Goal: Register for event/course

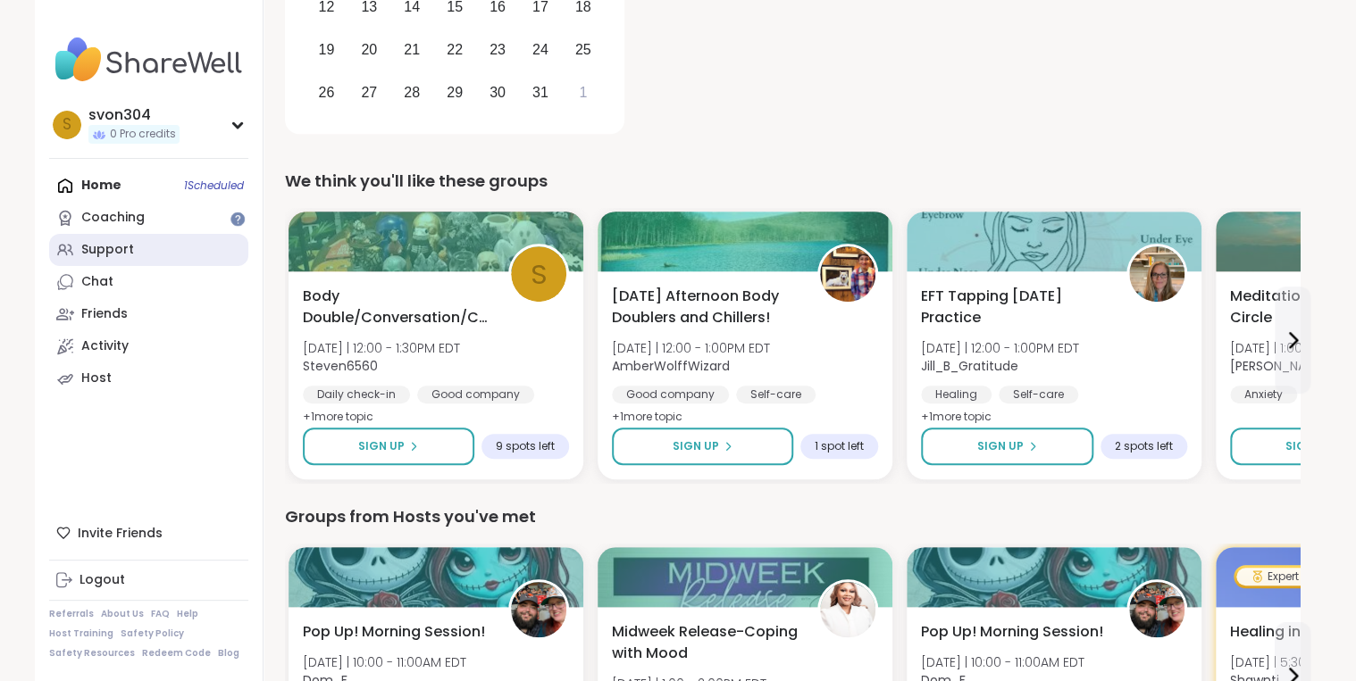
scroll to position [500, 0]
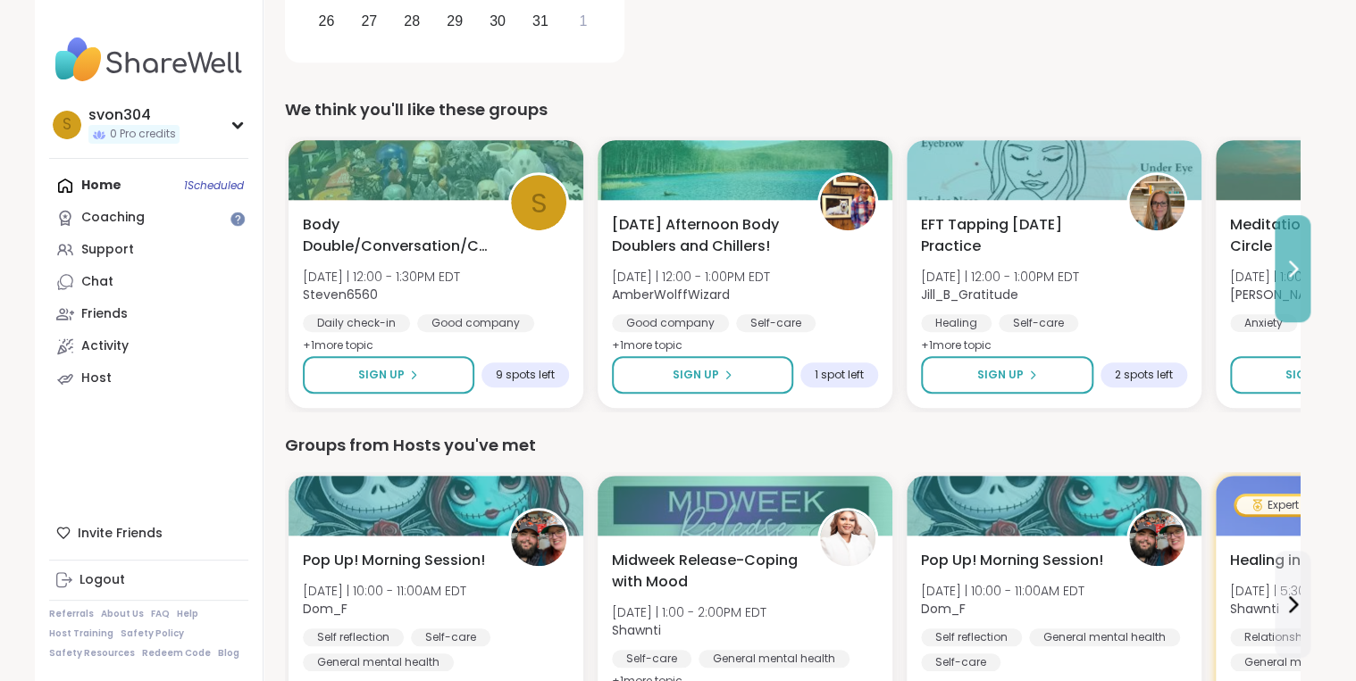
click at [1280, 261] on button at bounding box center [1292, 268] width 36 height 107
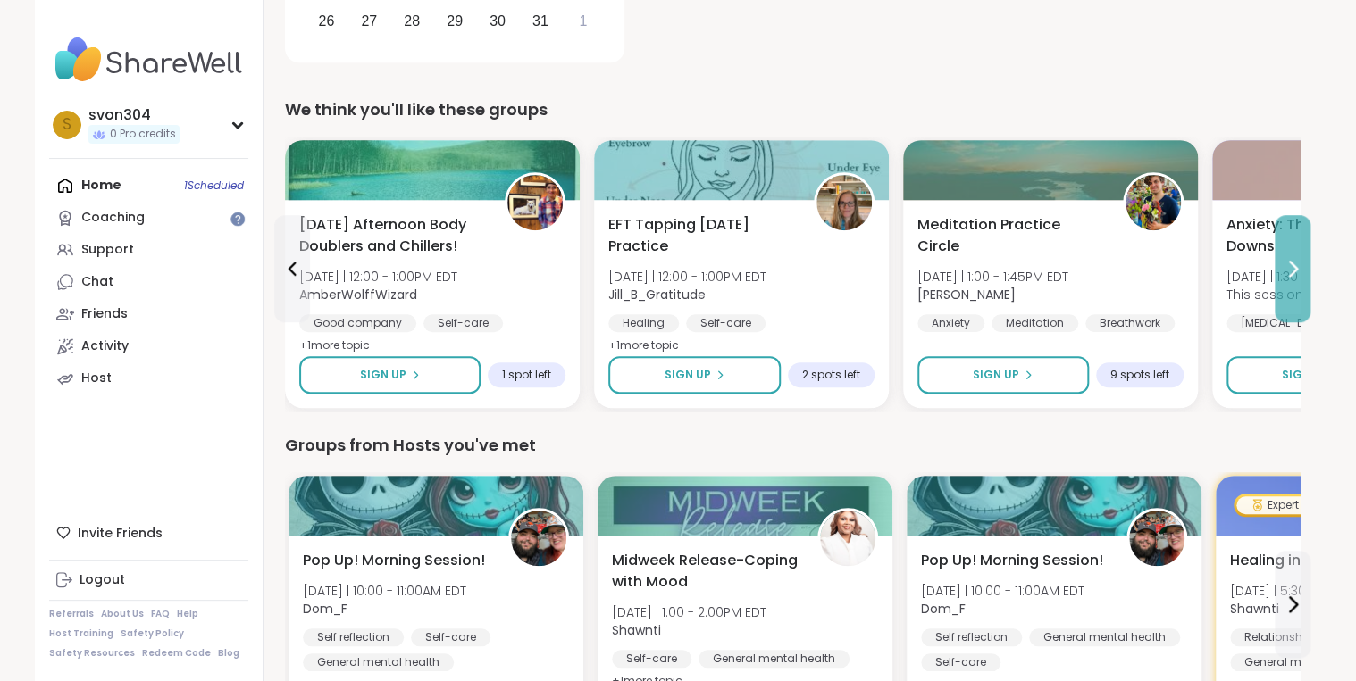
click at [1280, 261] on button at bounding box center [1292, 268] width 36 height 107
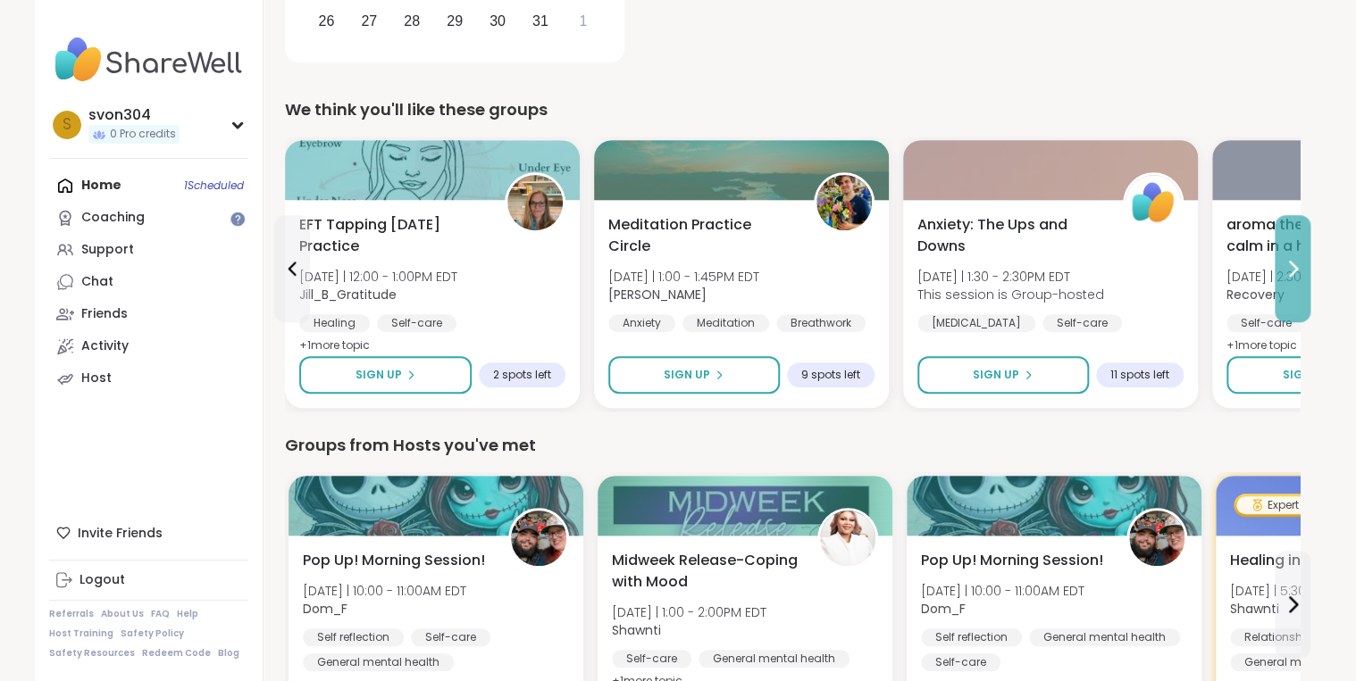
click at [1280, 261] on button at bounding box center [1292, 268] width 36 height 107
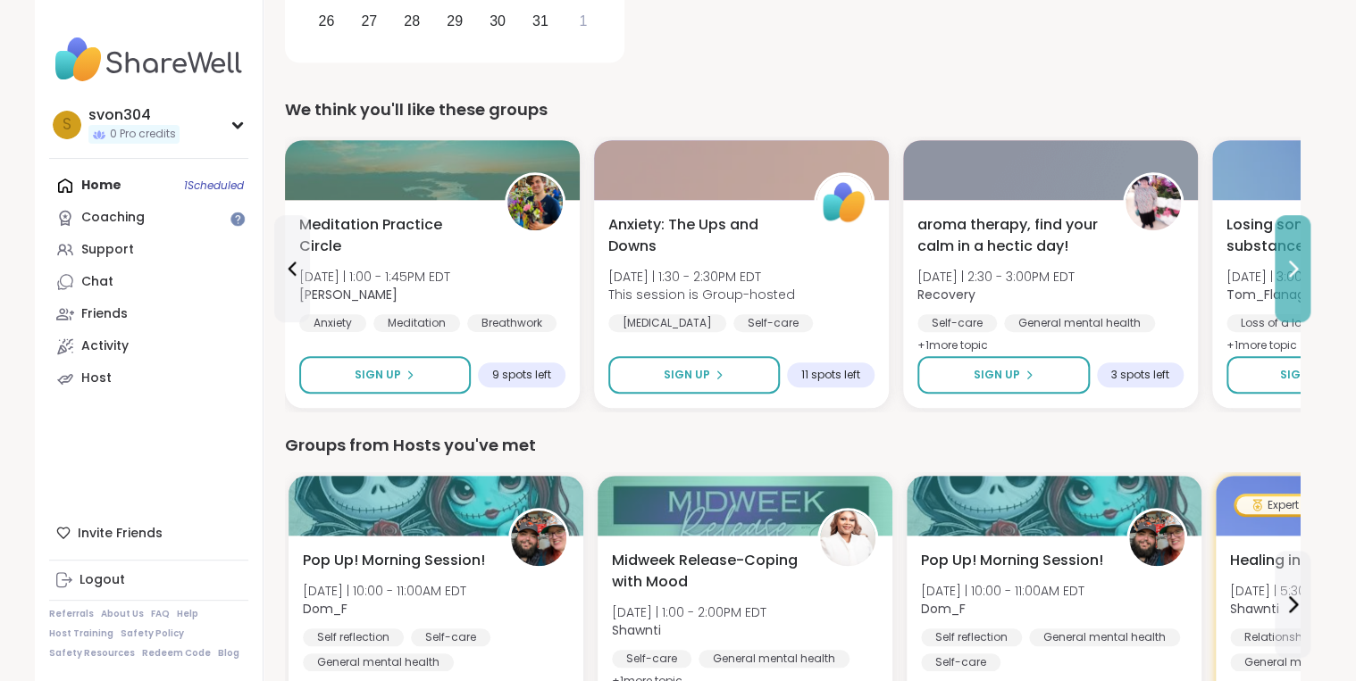
click at [1274, 264] on button at bounding box center [1292, 268] width 36 height 107
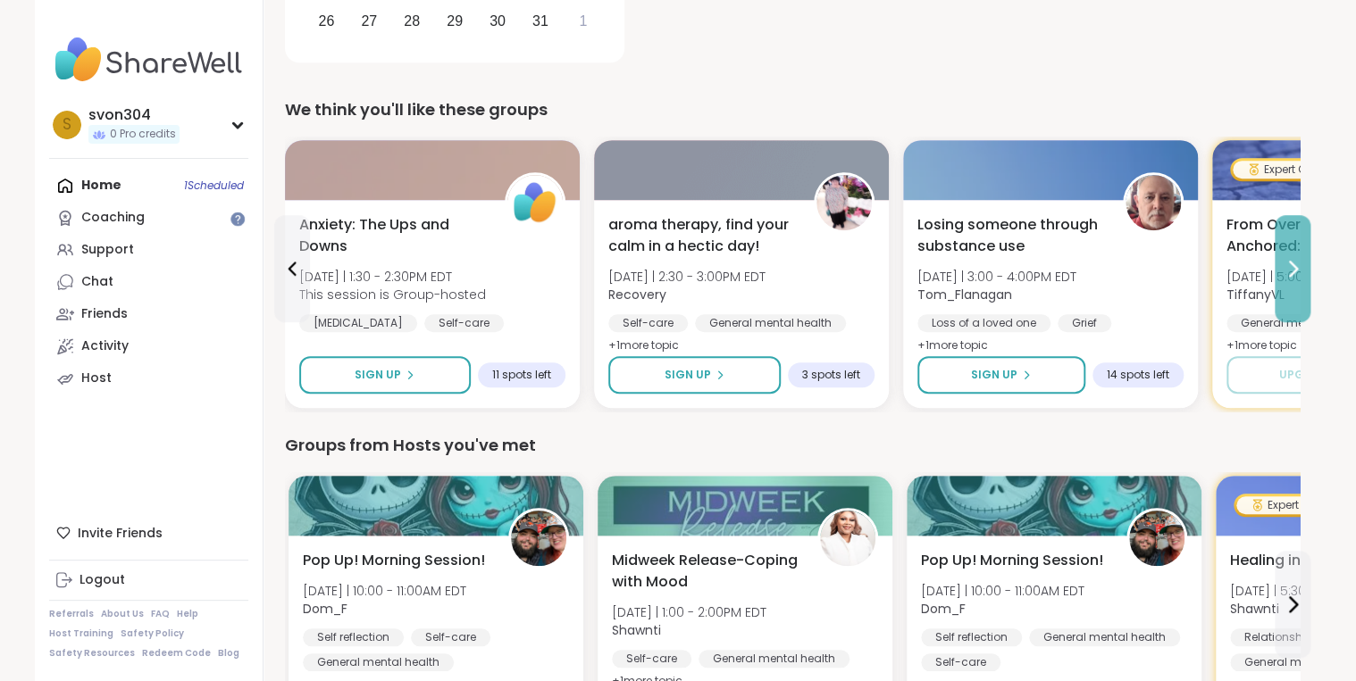
click at [1274, 264] on button at bounding box center [1292, 268] width 36 height 107
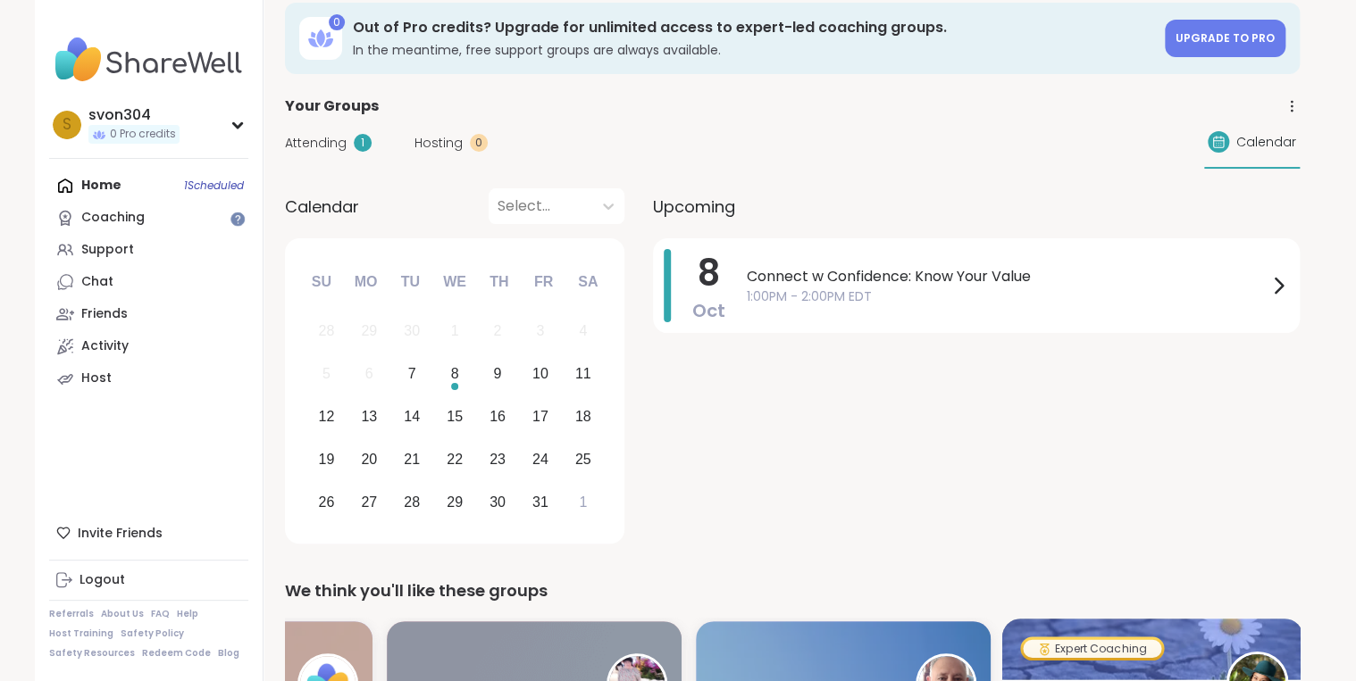
scroll to position [0, 0]
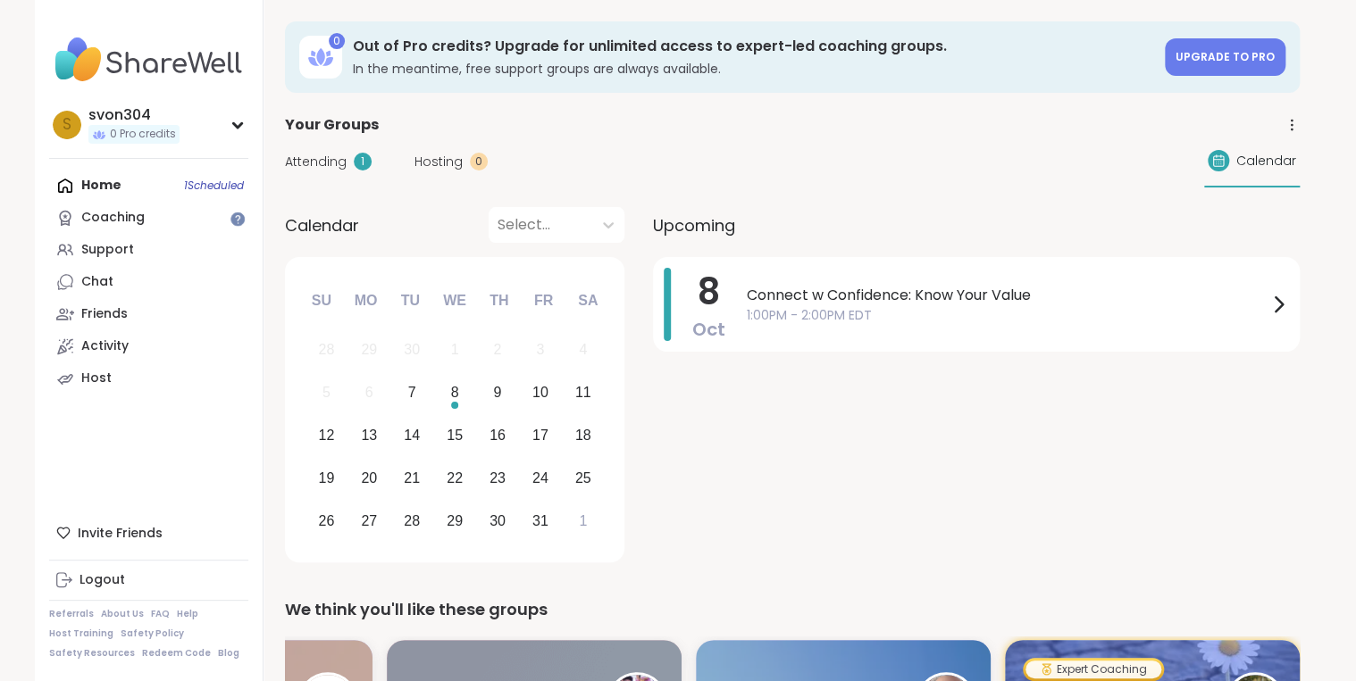
click at [145, 68] on img at bounding box center [148, 60] width 199 height 63
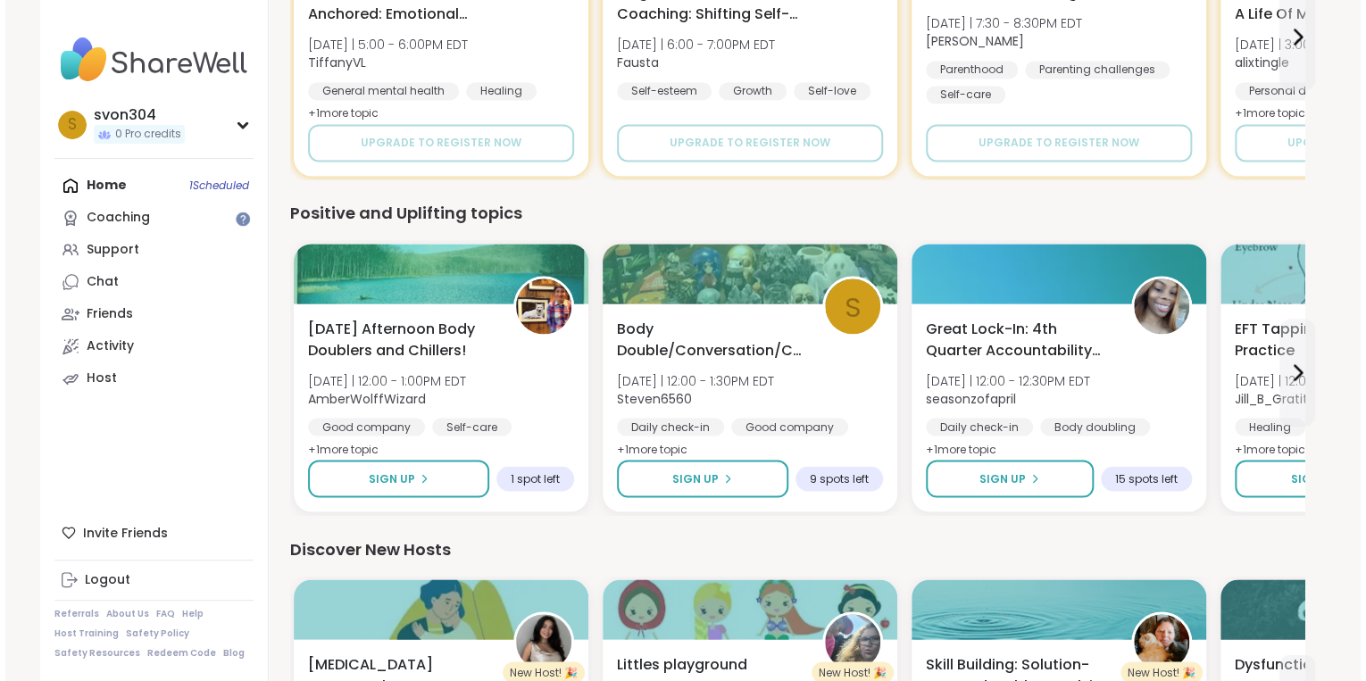
scroll to position [1429, 0]
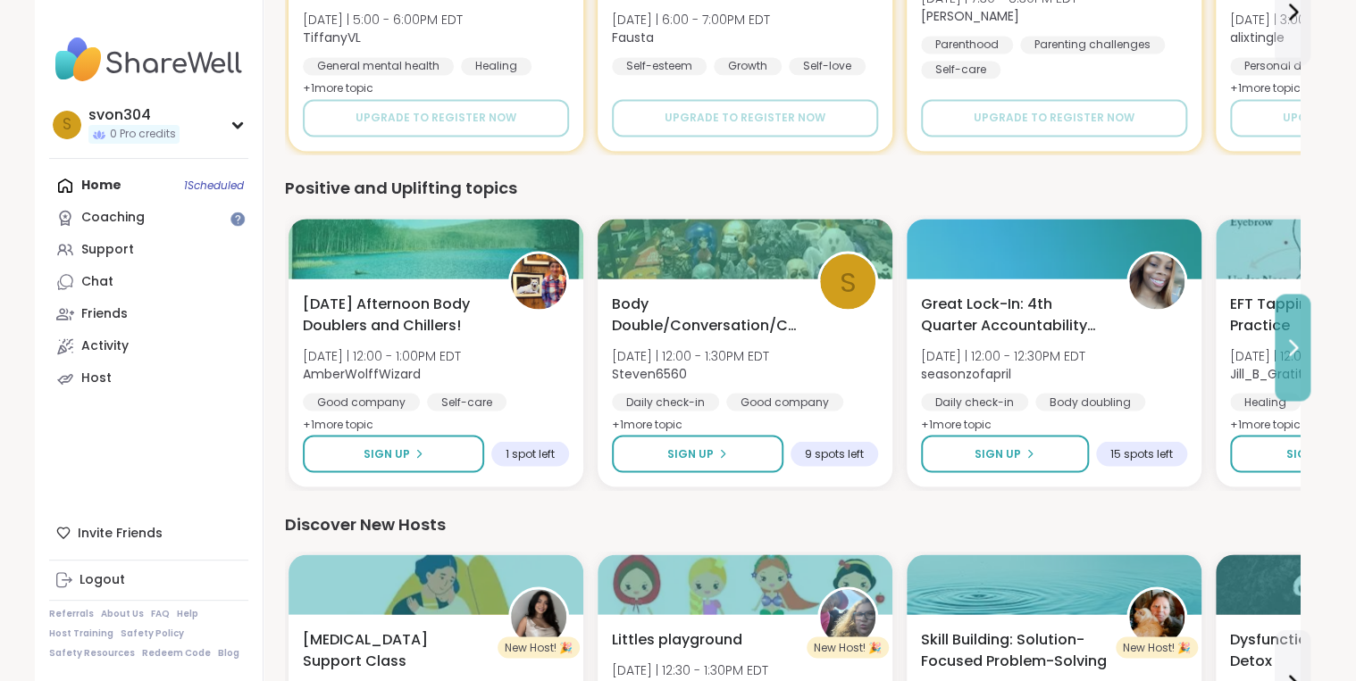
click at [1285, 353] on icon at bounding box center [1292, 347] width 21 height 21
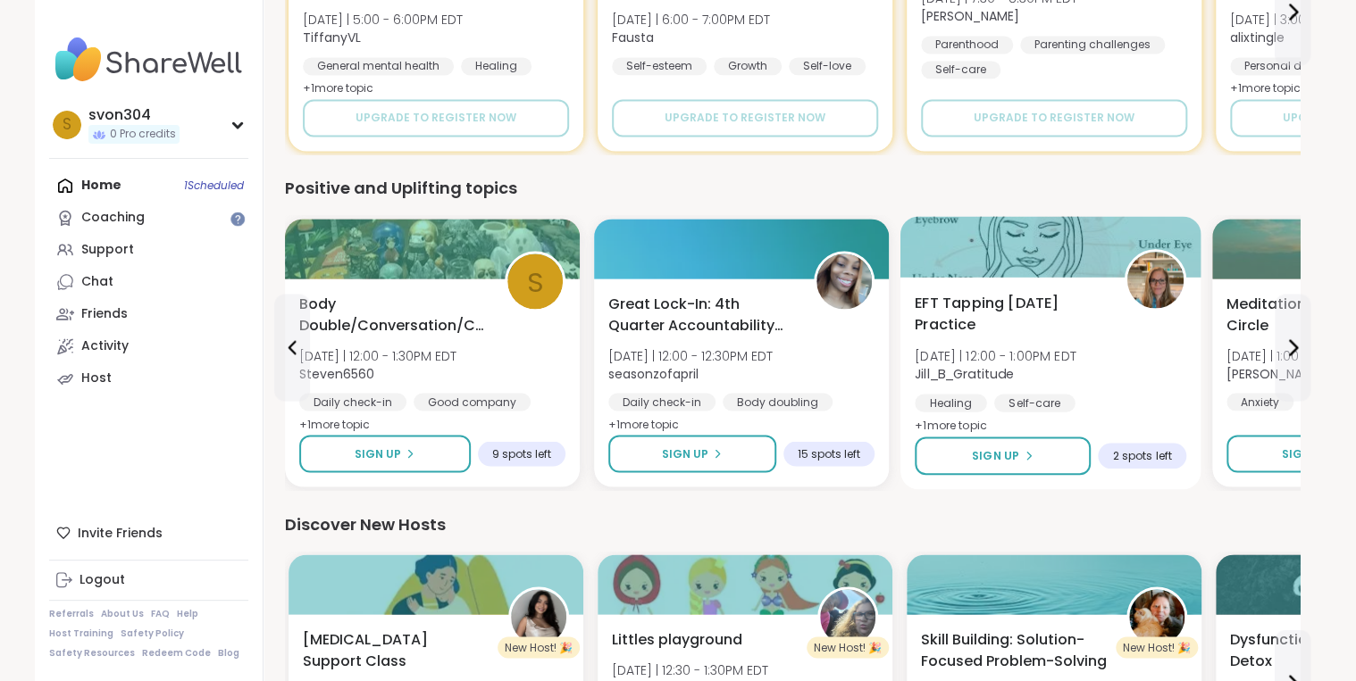
click at [1026, 320] on span "EFT Tapping Tuesday Practice" at bounding box center [1008, 314] width 189 height 44
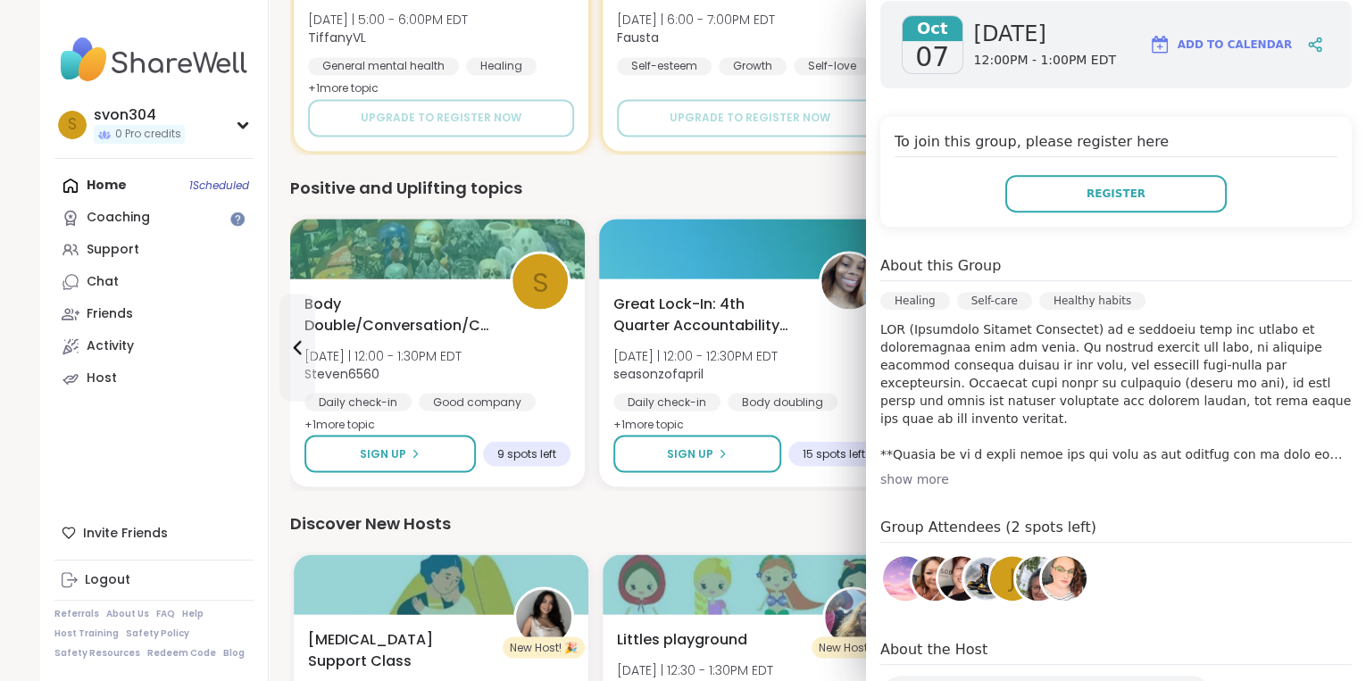
scroll to position [286, 0]
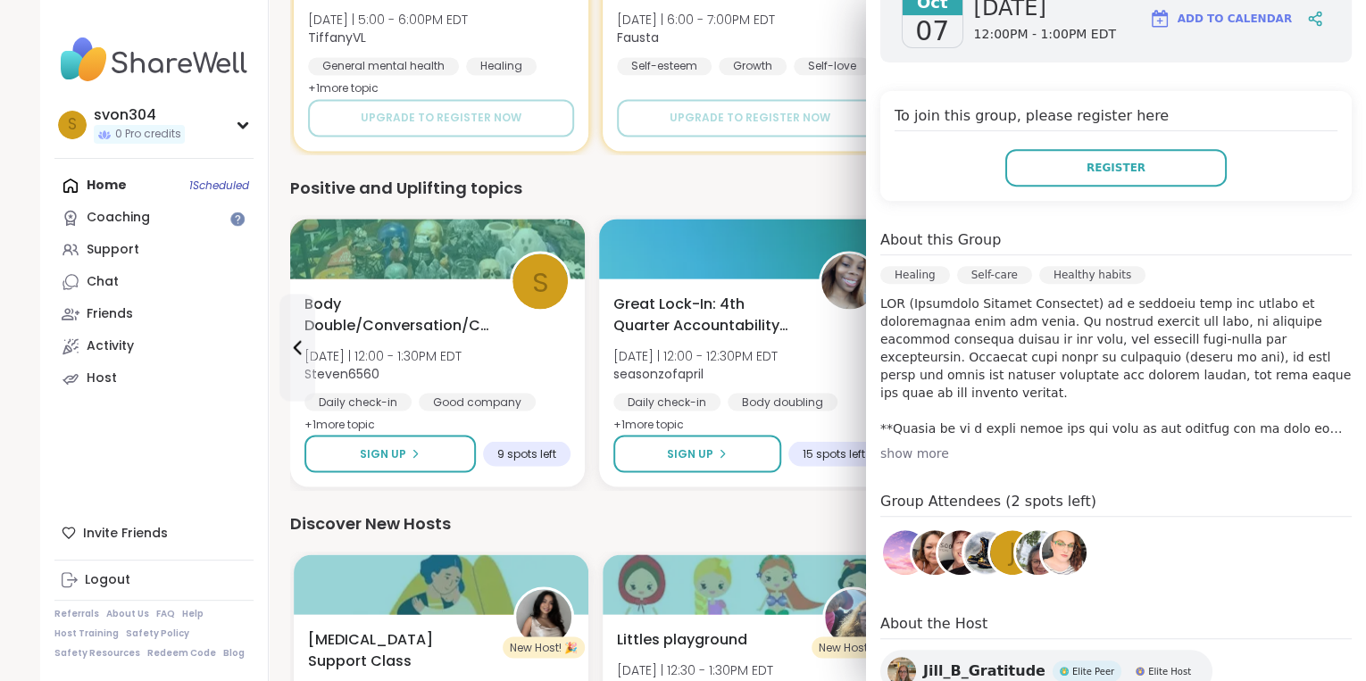
click at [919, 459] on div "show more" at bounding box center [1117, 454] width 472 height 18
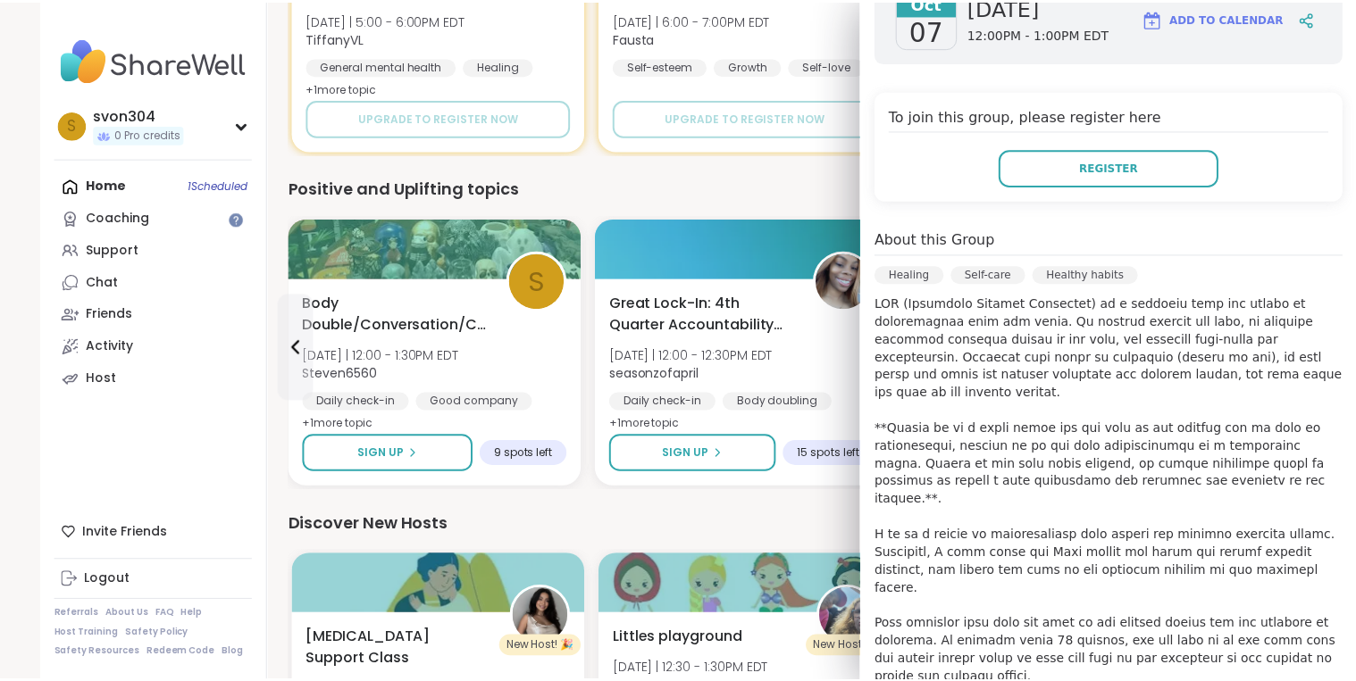
scroll to position [0, 0]
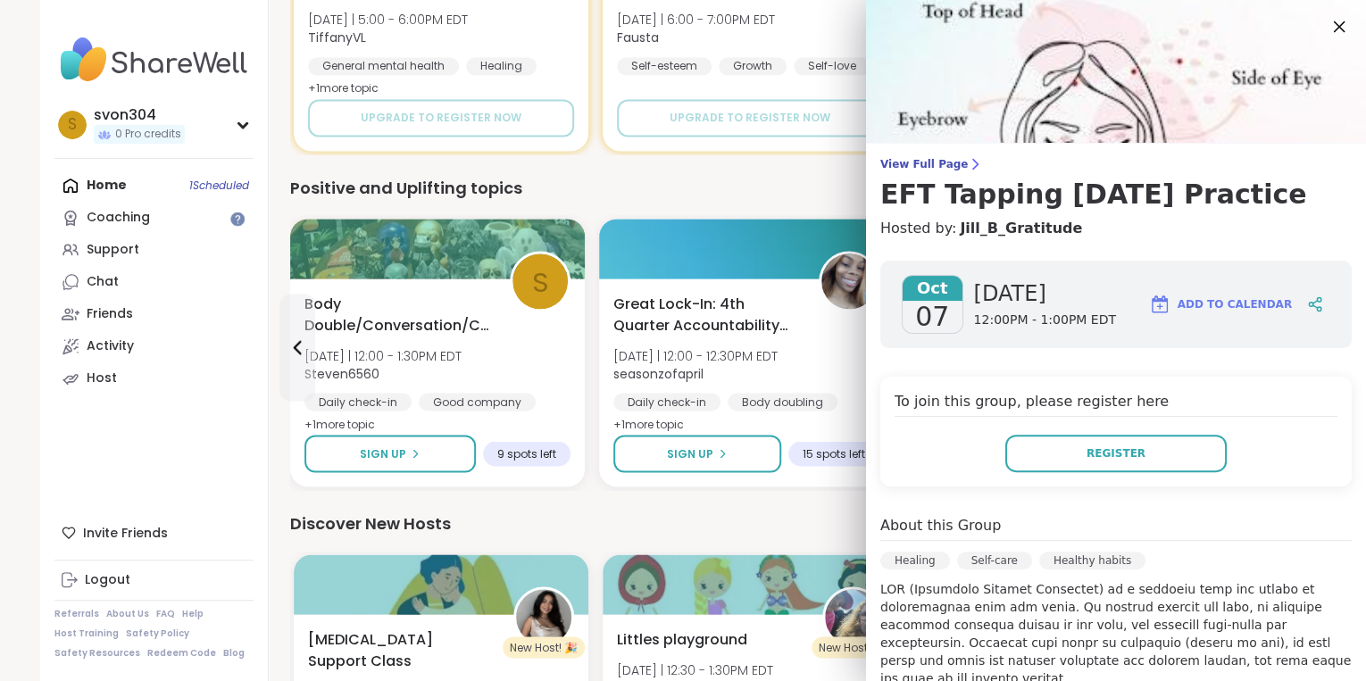
click at [1328, 25] on icon at bounding box center [1339, 26] width 22 height 22
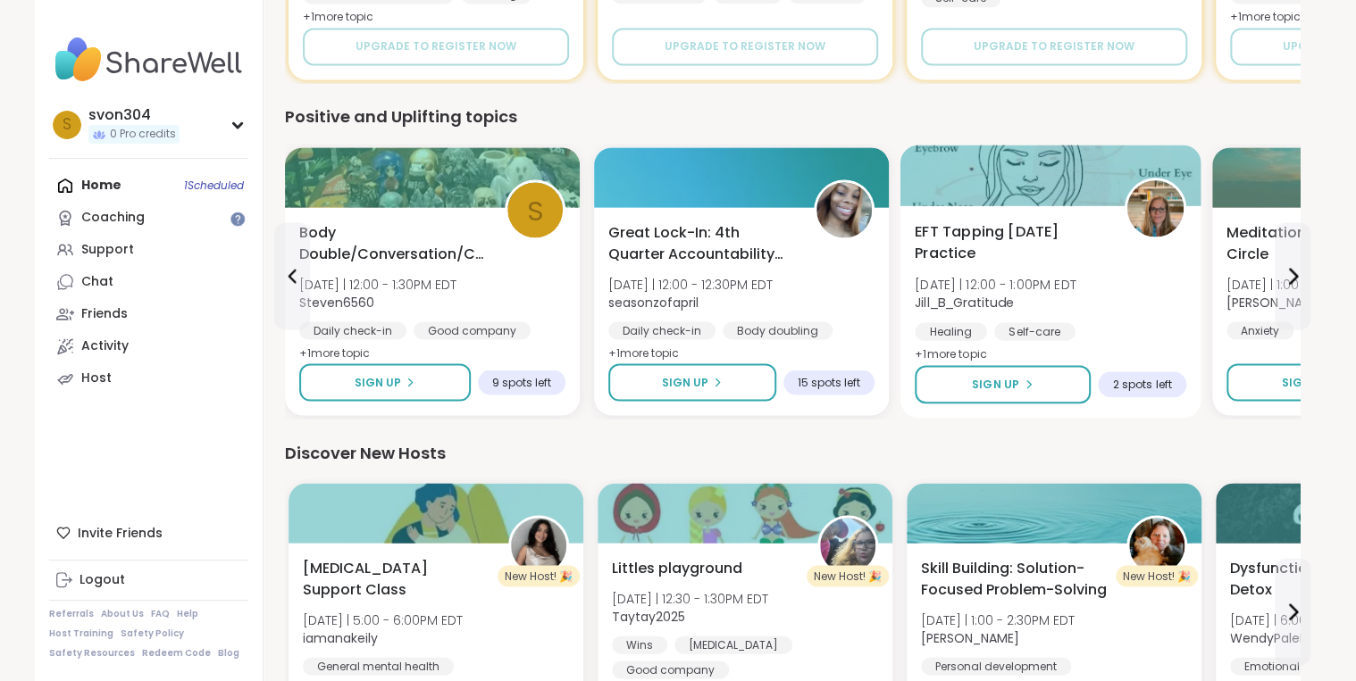
scroll to position [1429, 0]
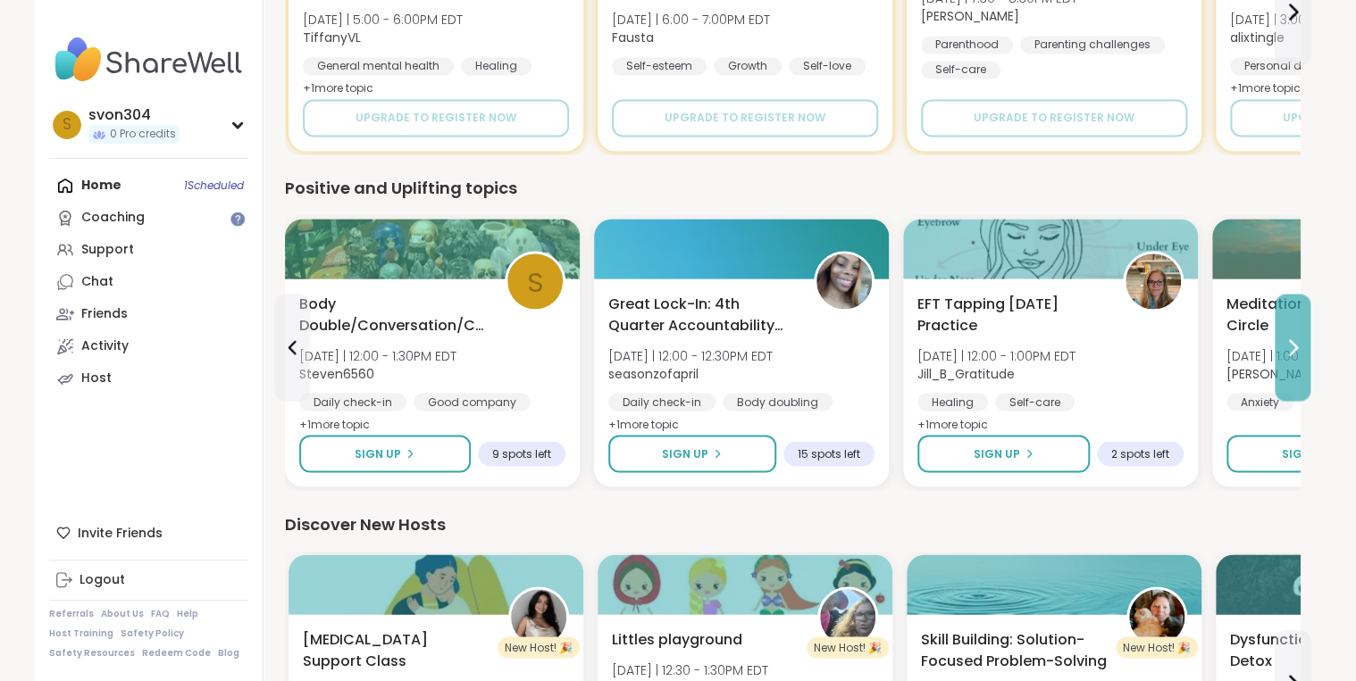
click at [1283, 348] on icon at bounding box center [1292, 347] width 21 height 21
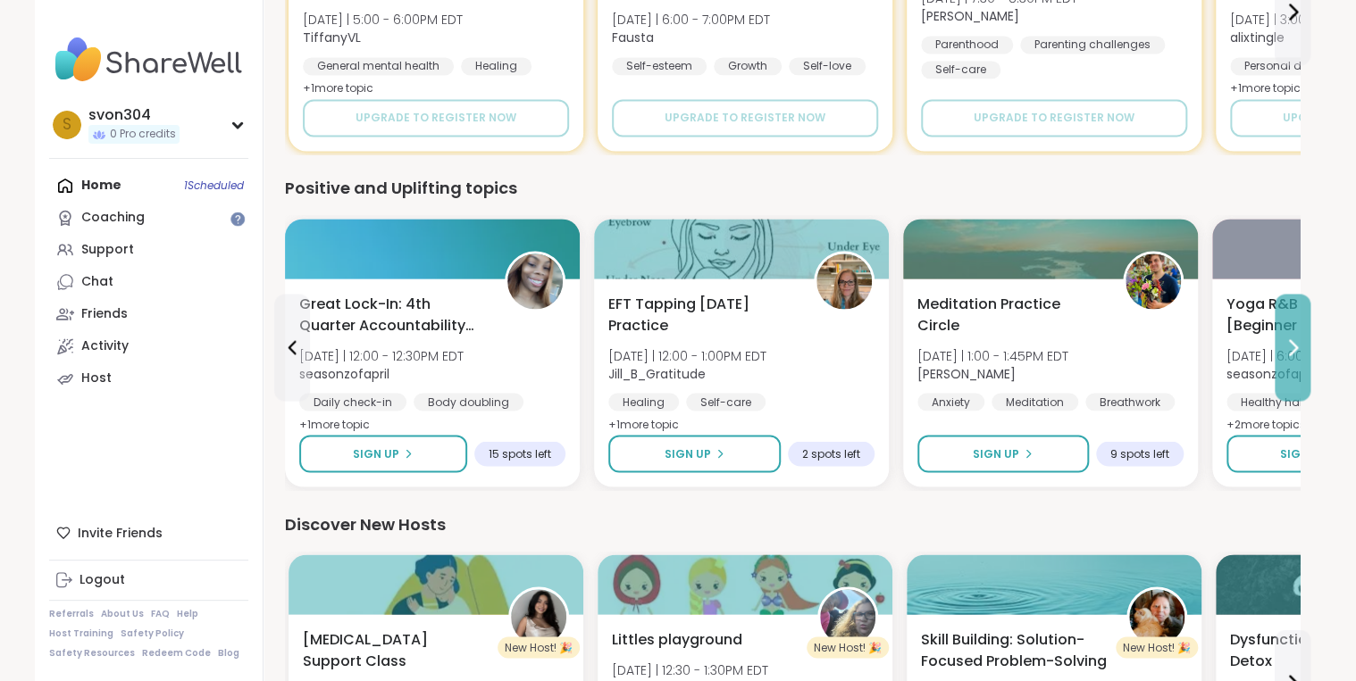
click at [1283, 348] on icon at bounding box center [1292, 347] width 21 height 21
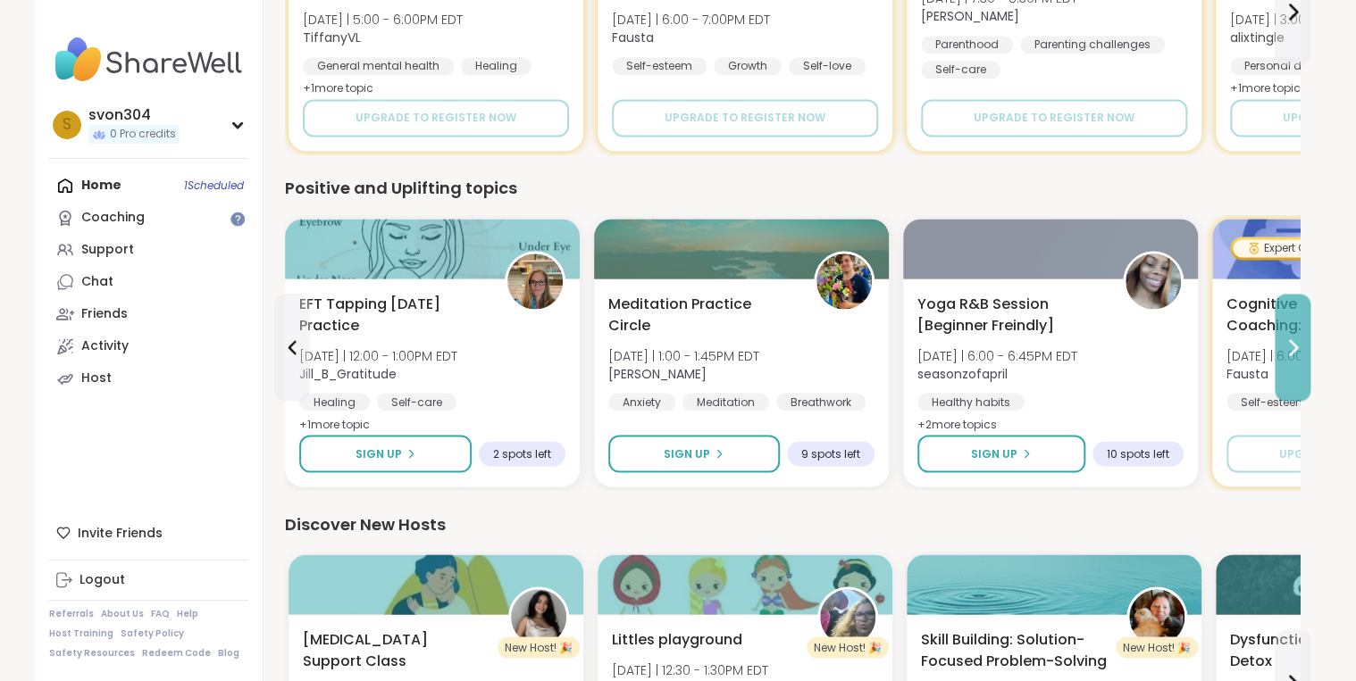
click at [1283, 348] on icon at bounding box center [1292, 347] width 21 height 21
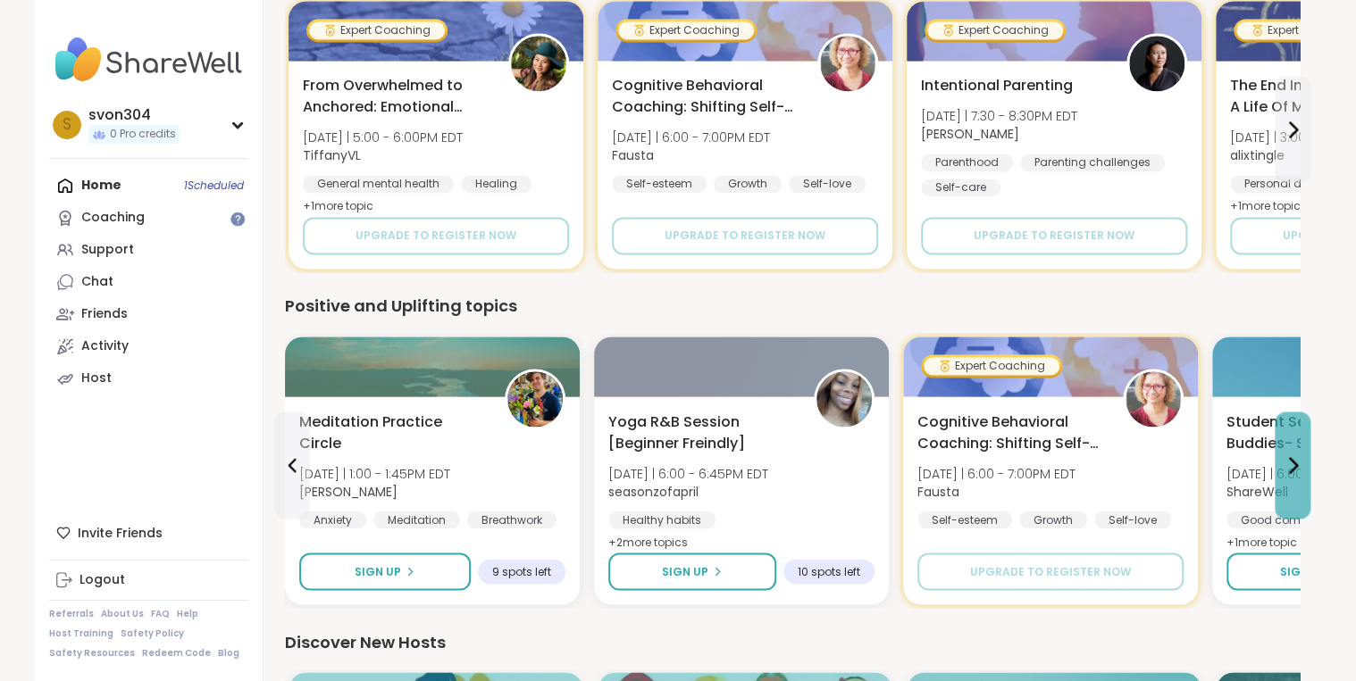
scroll to position [1286, 0]
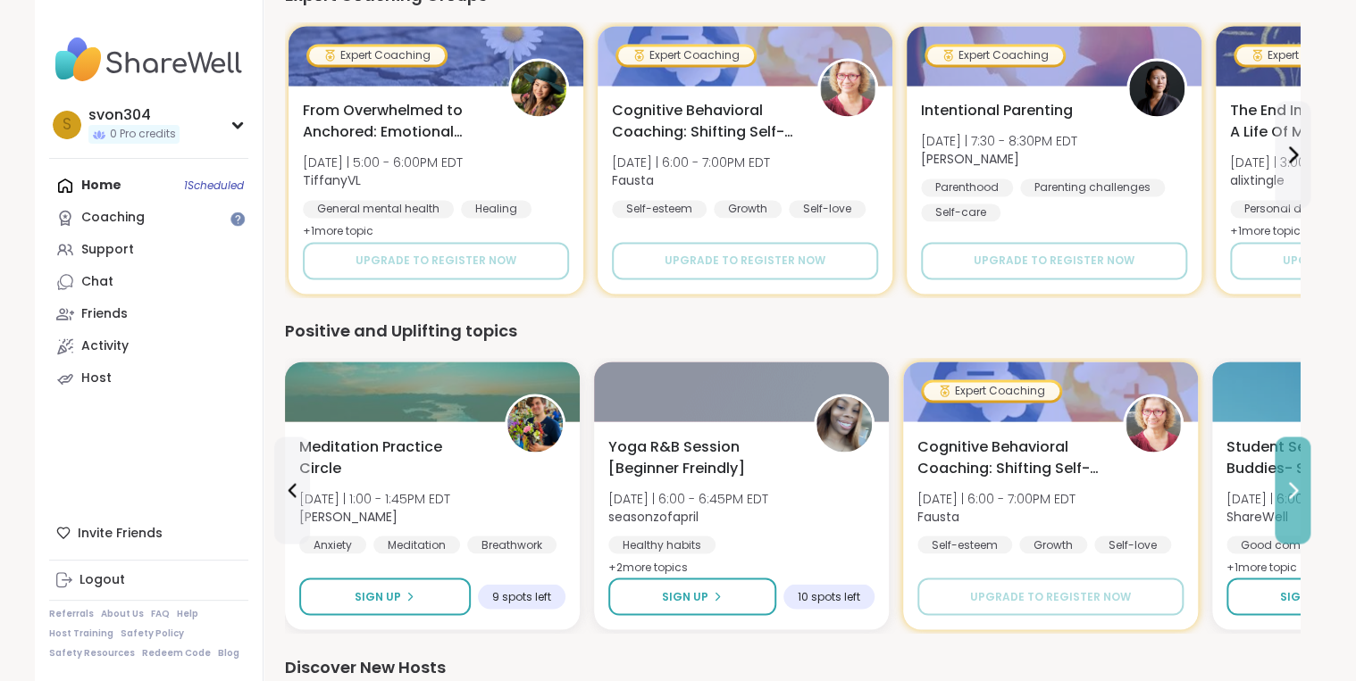
click at [1285, 469] on button at bounding box center [1292, 490] width 36 height 107
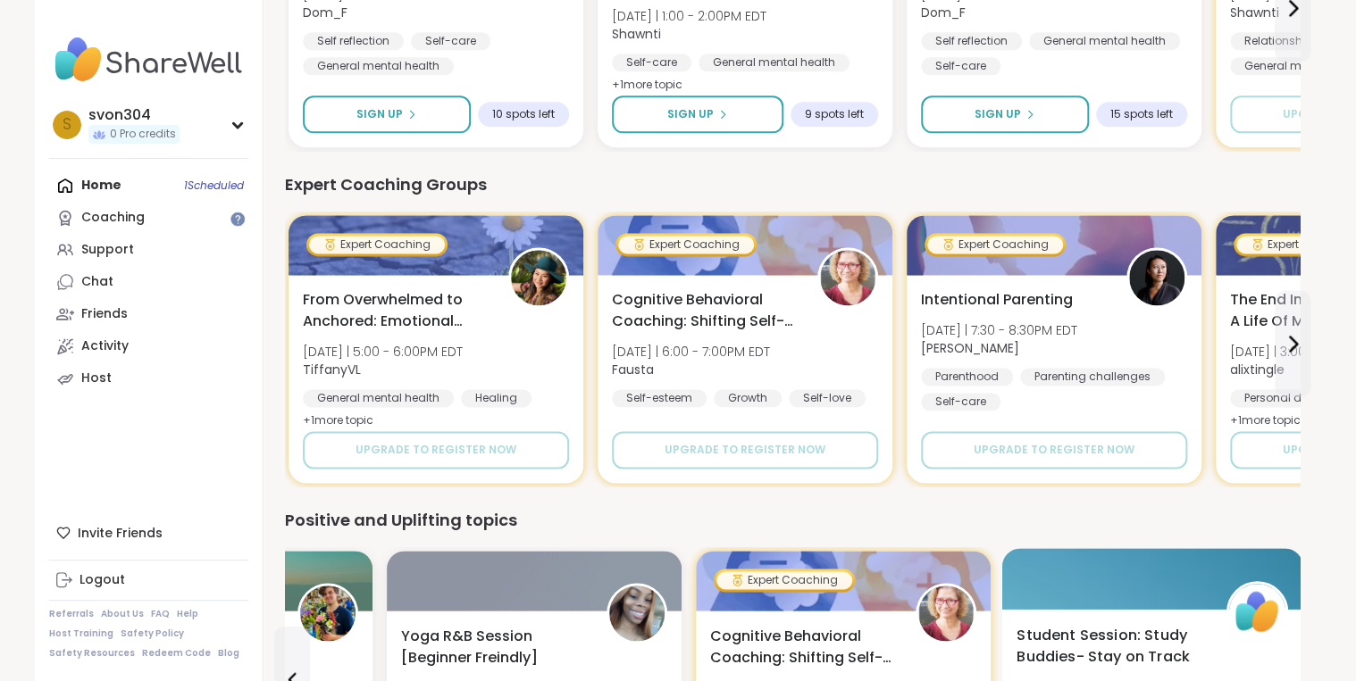
scroll to position [1072, 0]
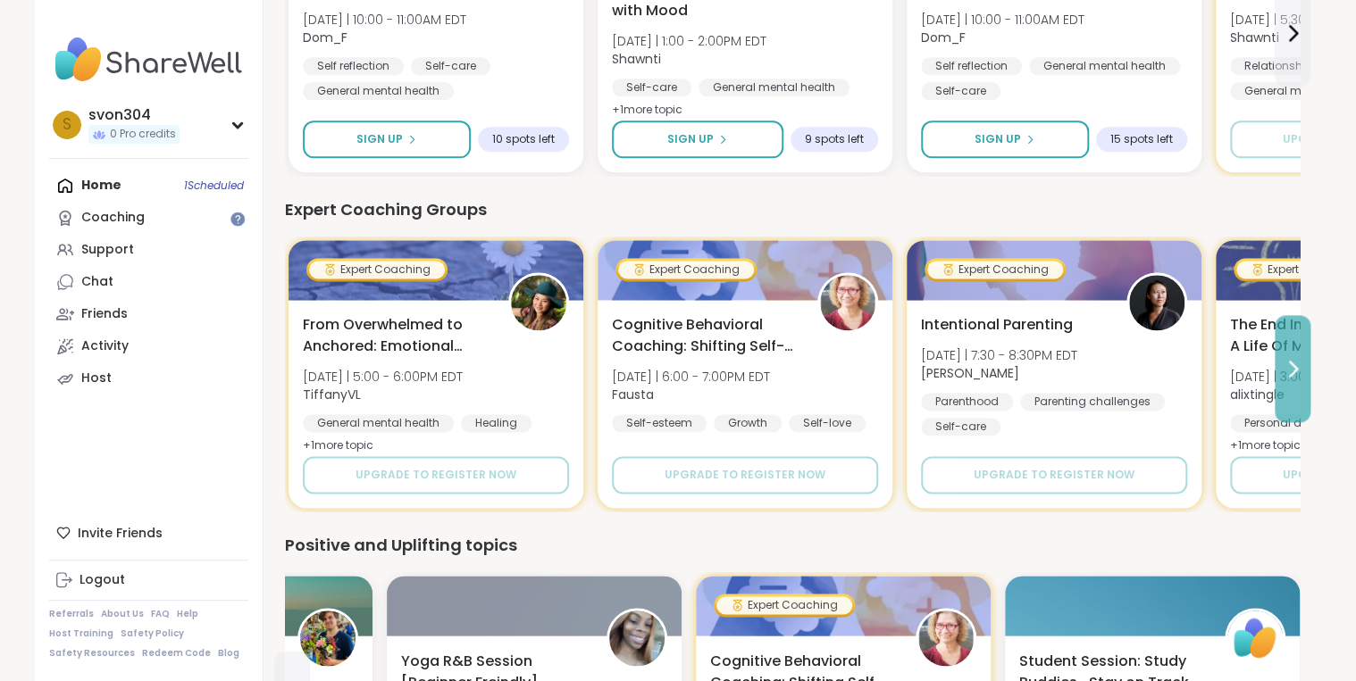
click at [1290, 379] on button at bounding box center [1292, 368] width 36 height 107
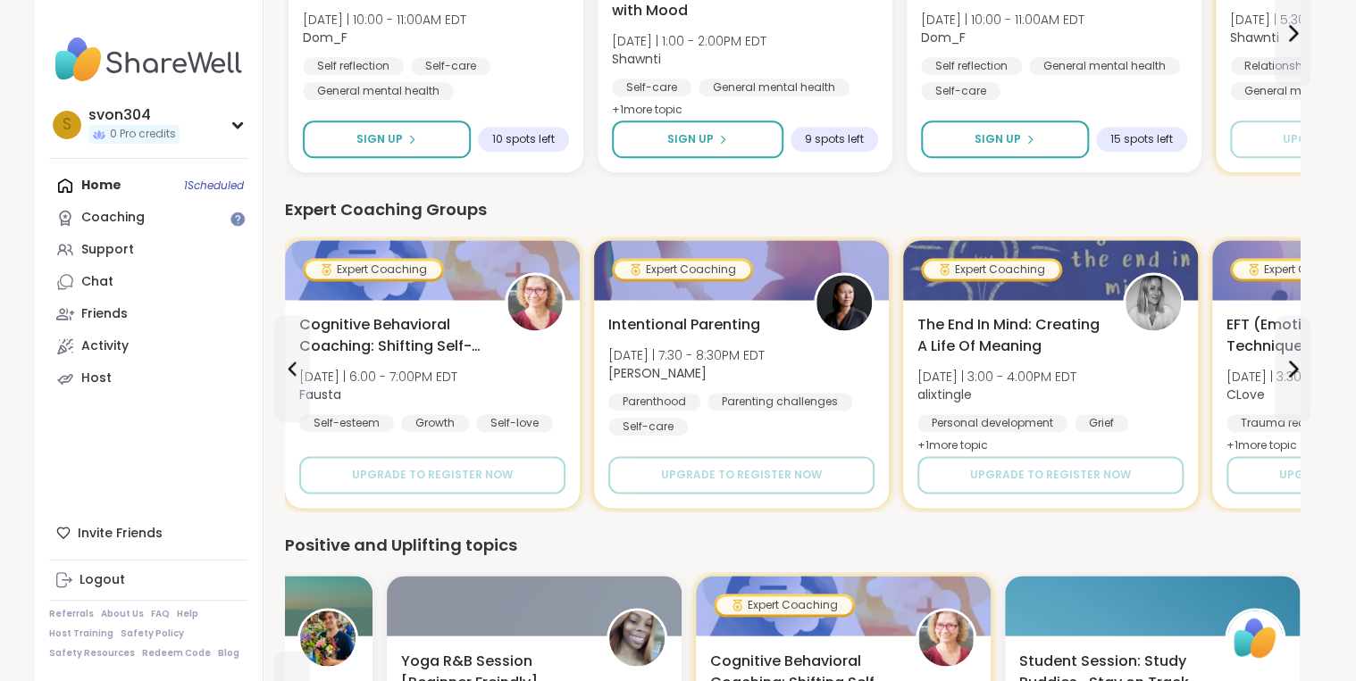
click at [117, 186] on div "Home 1 Scheduled Coaching Support Chat Friends Activity Host" at bounding box center [148, 282] width 199 height 225
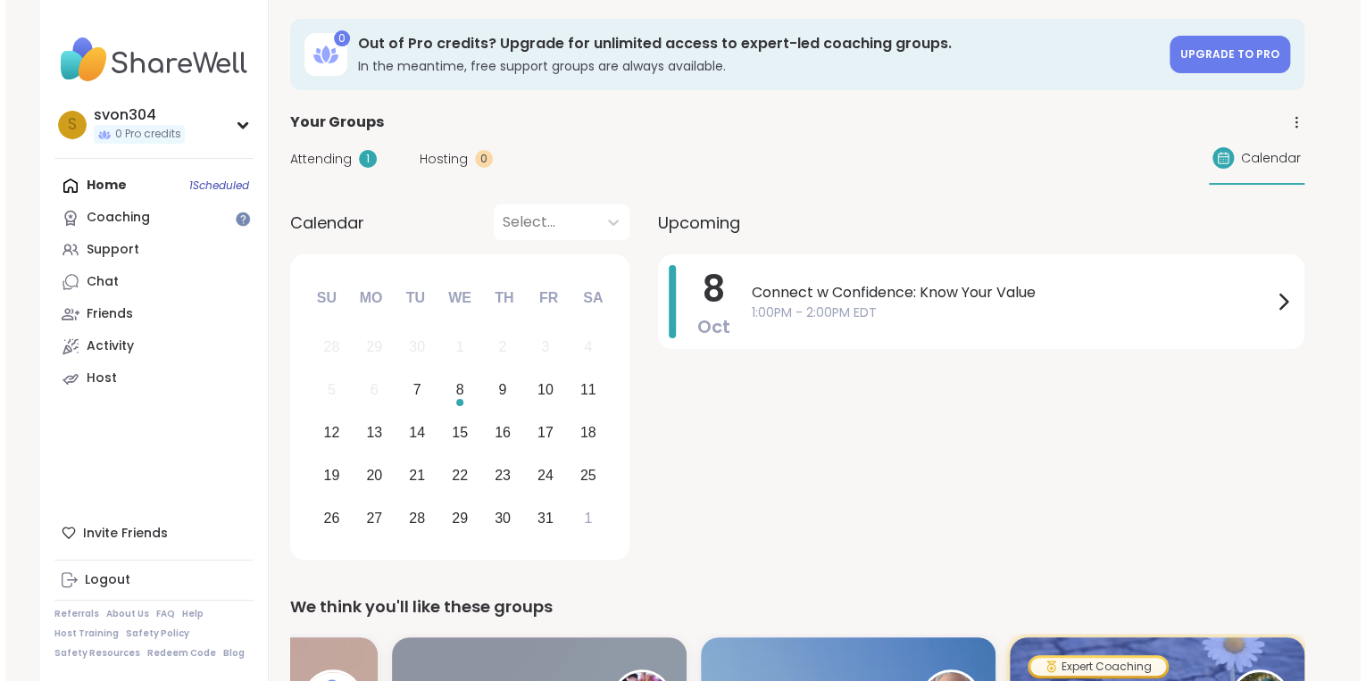
scroll to position [0, 0]
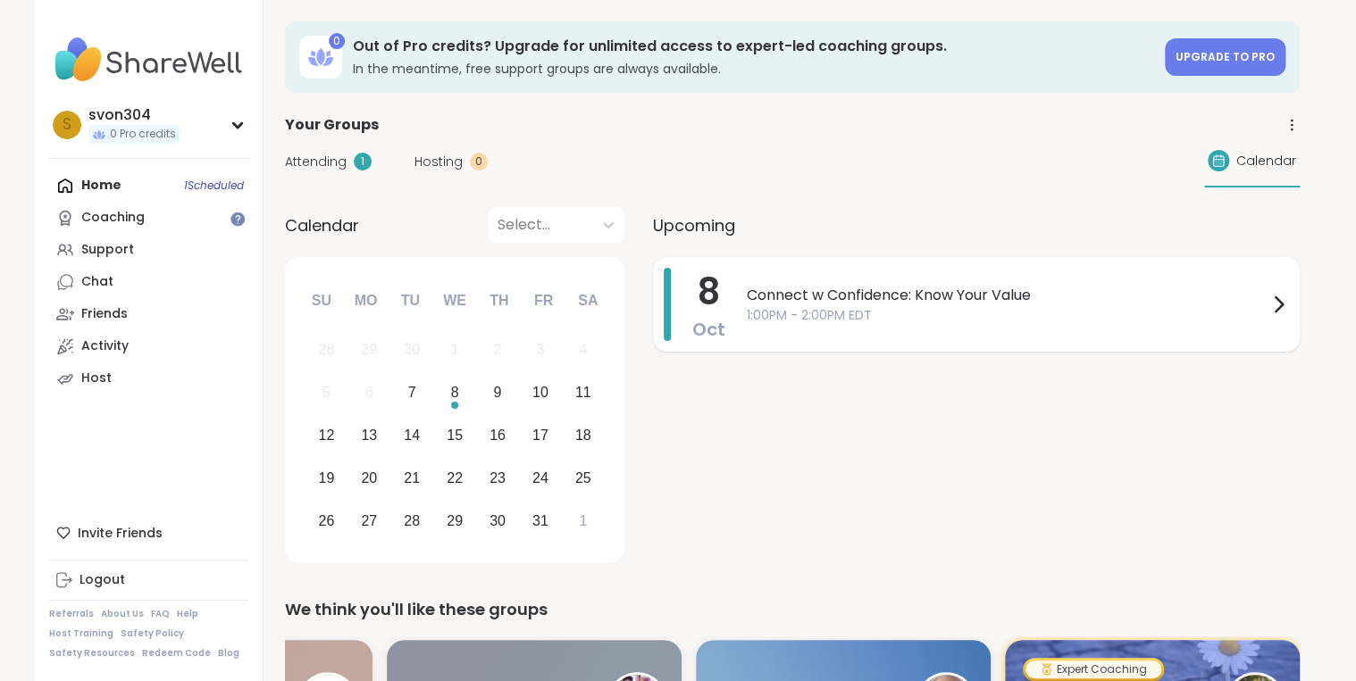
click at [815, 294] on span "Connect w Confidence: Know Your Value" at bounding box center [1007, 295] width 521 height 21
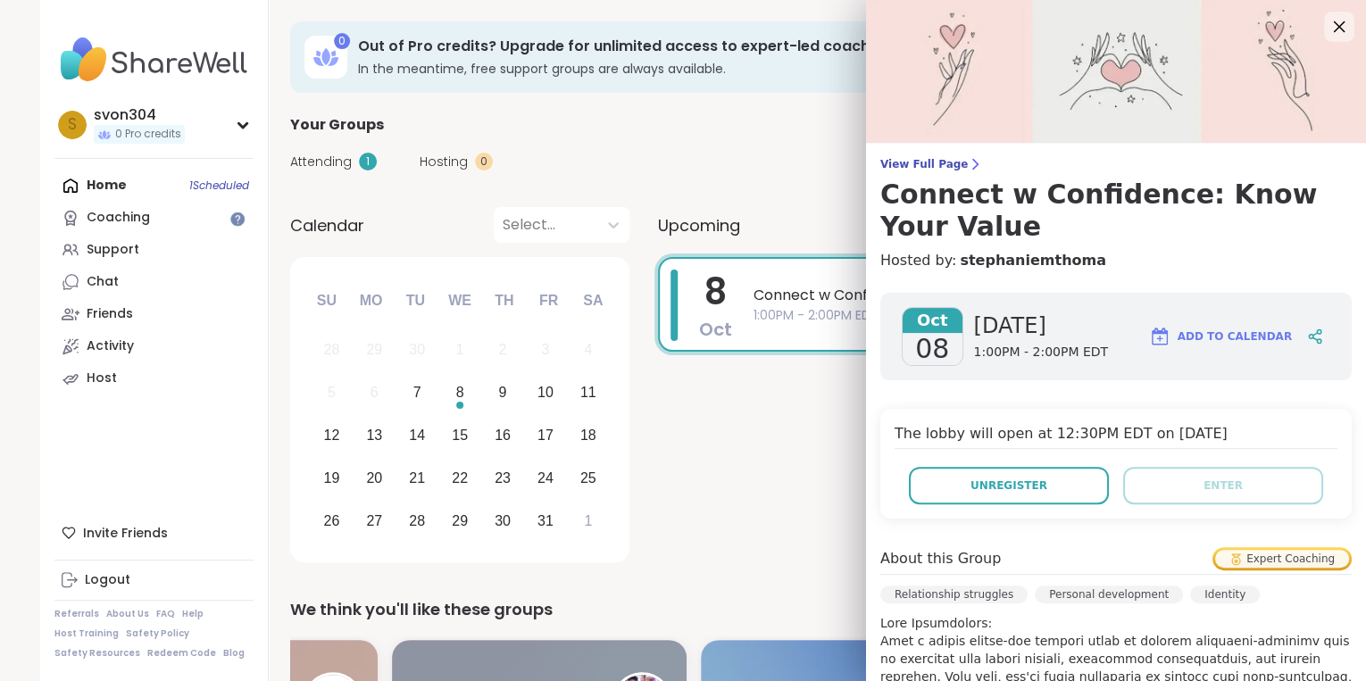
click at [1328, 29] on icon at bounding box center [1339, 26] width 22 height 22
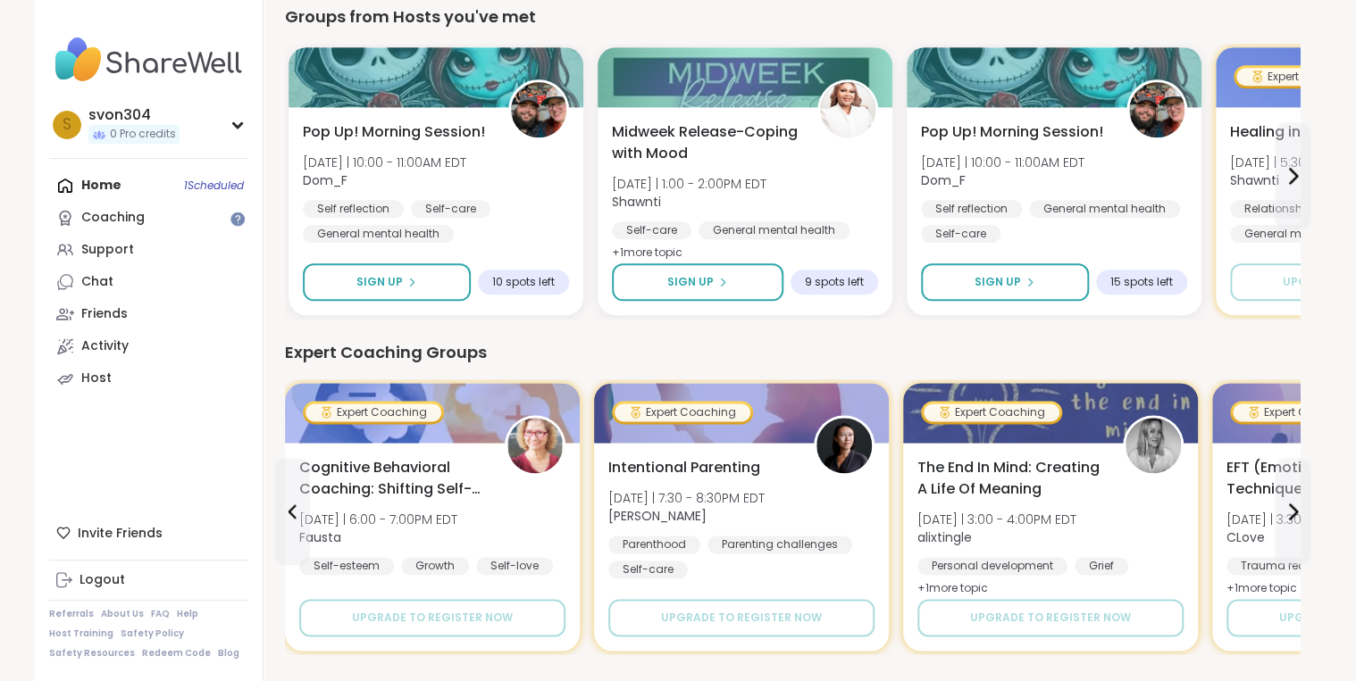
scroll to position [1000, 0]
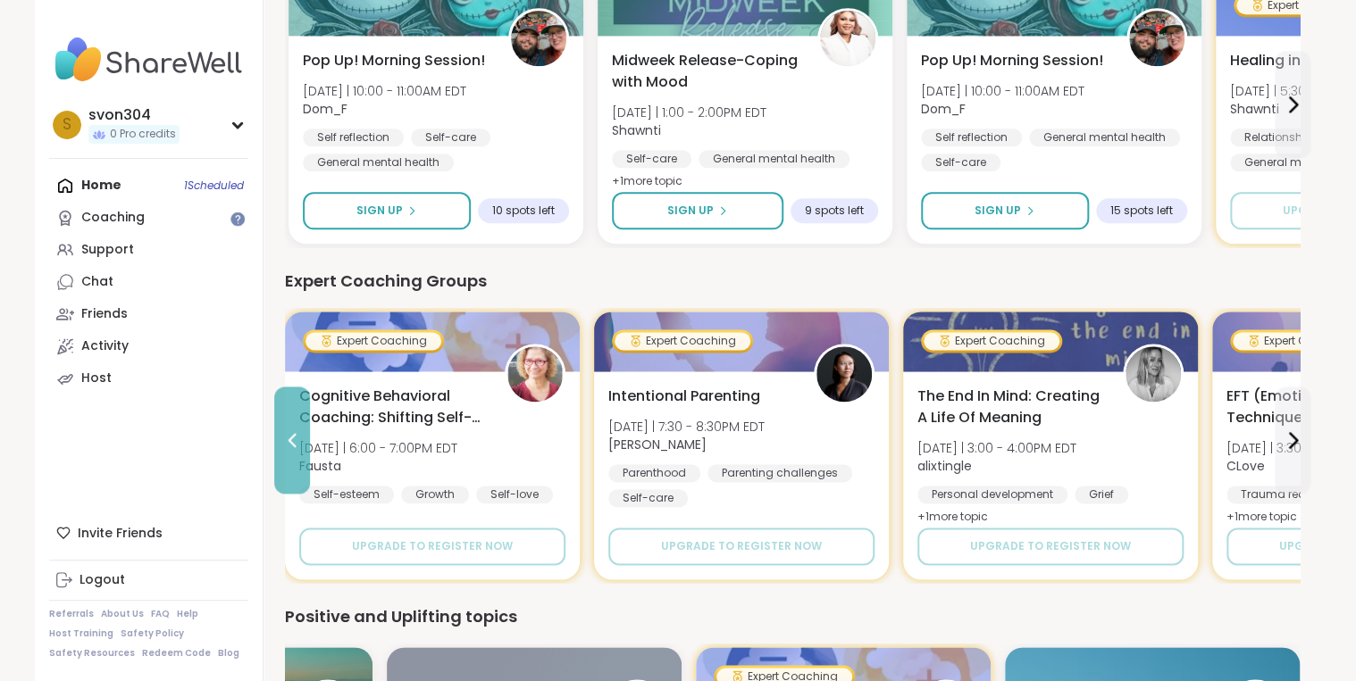
click at [286, 443] on icon at bounding box center [291, 440] width 21 height 21
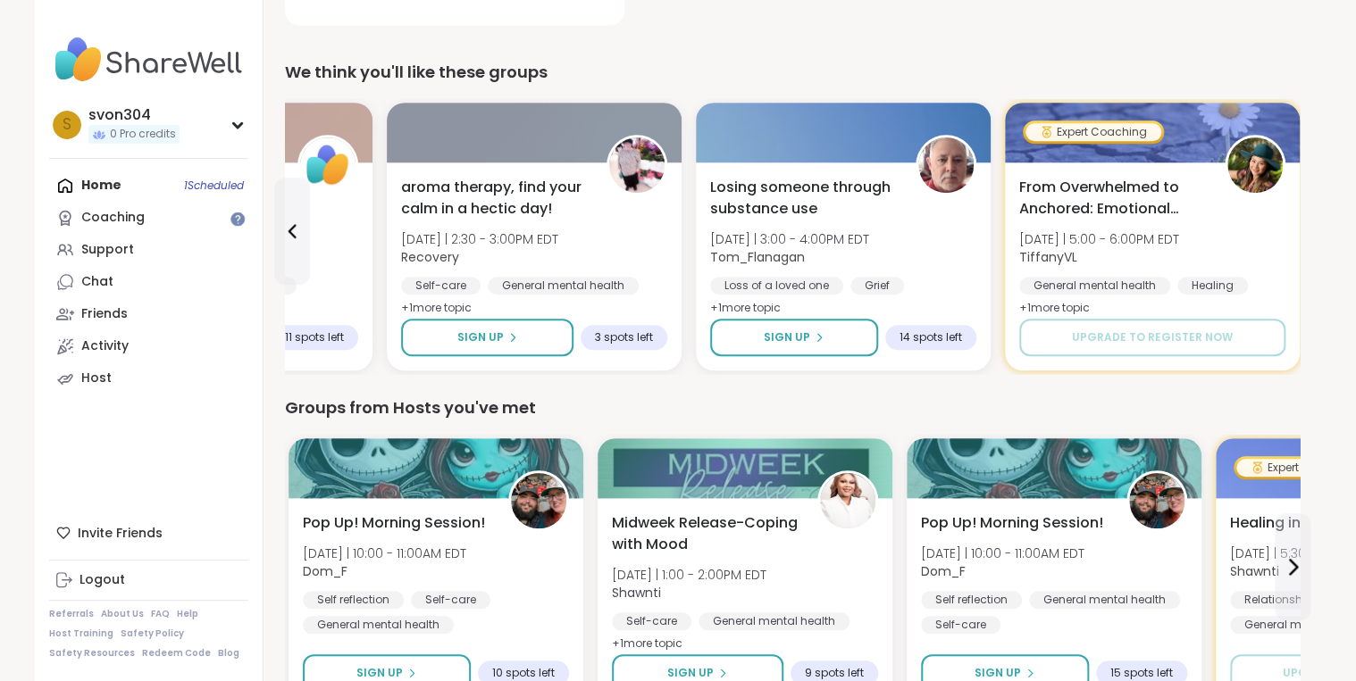
scroll to position [500, 0]
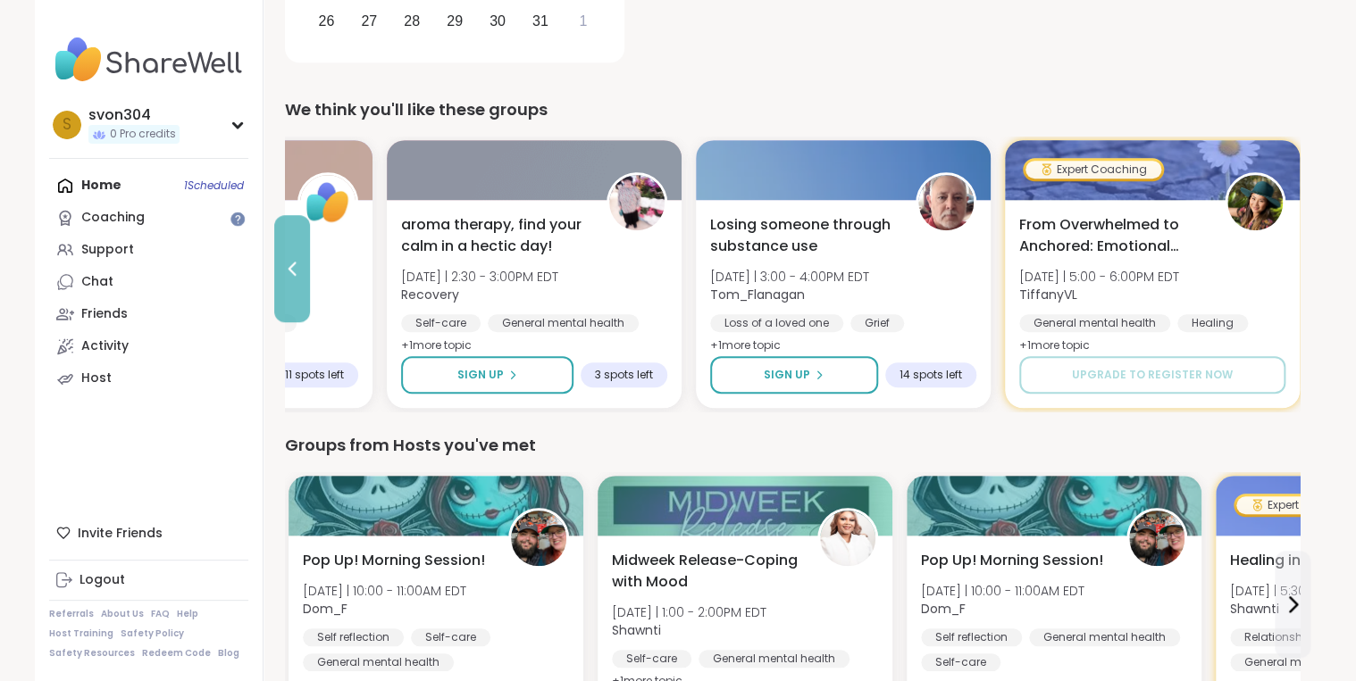
click at [300, 292] on button at bounding box center [292, 268] width 36 height 107
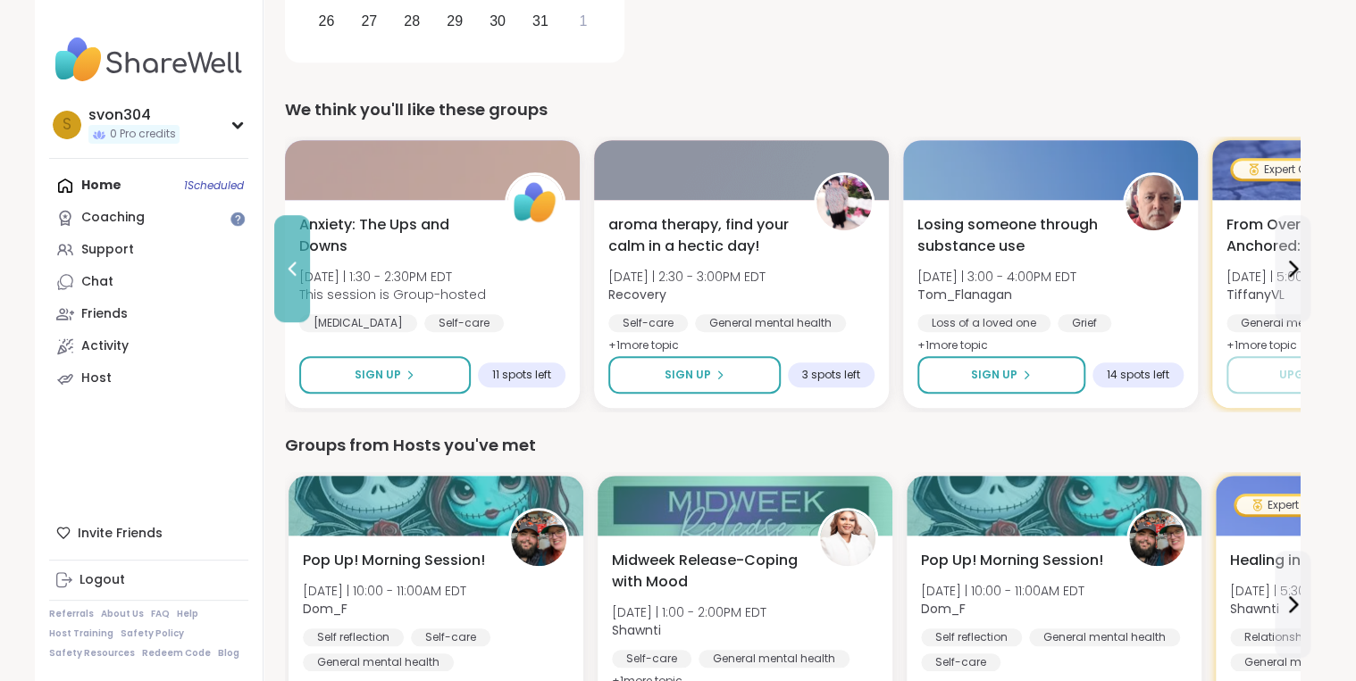
click at [300, 292] on button at bounding box center [292, 268] width 36 height 107
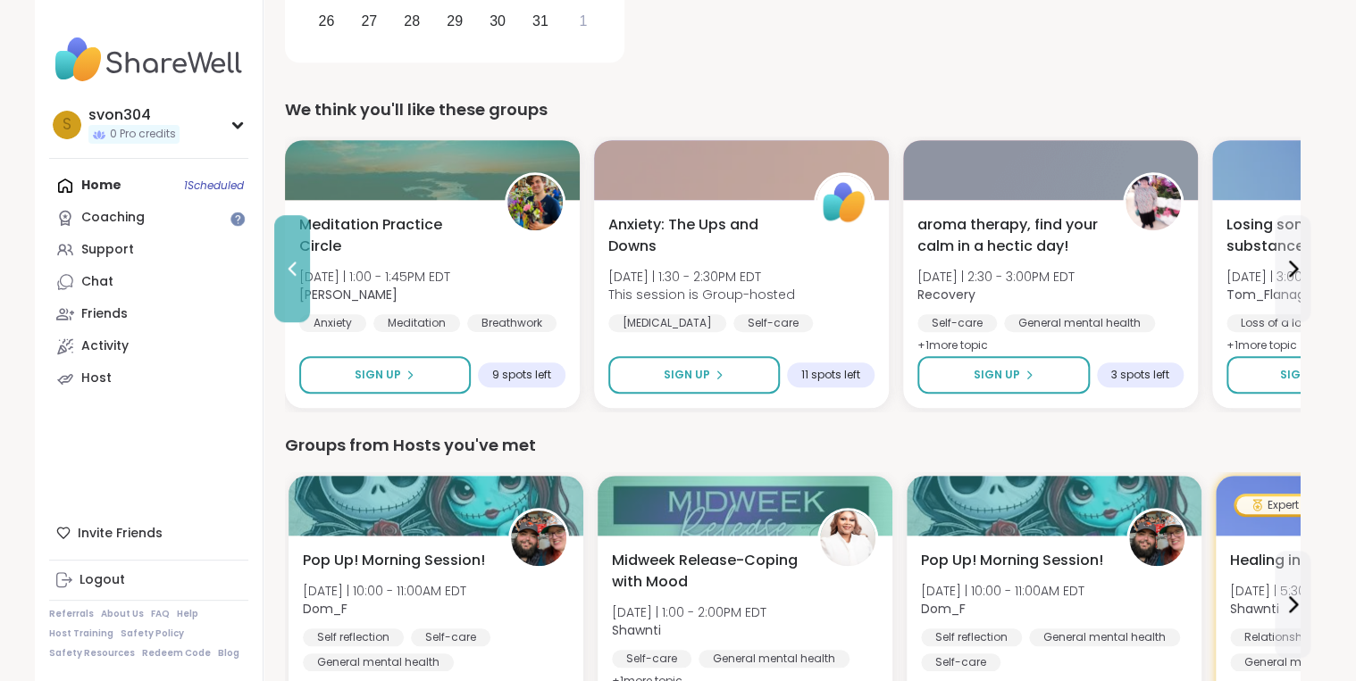
click at [302, 290] on button at bounding box center [292, 268] width 36 height 107
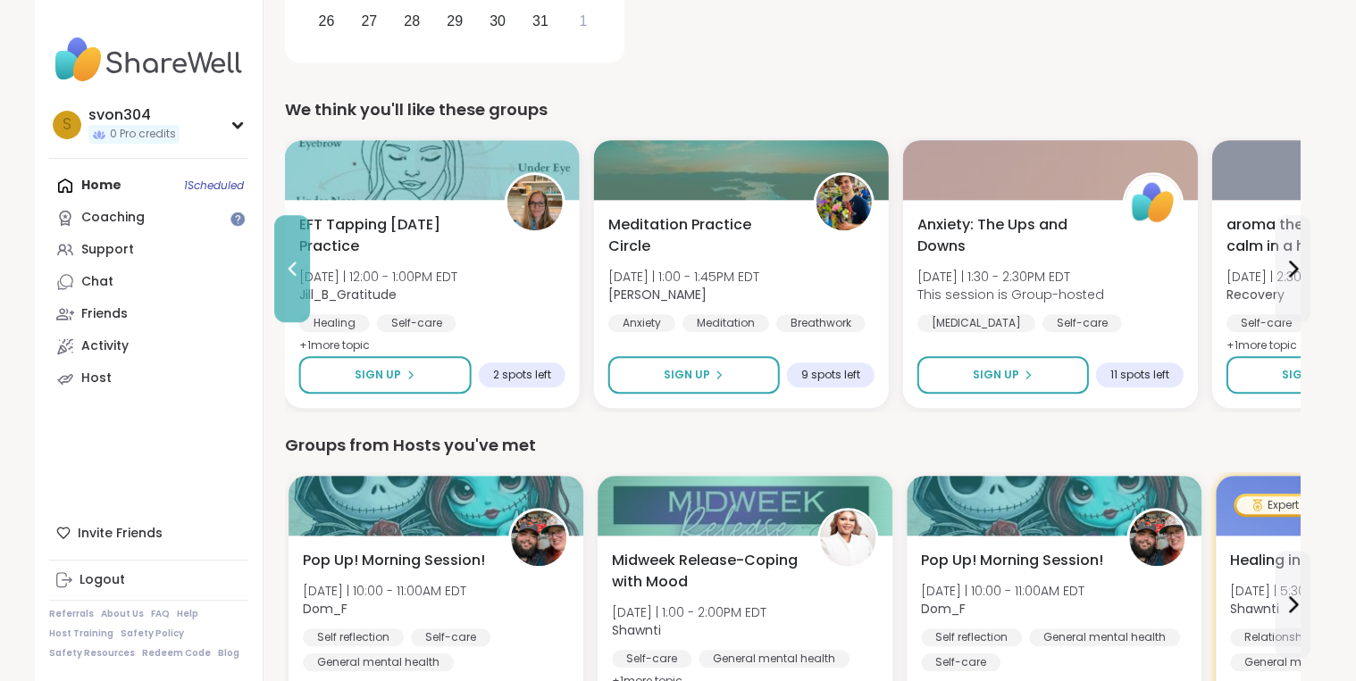
click at [302, 290] on button at bounding box center [292, 268] width 36 height 107
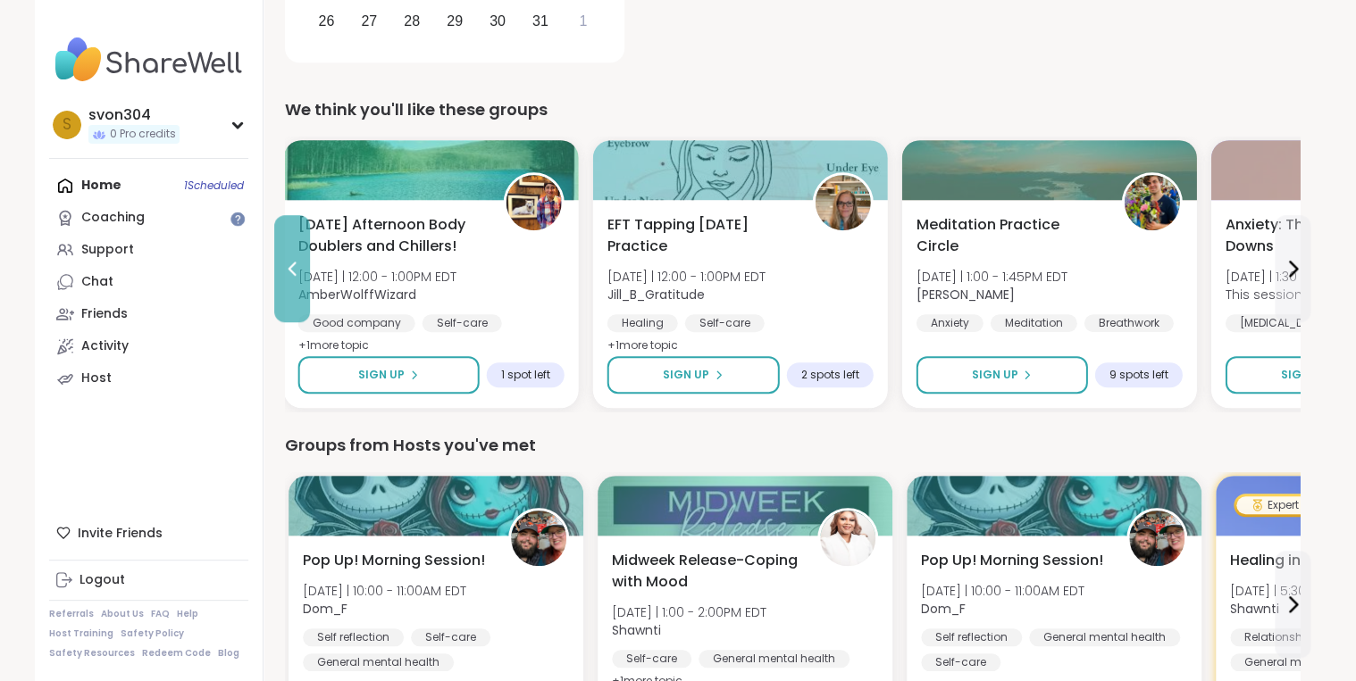
click at [302, 290] on button at bounding box center [292, 268] width 36 height 107
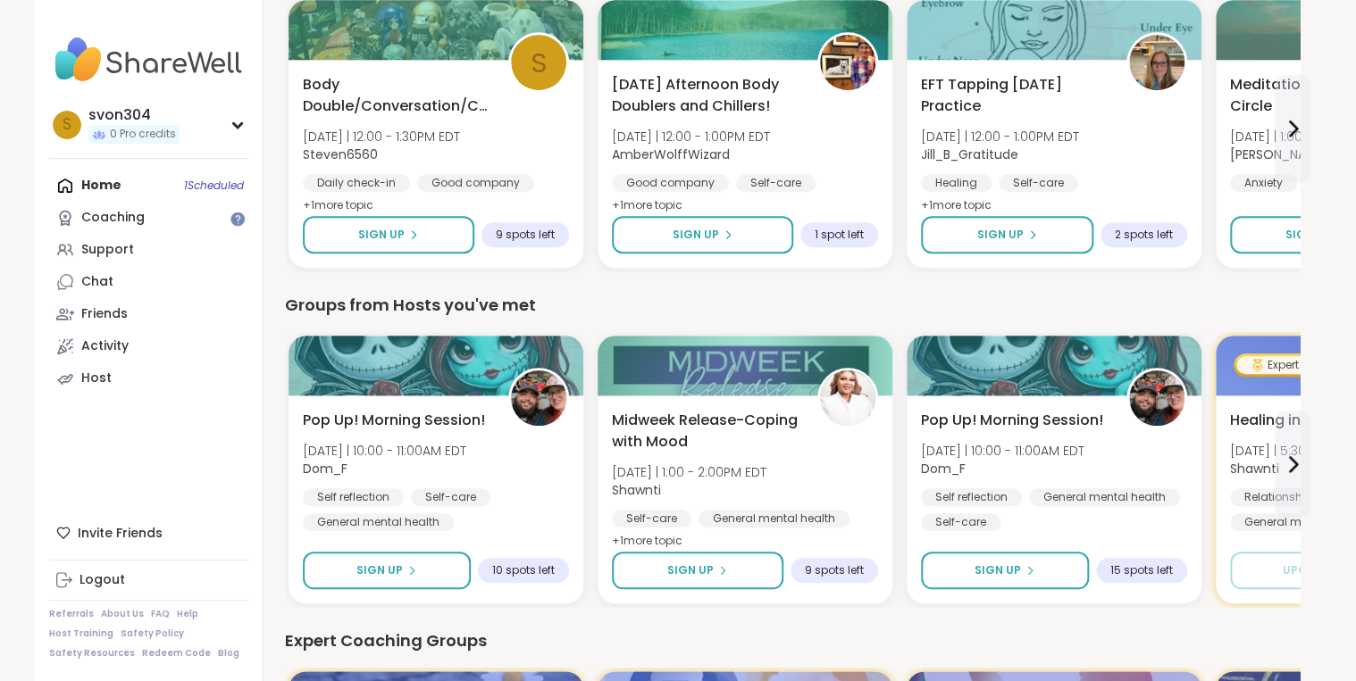
scroll to position [643, 0]
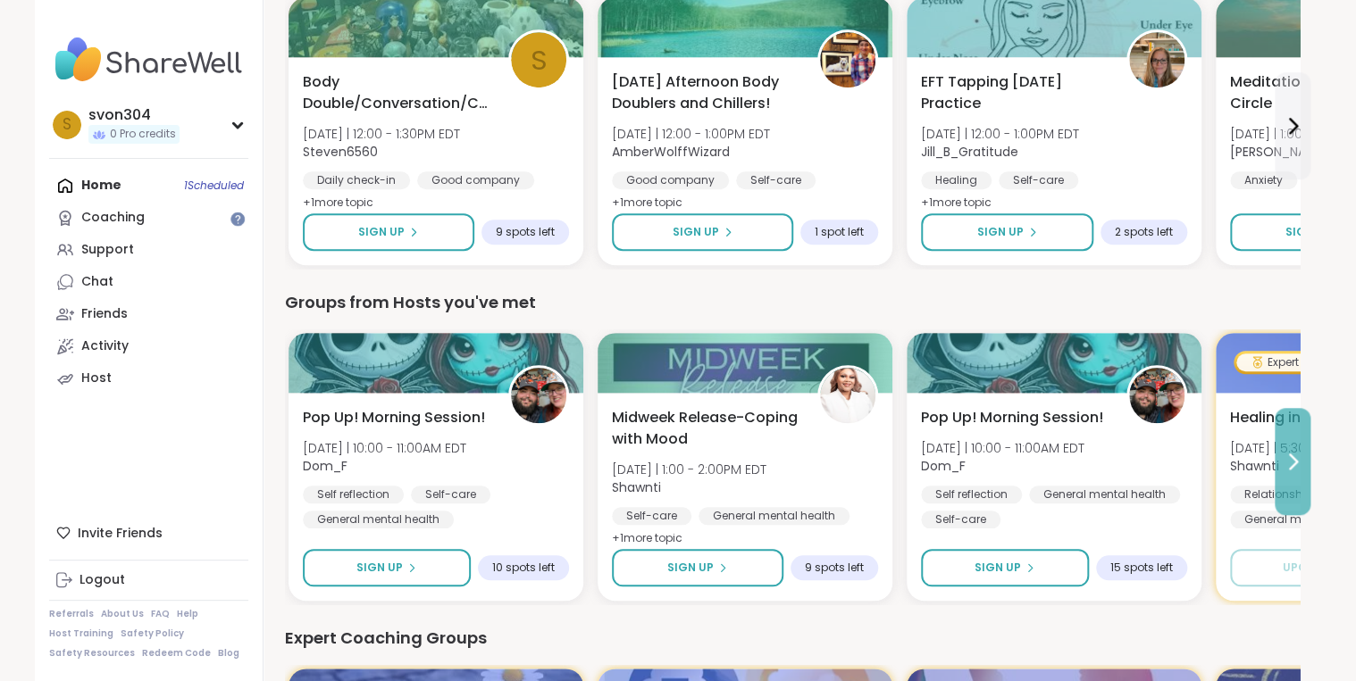
click at [1282, 455] on icon at bounding box center [1292, 461] width 21 height 21
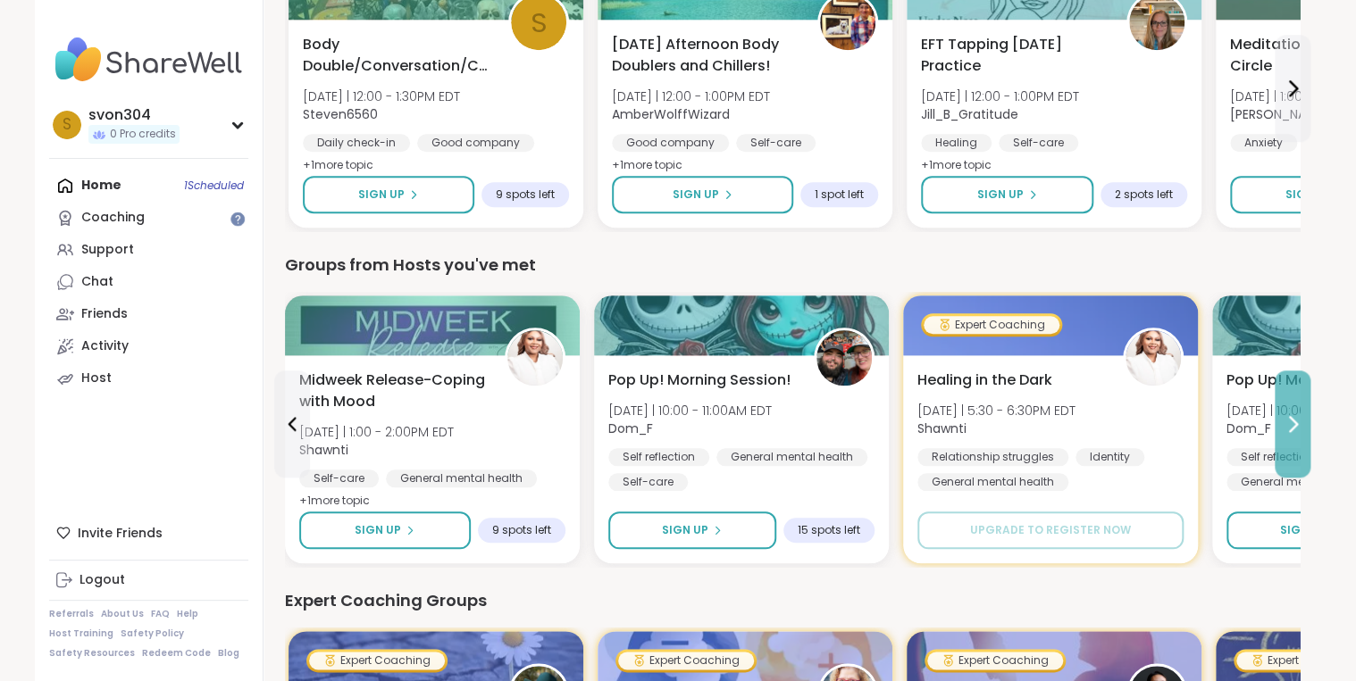
scroll to position [714, 0]
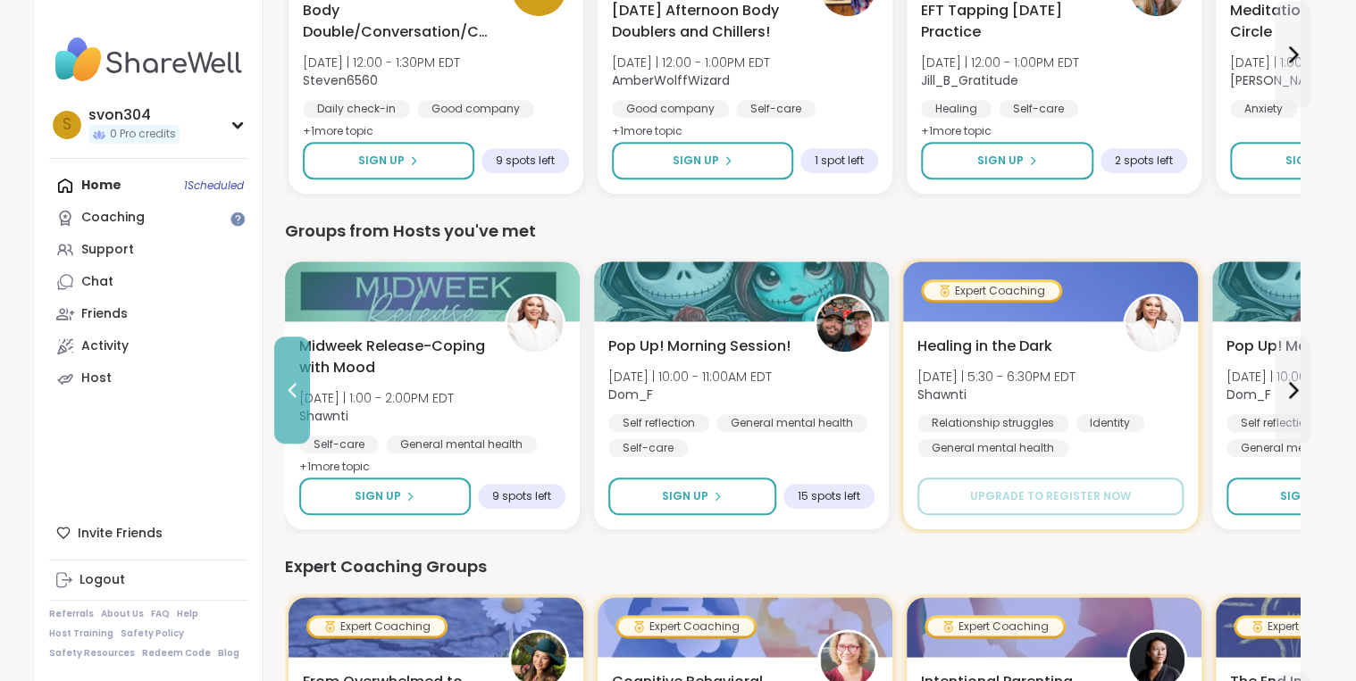
click at [294, 405] on button at bounding box center [292, 390] width 36 height 107
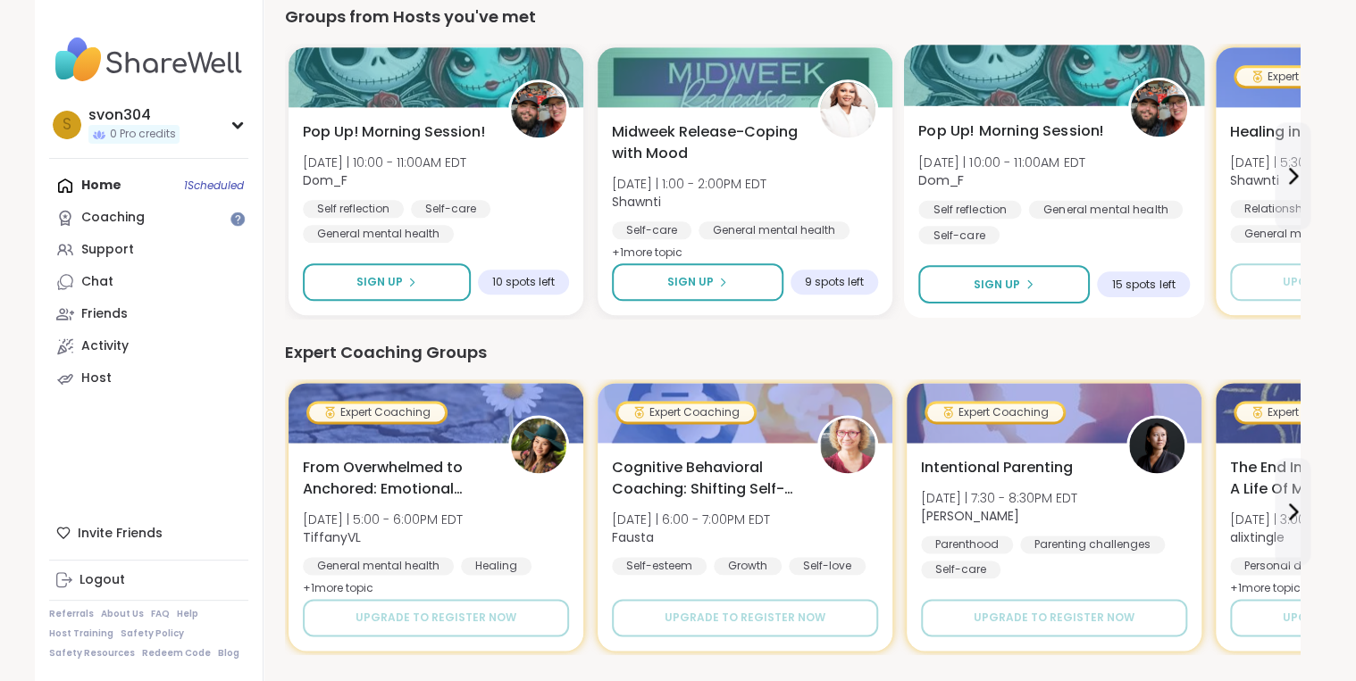
scroll to position [1000, 0]
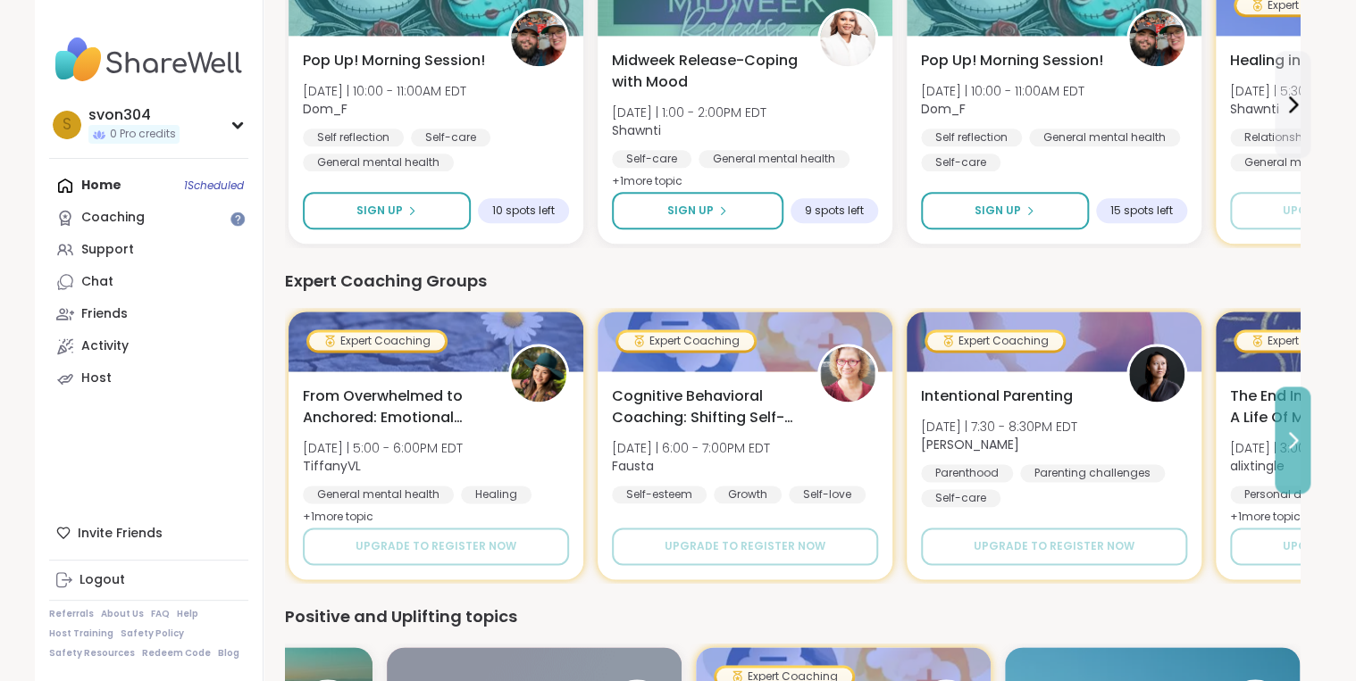
click at [1292, 433] on icon at bounding box center [1293, 440] width 7 height 14
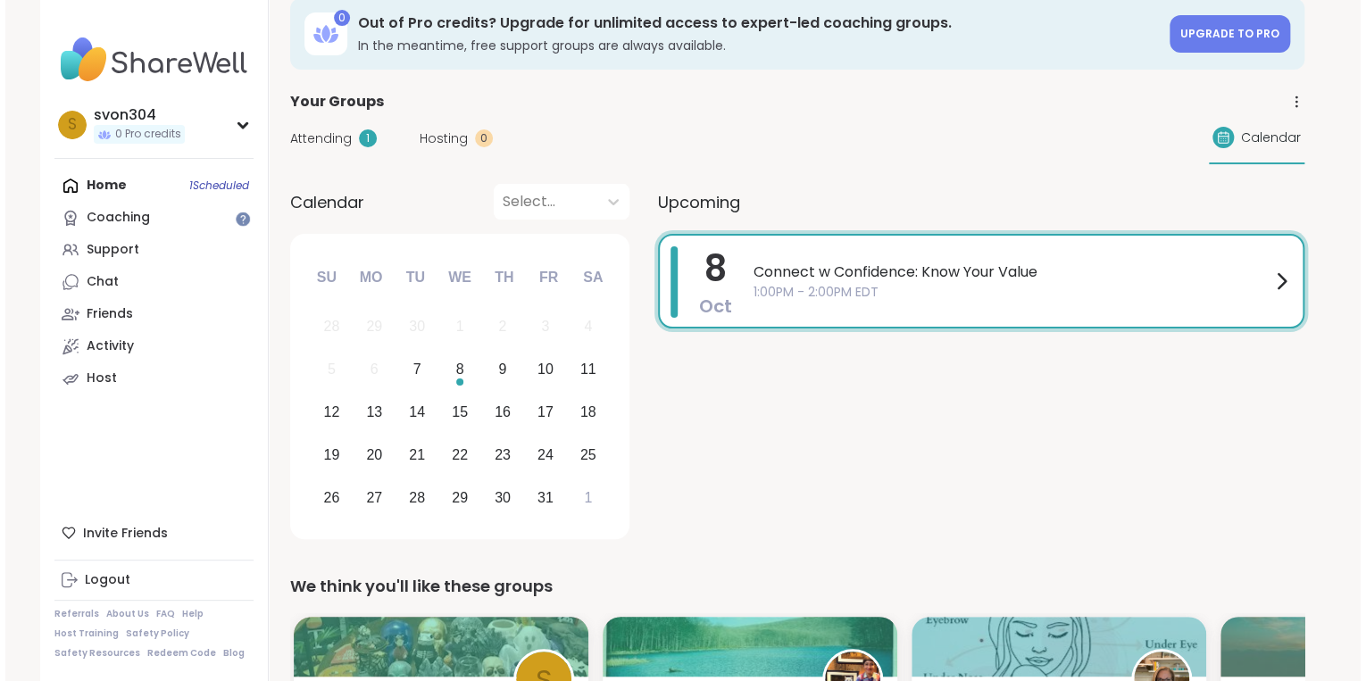
scroll to position [0, 0]
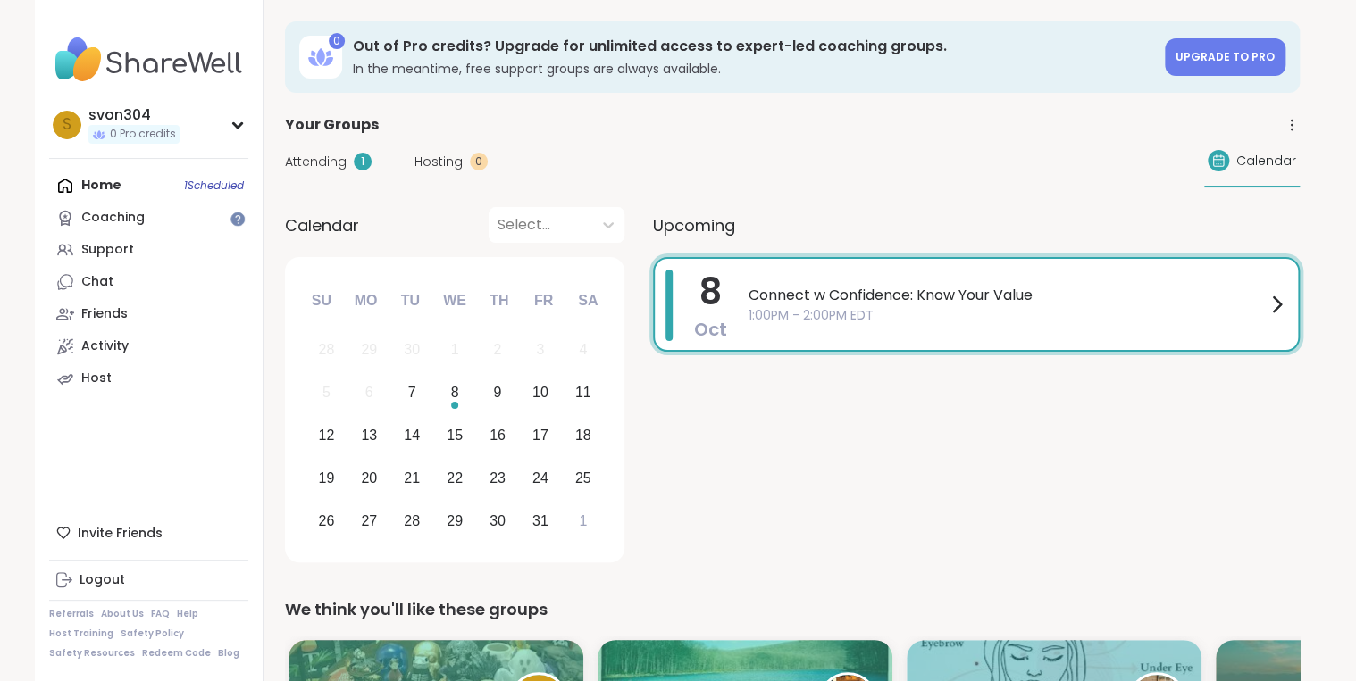
click at [839, 299] on span "Connect w Confidence: Know Your Value" at bounding box center [1006, 295] width 517 height 21
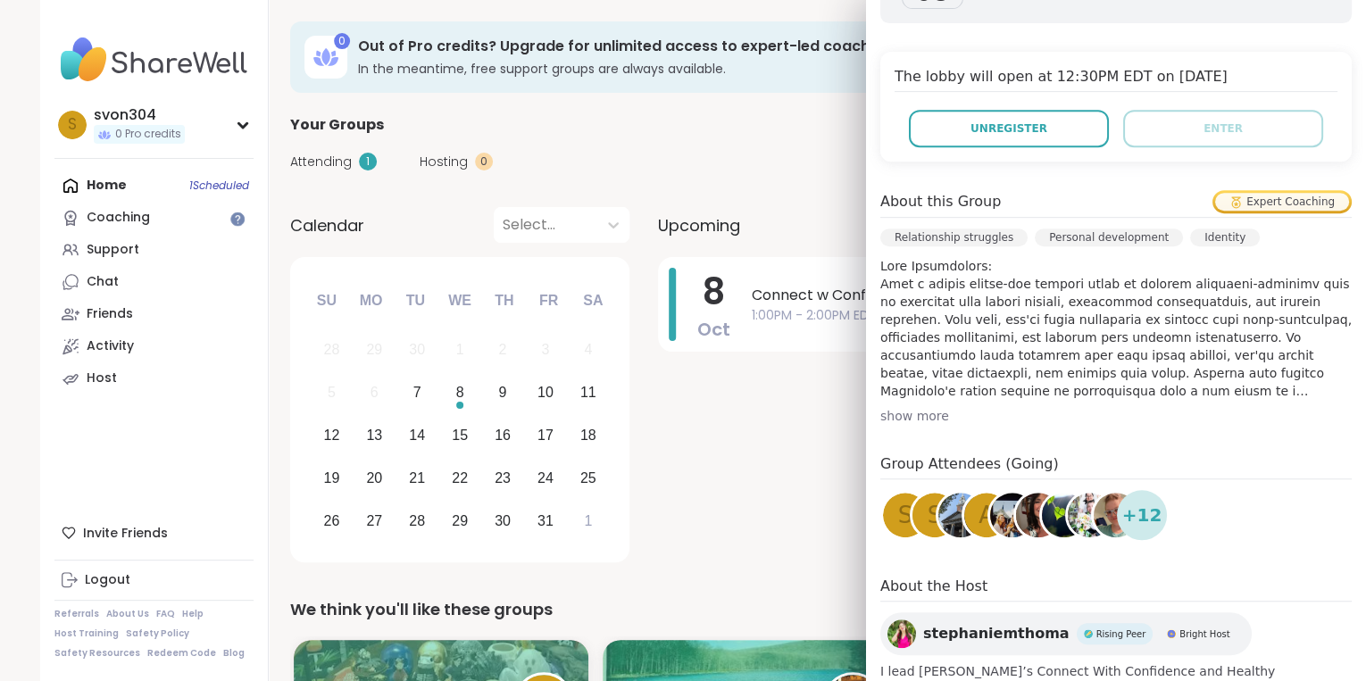
scroll to position [469, 0]
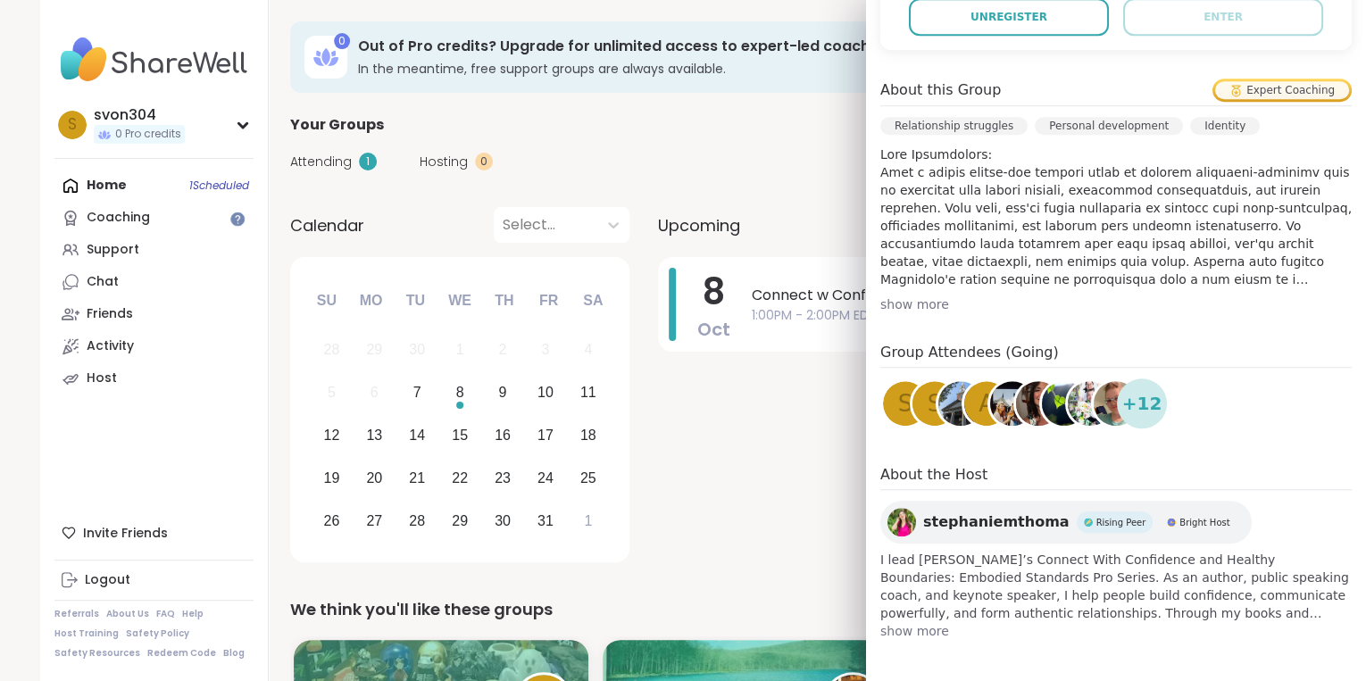
click at [908, 310] on div "show more" at bounding box center [1117, 305] width 472 height 18
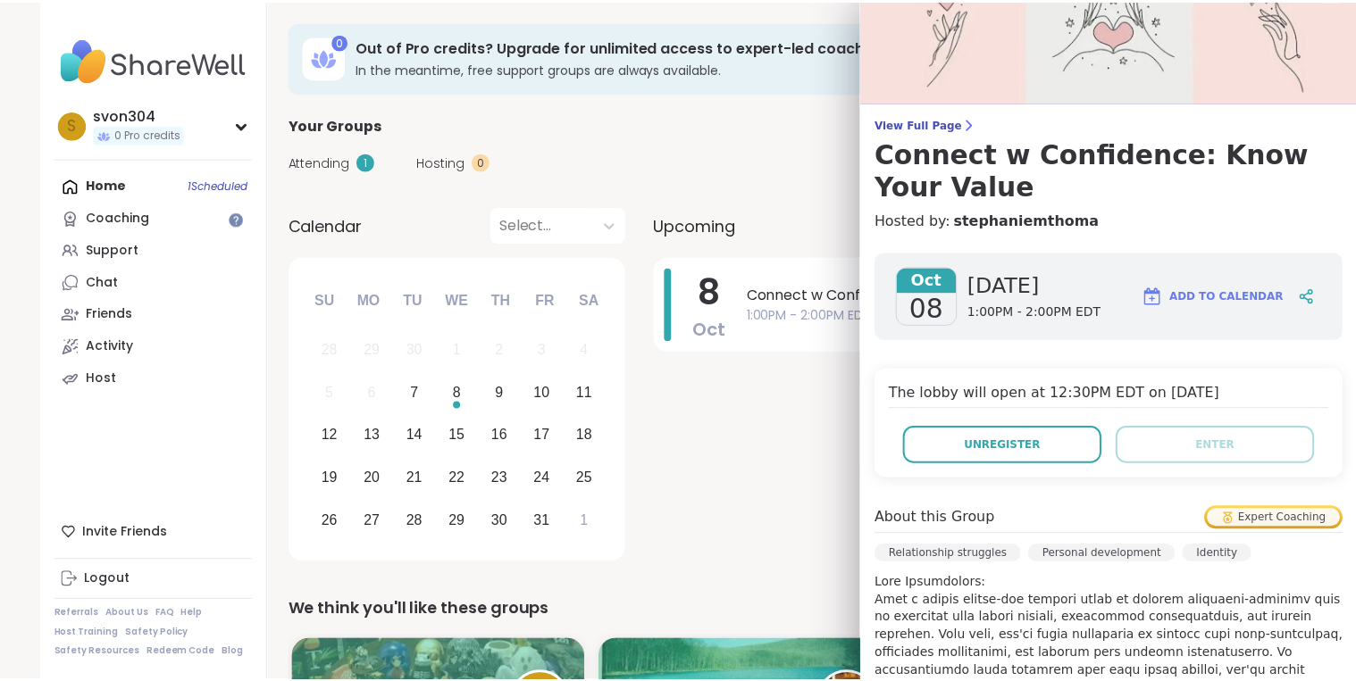
scroll to position [0, 0]
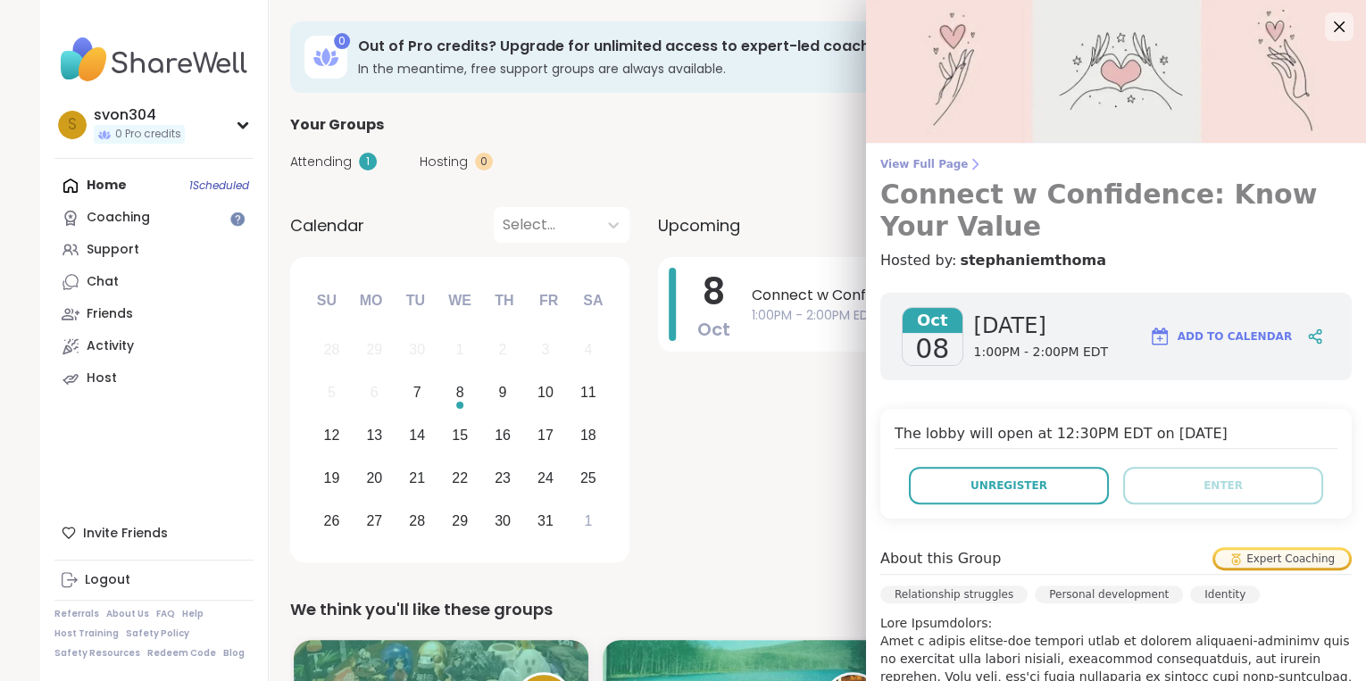
click at [948, 200] on h3 "Connect w Confidence: Know Your Value" at bounding box center [1117, 211] width 472 height 64
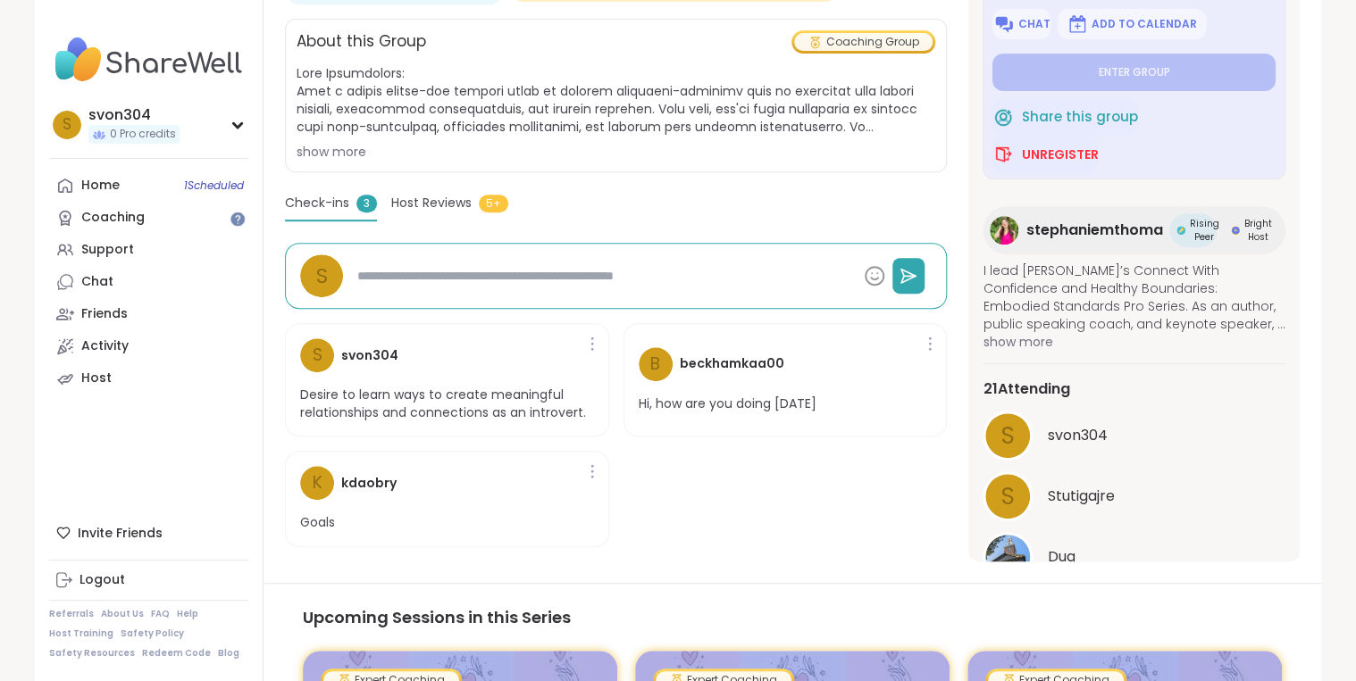
scroll to position [118, 0]
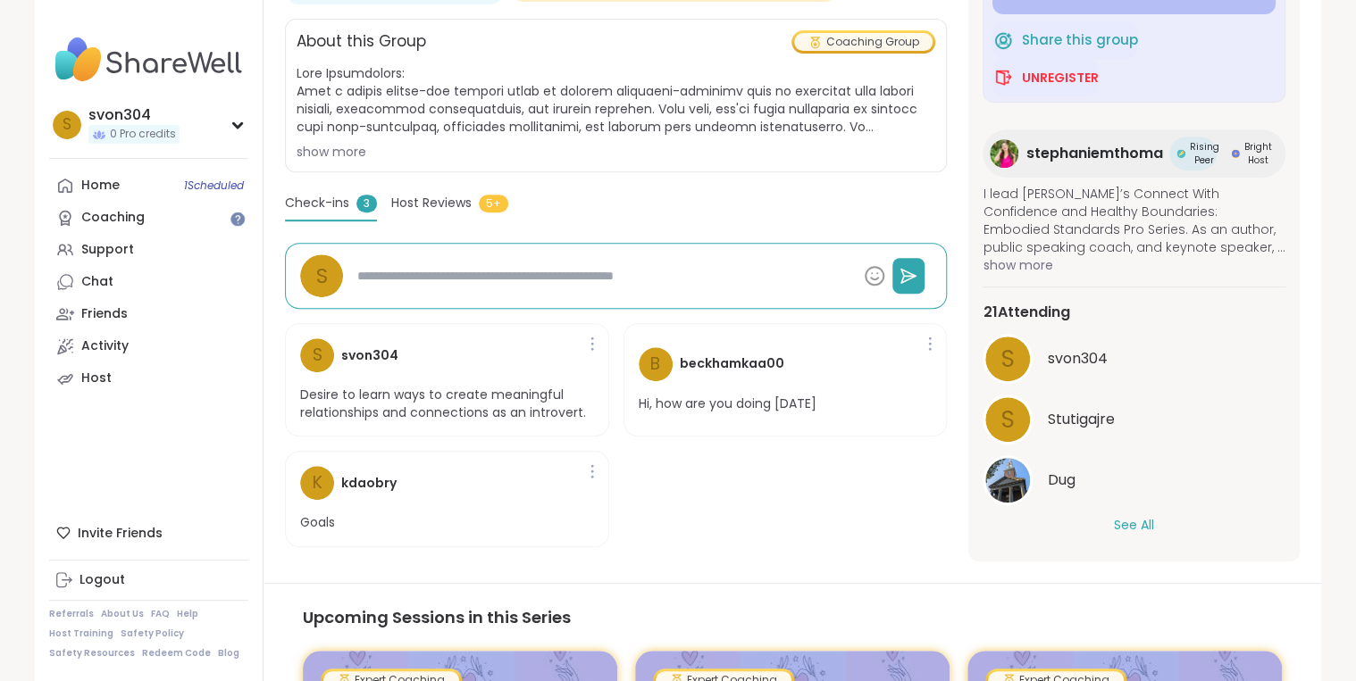
click at [1144, 517] on button "See All" at bounding box center [1134, 525] width 40 height 19
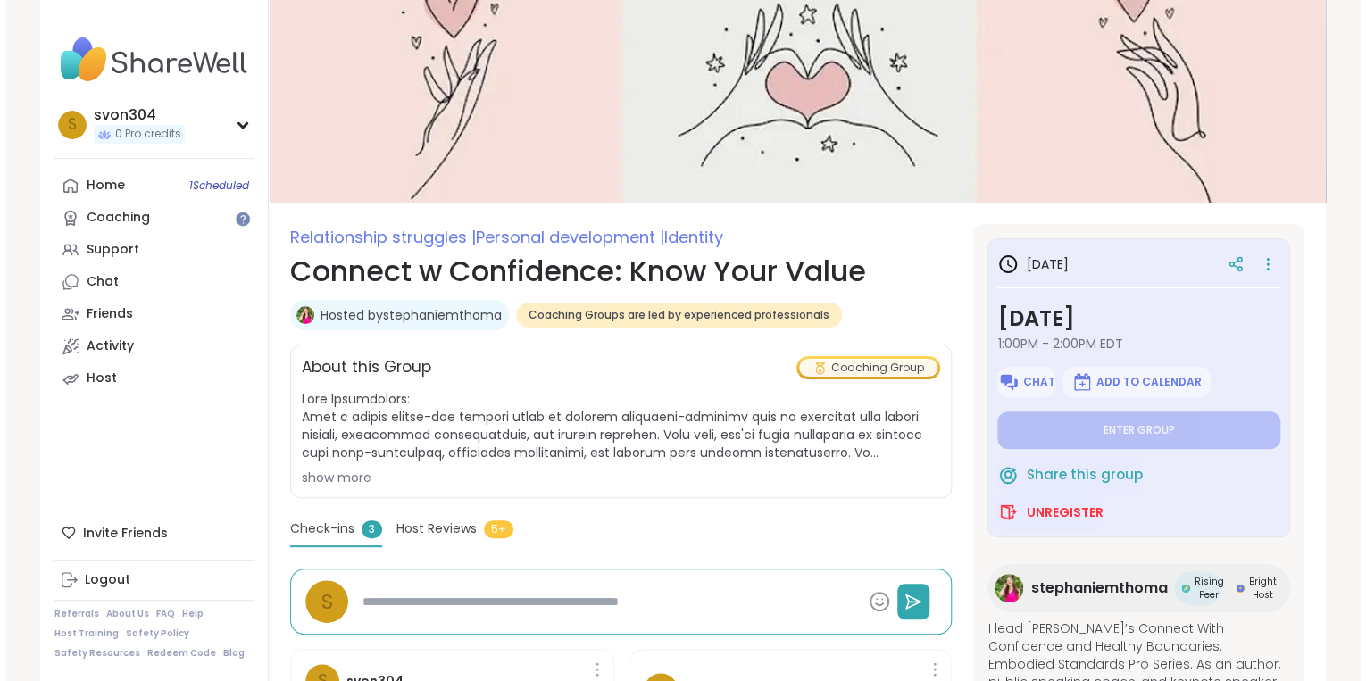
scroll to position [0, 0]
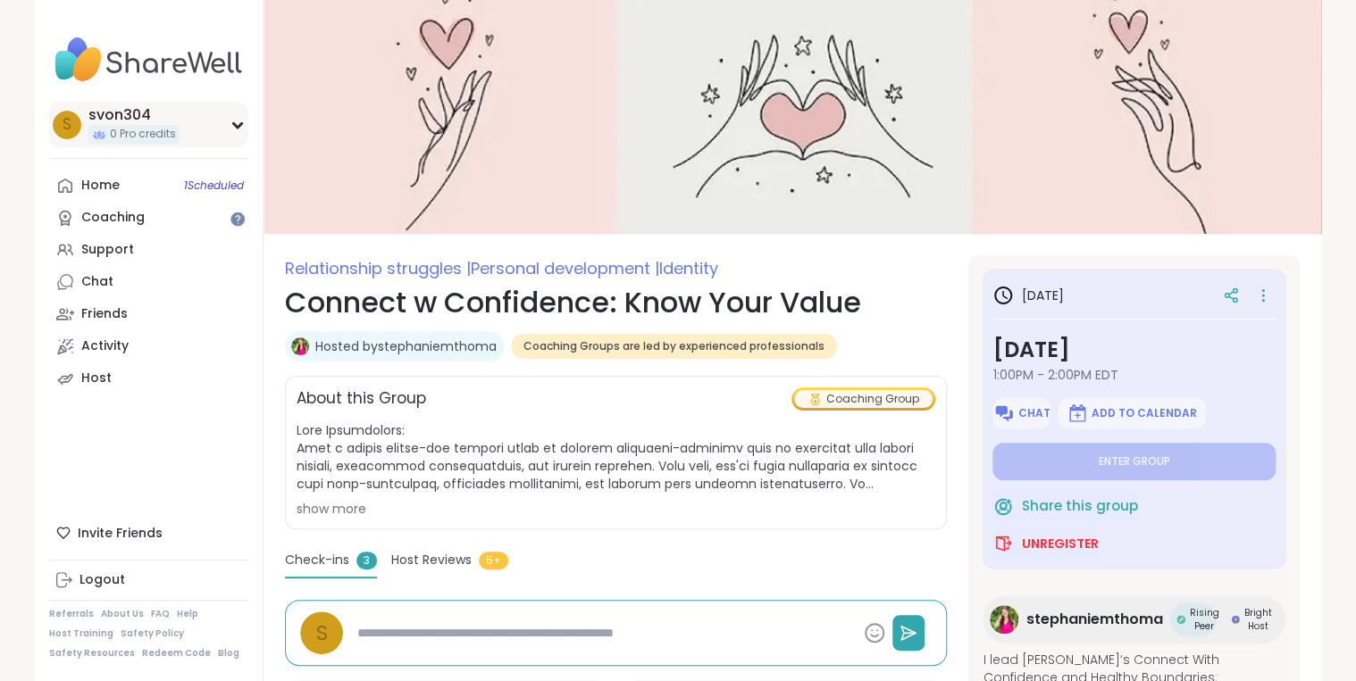
click at [229, 114] on div "s svon304 0 Pro credits" at bounding box center [148, 125] width 199 height 46
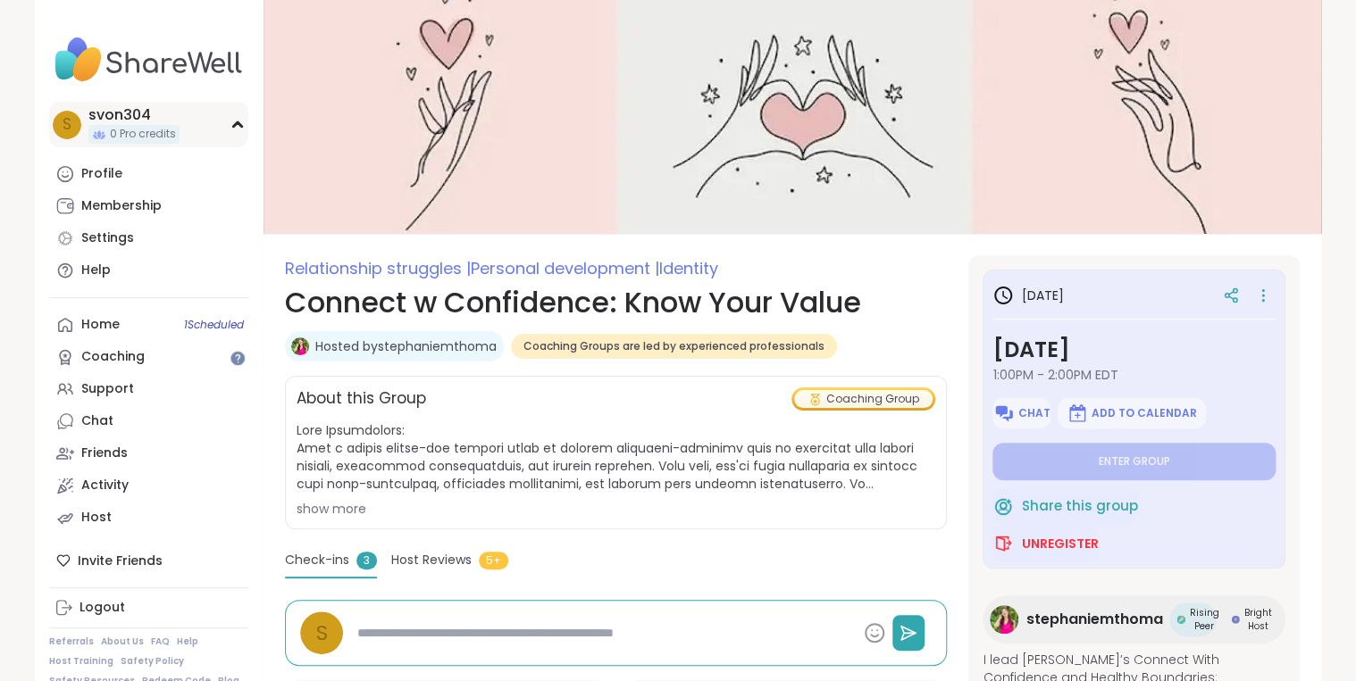
click at [146, 129] on span "0 Pro credits" at bounding box center [143, 134] width 66 height 15
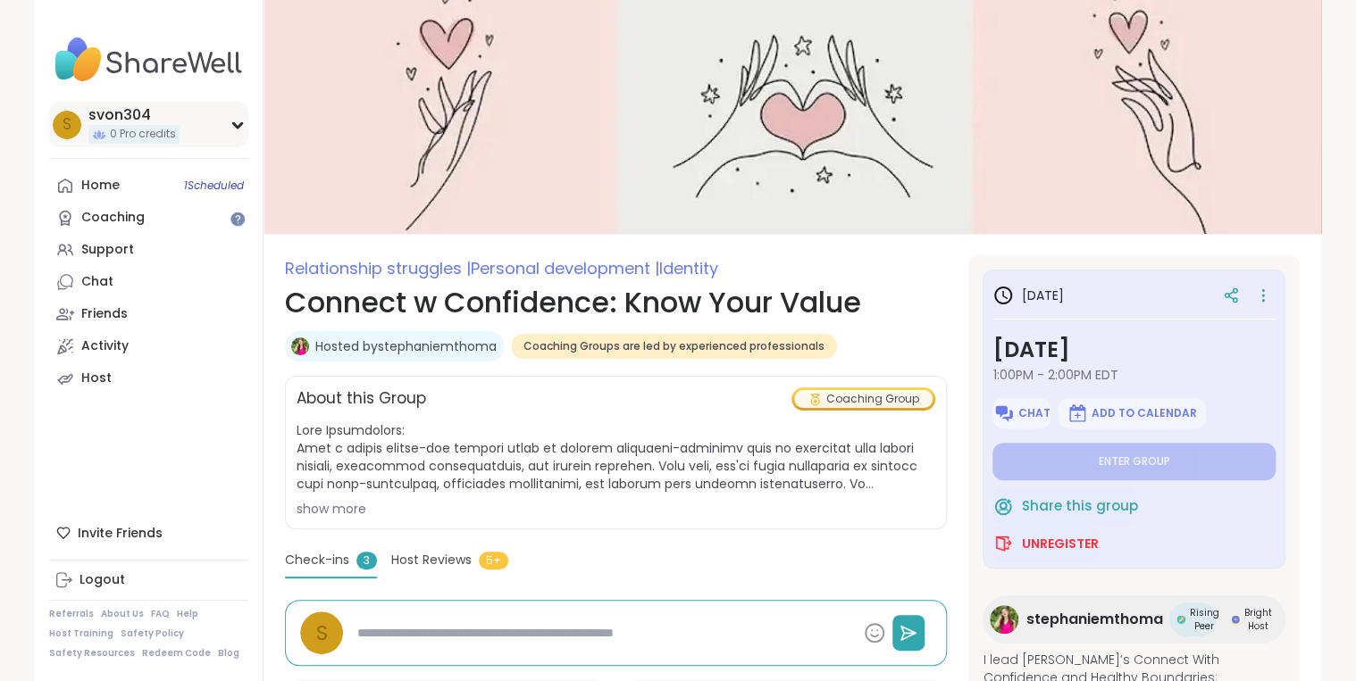
click at [146, 129] on span "0 Pro credits" at bounding box center [143, 134] width 66 height 15
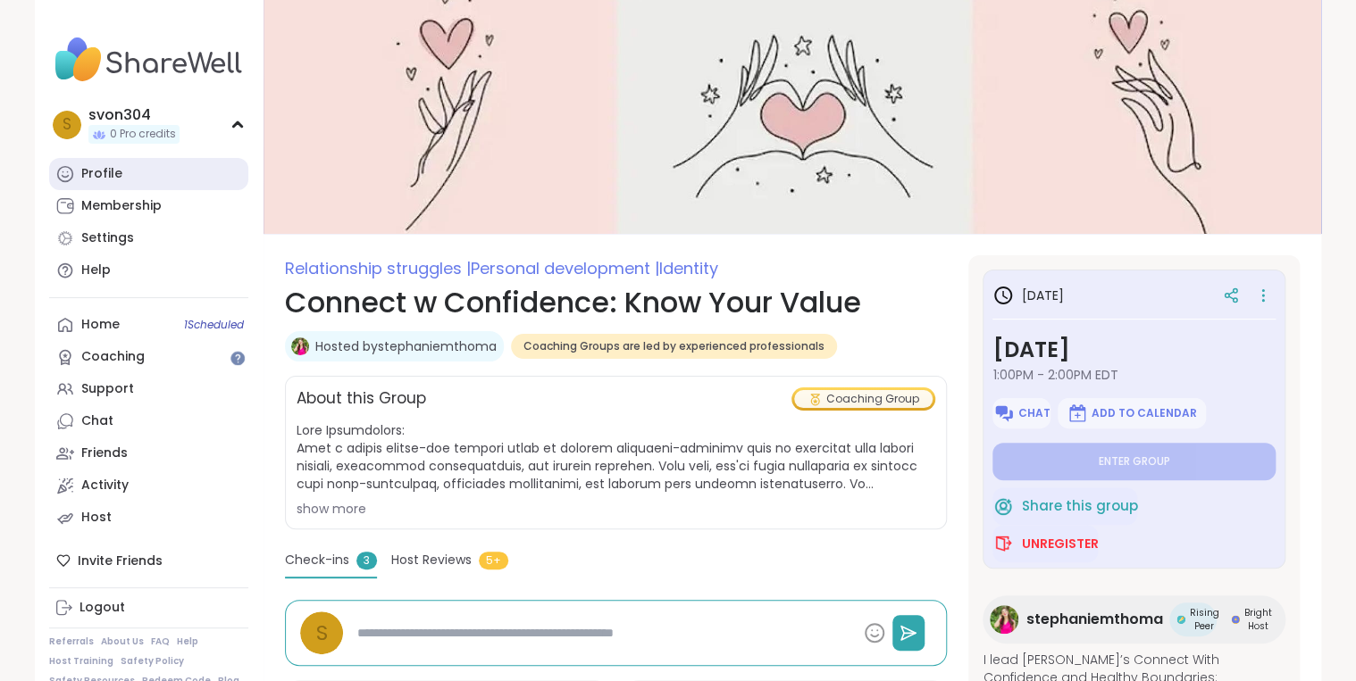
click at [104, 182] on div "Profile" at bounding box center [101, 174] width 41 height 18
type textarea "*"
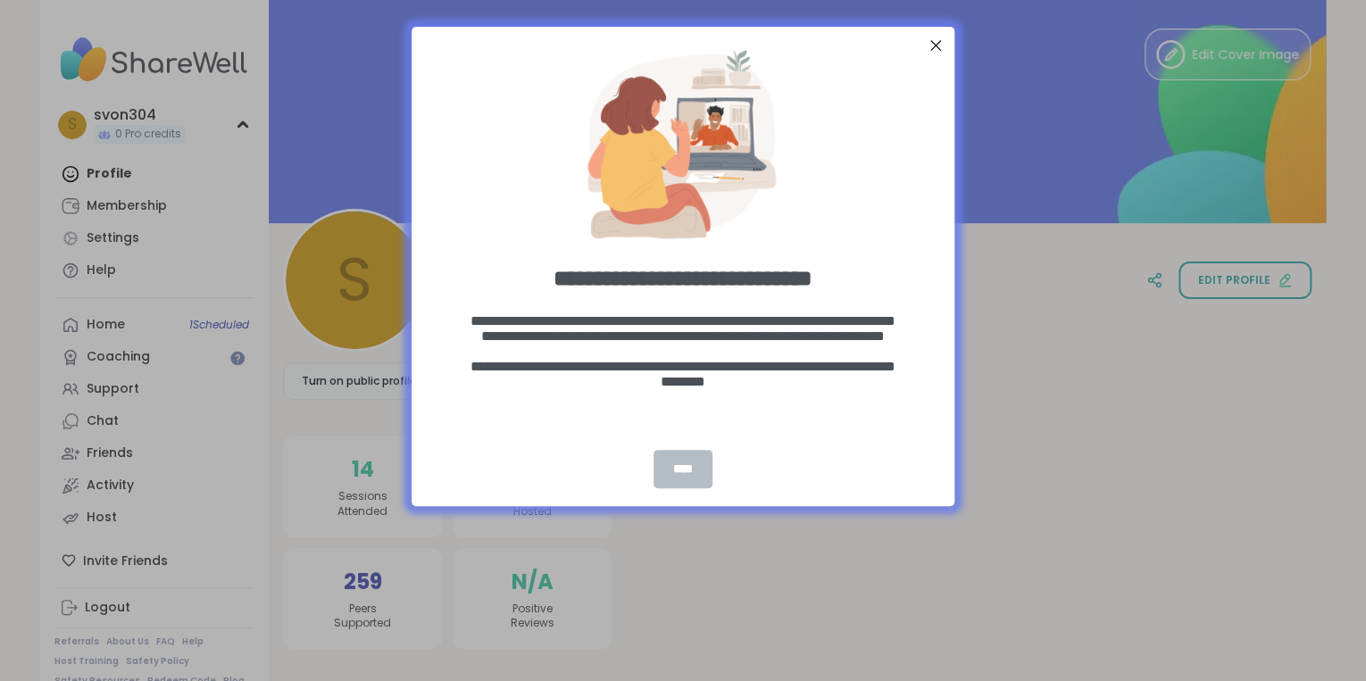
click at [668, 459] on div "****" at bounding box center [683, 469] width 59 height 38
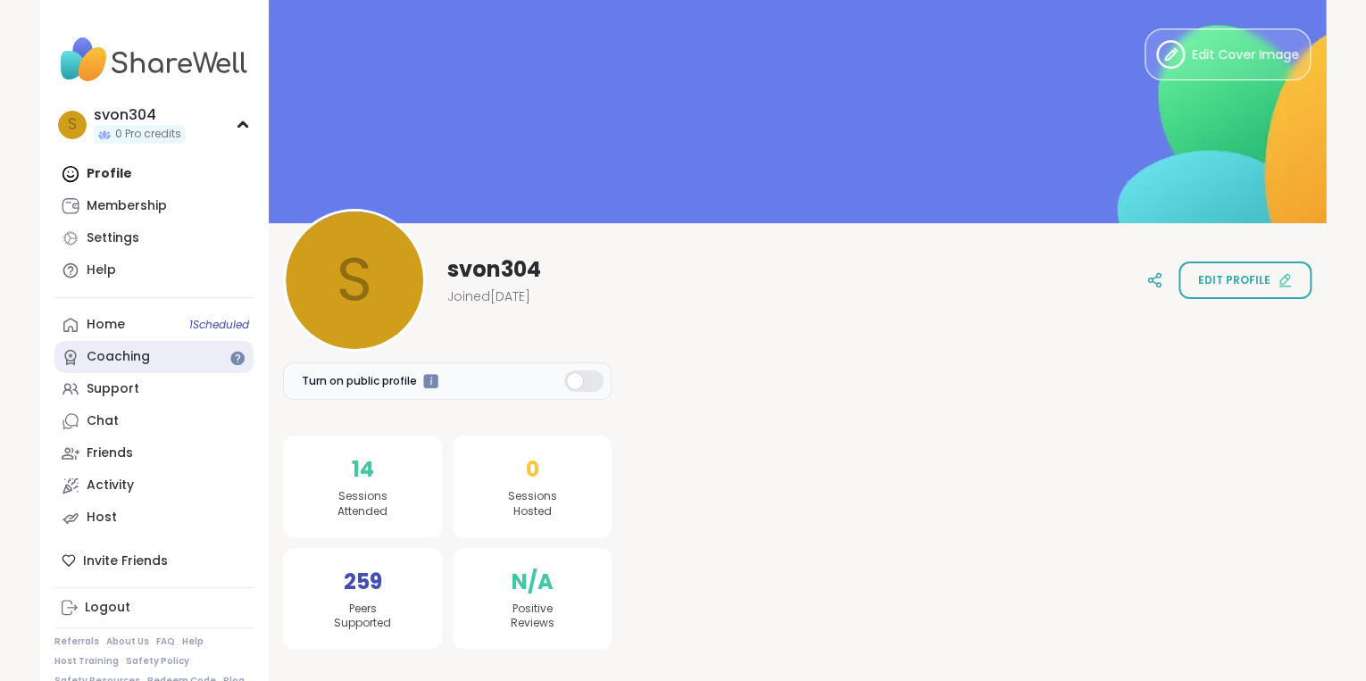
click at [158, 361] on link "Coaching" at bounding box center [153, 357] width 199 height 32
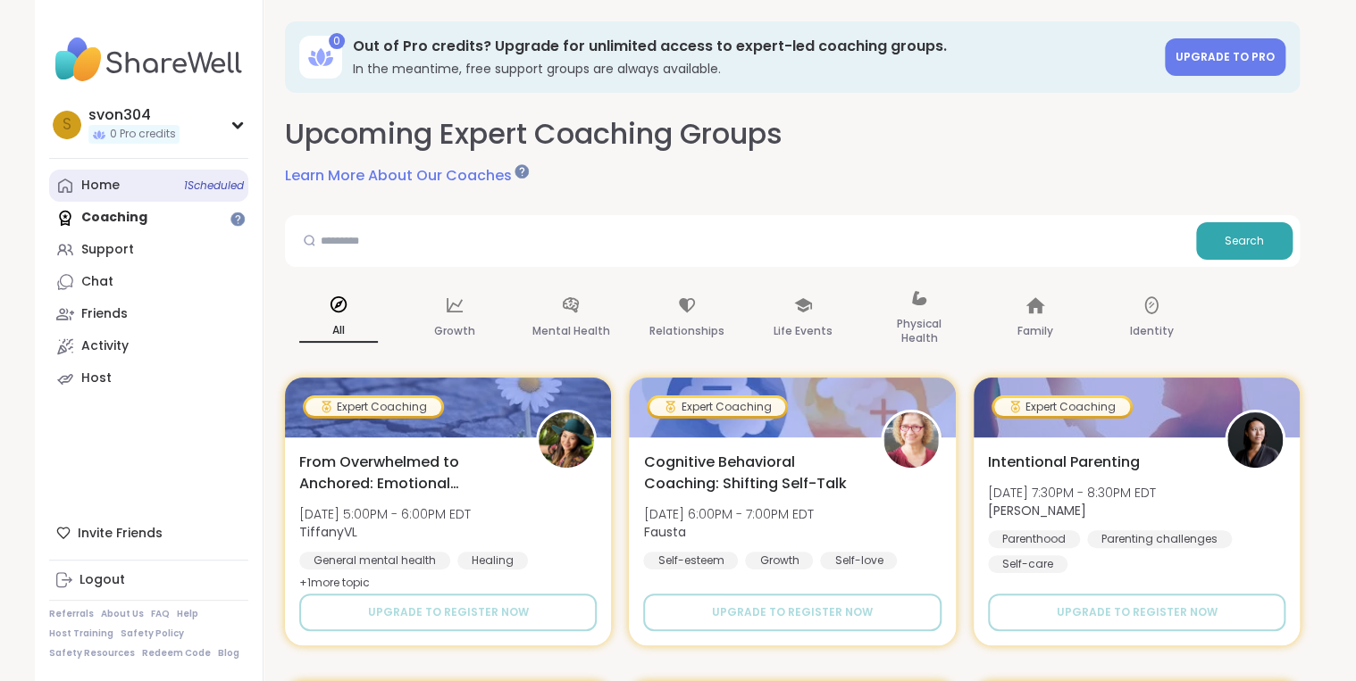
click at [98, 182] on div "Home 1 Scheduled" at bounding box center [100, 186] width 38 height 18
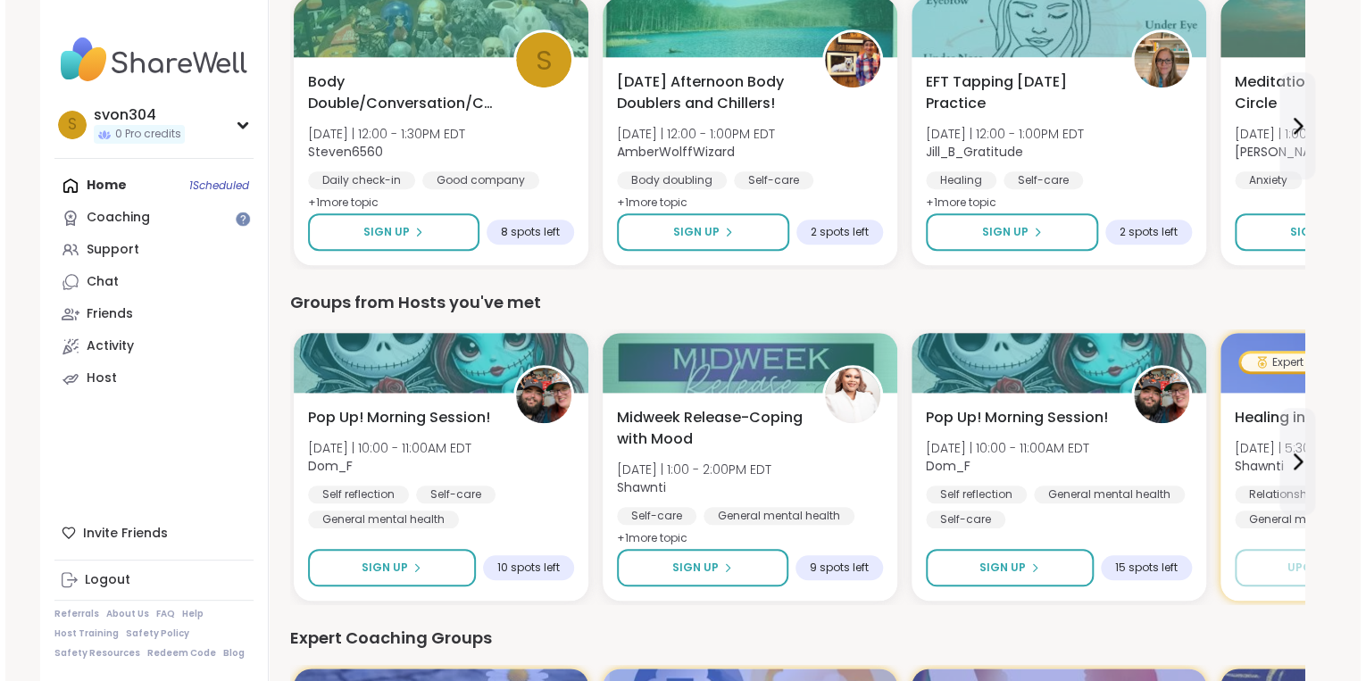
scroll to position [714, 0]
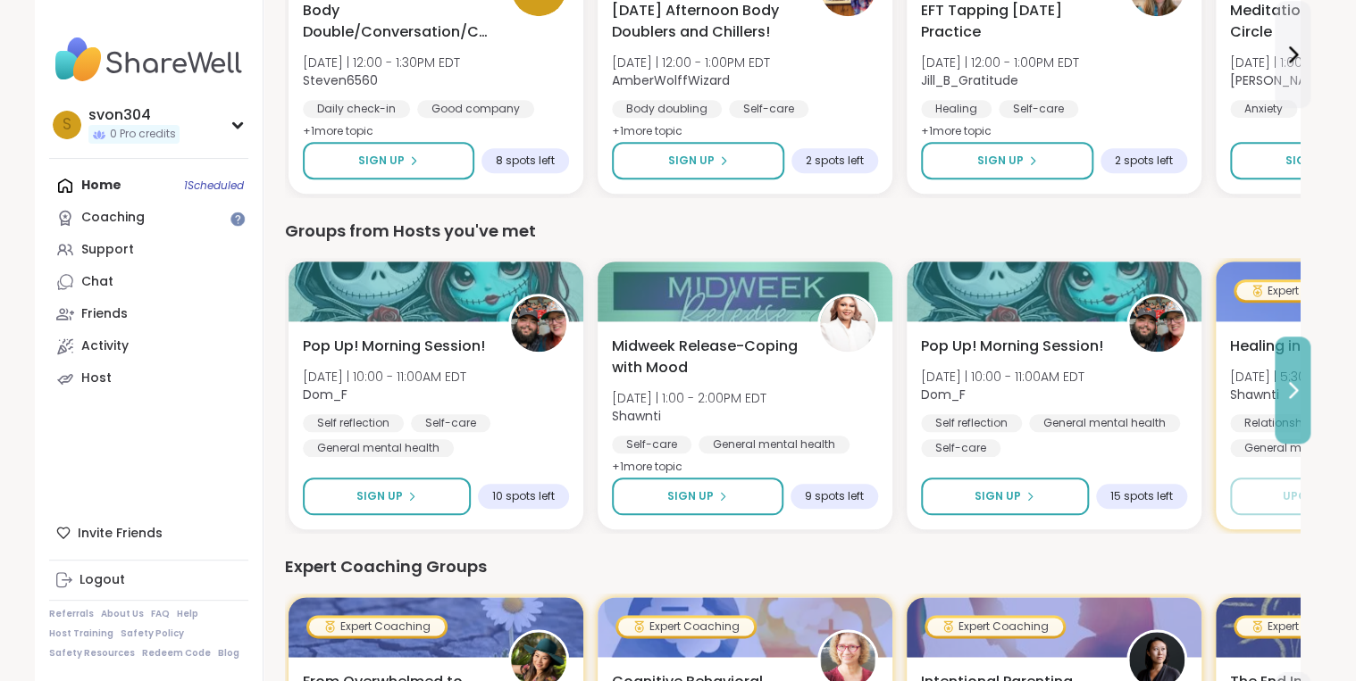
click at [1283, 387] on icon at bounding box center [1292, 390] width 21 height 21
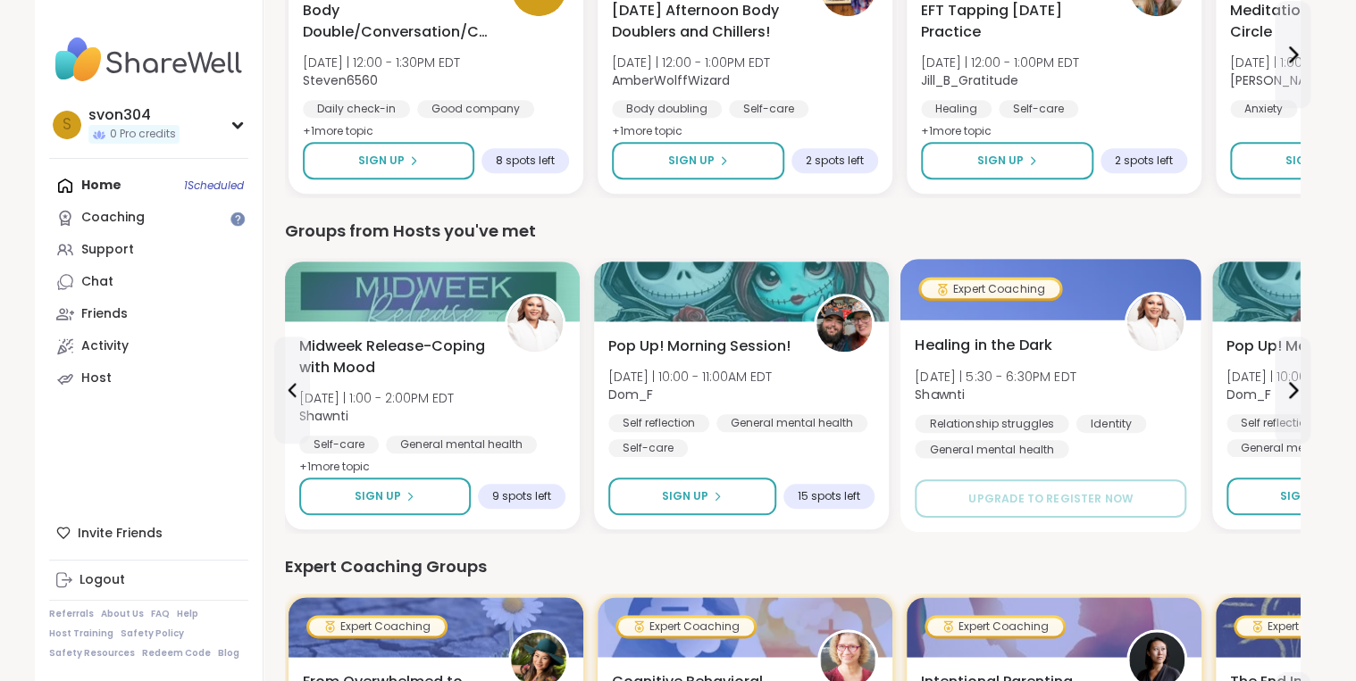
click at [1061, 371] on span "[DATE] | 5:30 - 6:30PM EDT" at bounding box center [995, 376] width 162 height 18
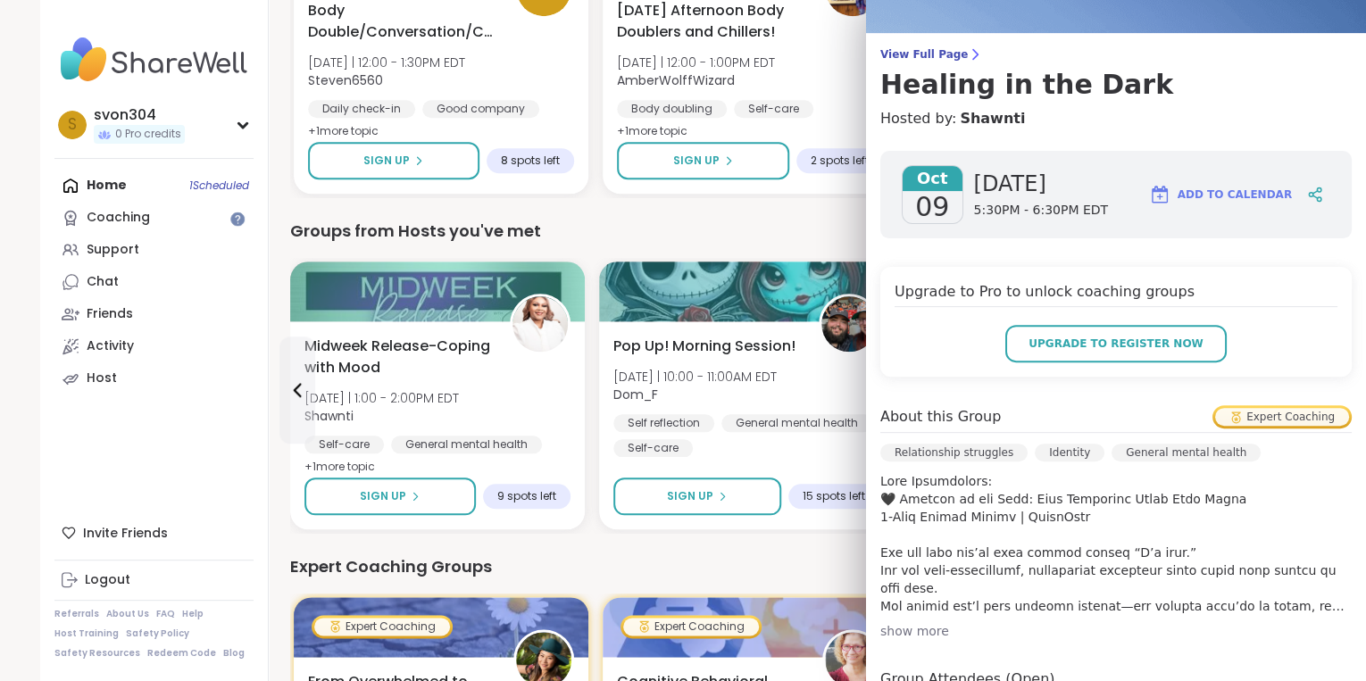
scroll to position [143, 0]
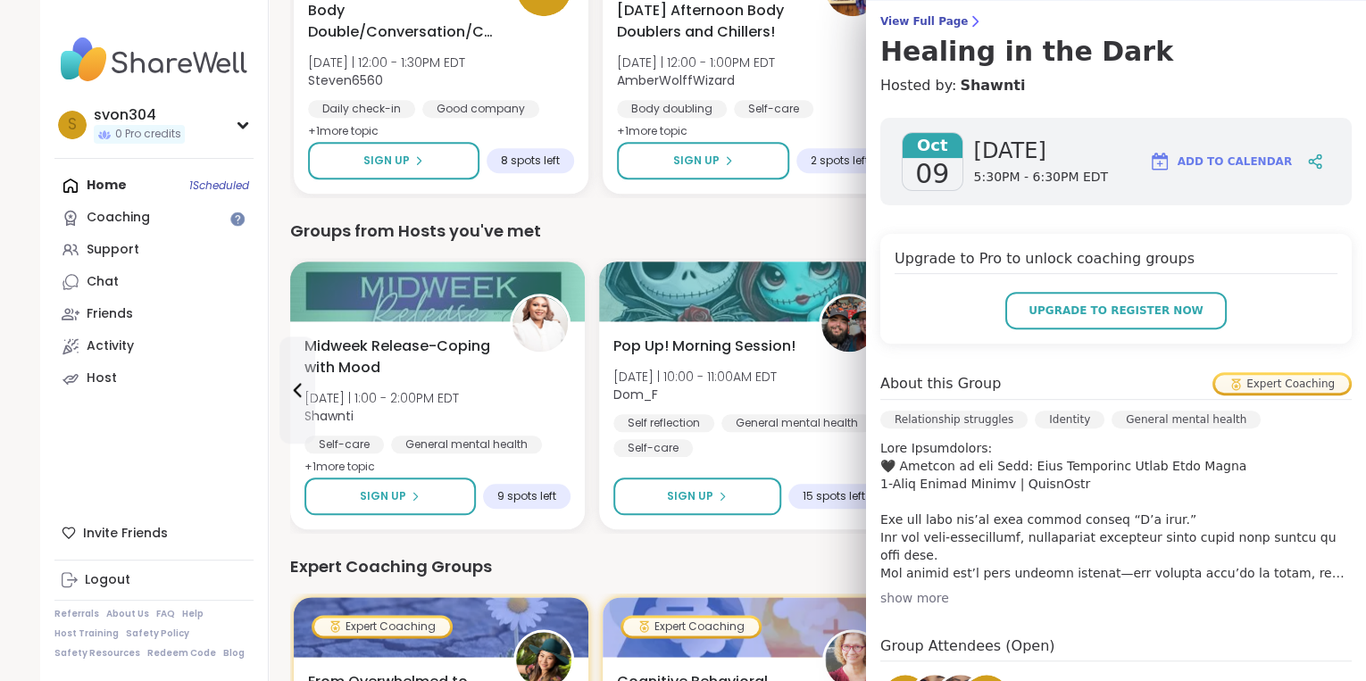
click at [923, 597] on div "show more" at bounding box center [1117, 598] width 472 height 18
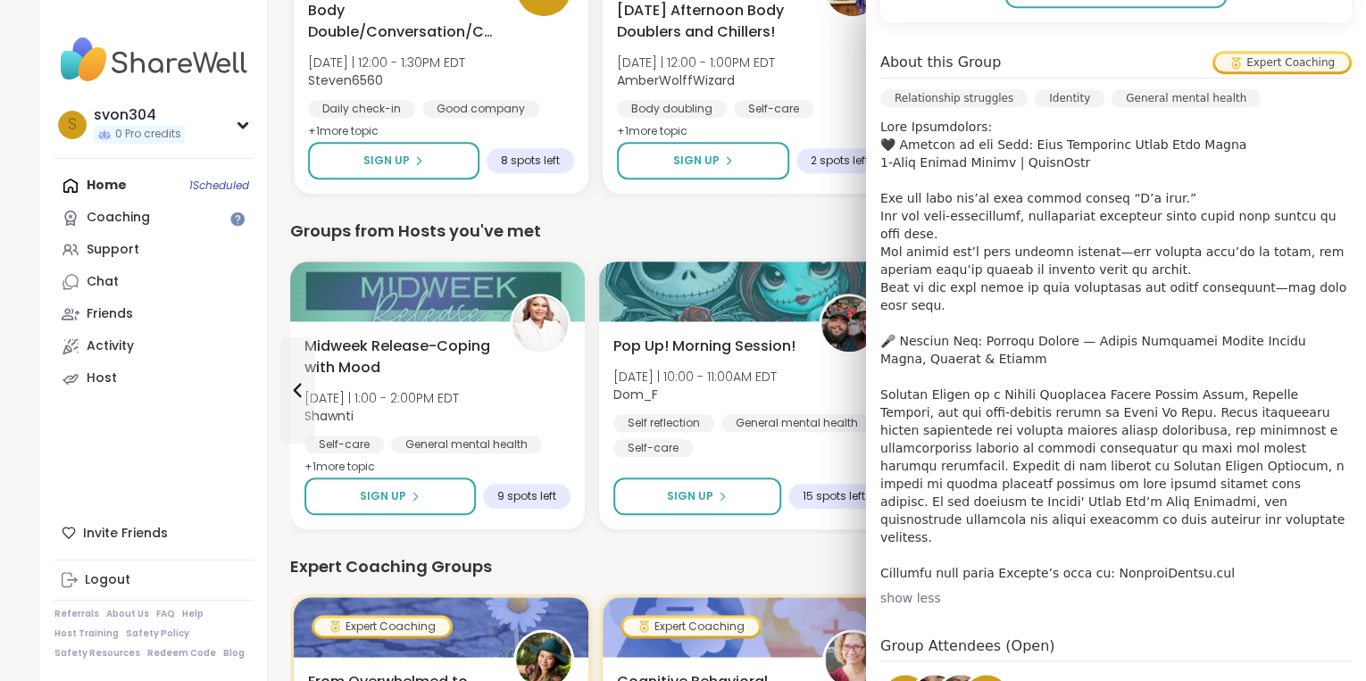
scroll to position [500, 0]
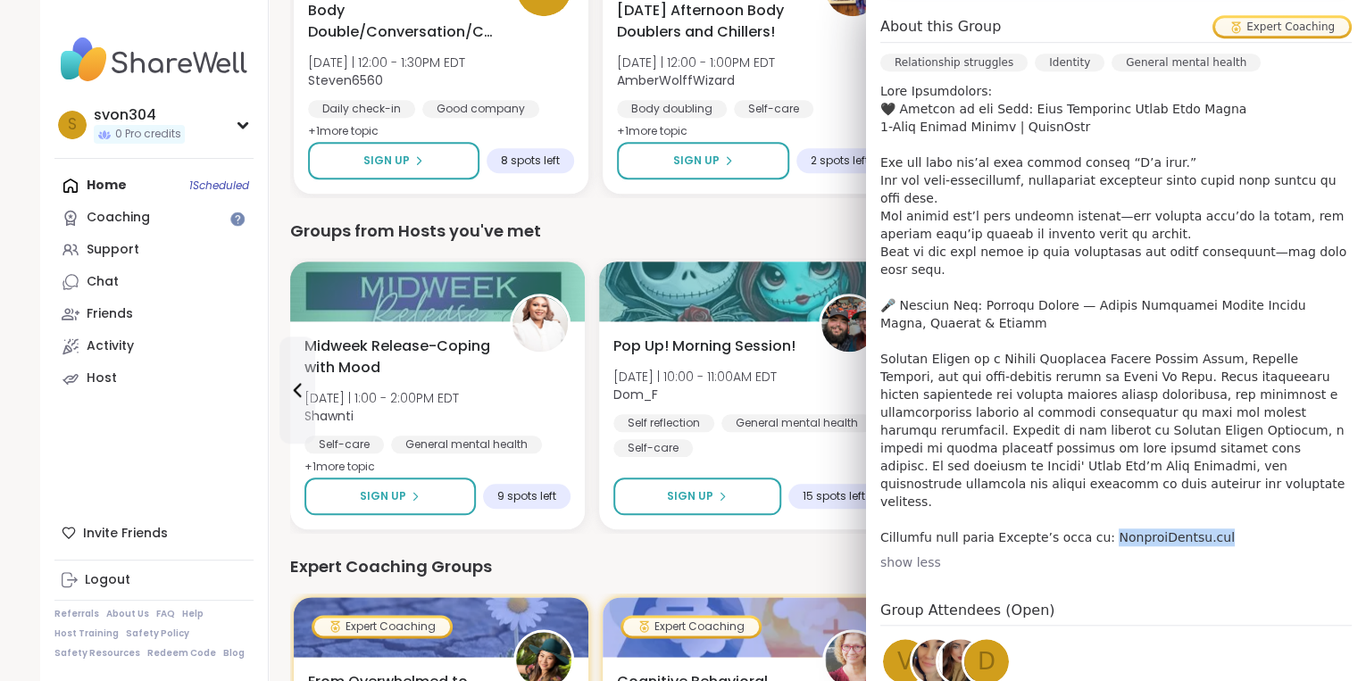
drag, startPoint x: 1090, startPoint y: 499, endPoint x: 1223, endPoint y: 500, distance: 133.1
click at [1223, 500] on p at bounding box center [1117, 314] width 472 height 464
drag, startPoint x: 1223, startPoint y: 500, endPoint x: 1175, endPoint y: 504, distance: 47.5
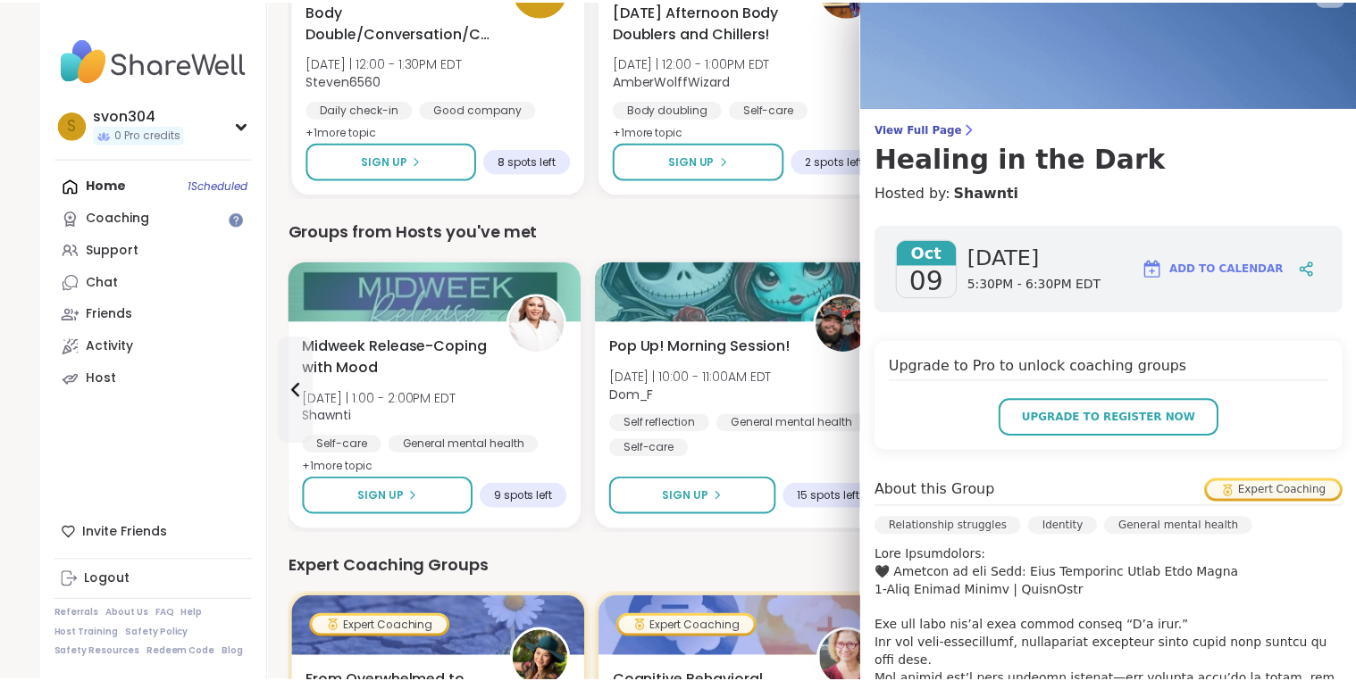
scroll to position [0, 0]
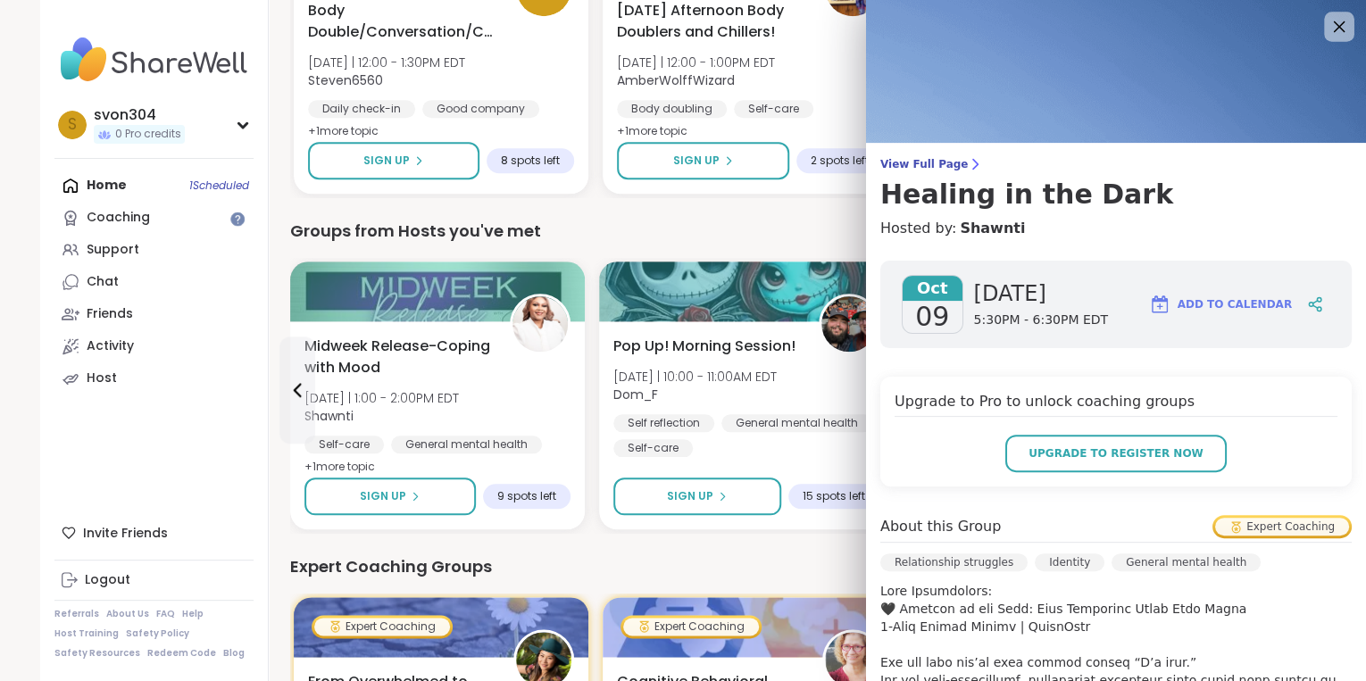
click at [1326, 14] on div at bounding box center [1339, 27] width 30 height 30
click at [1328, 23] on icon at bounding box center [1339, 26] width 22 height 22
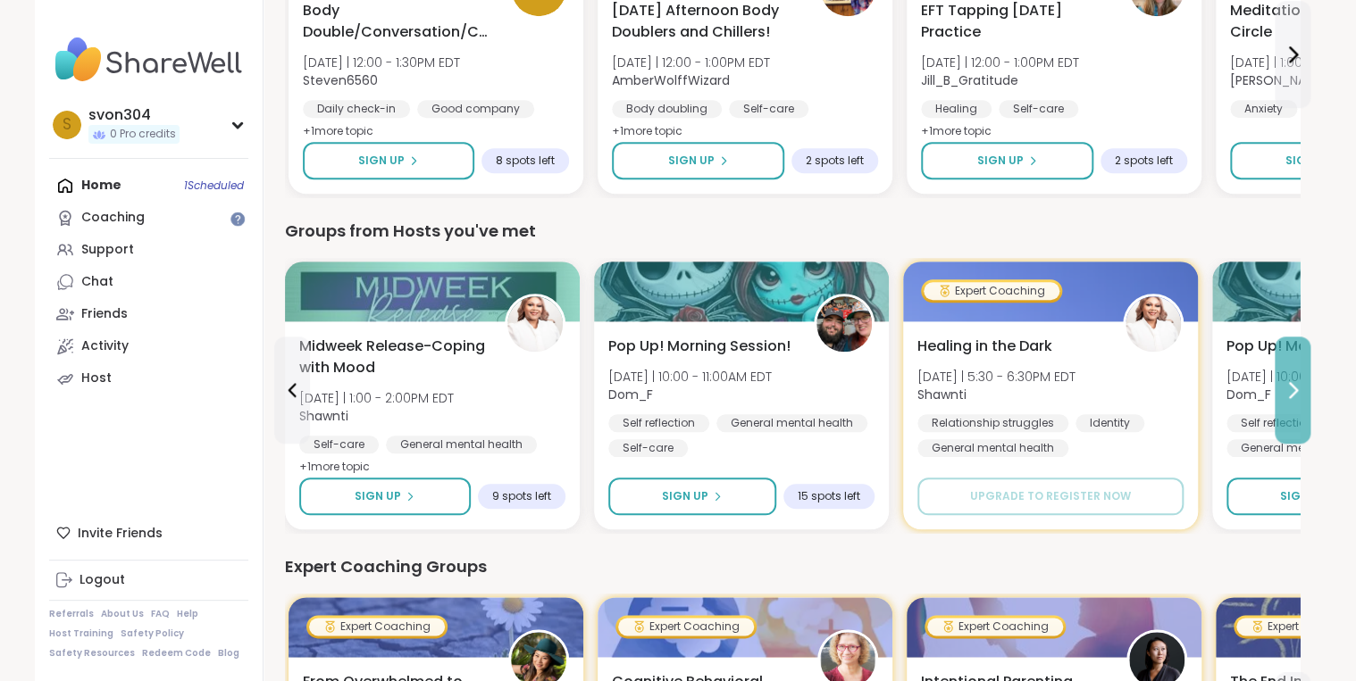
click at [1287, 383] on icon at bounding box center [1292, 390] width 21 height 21
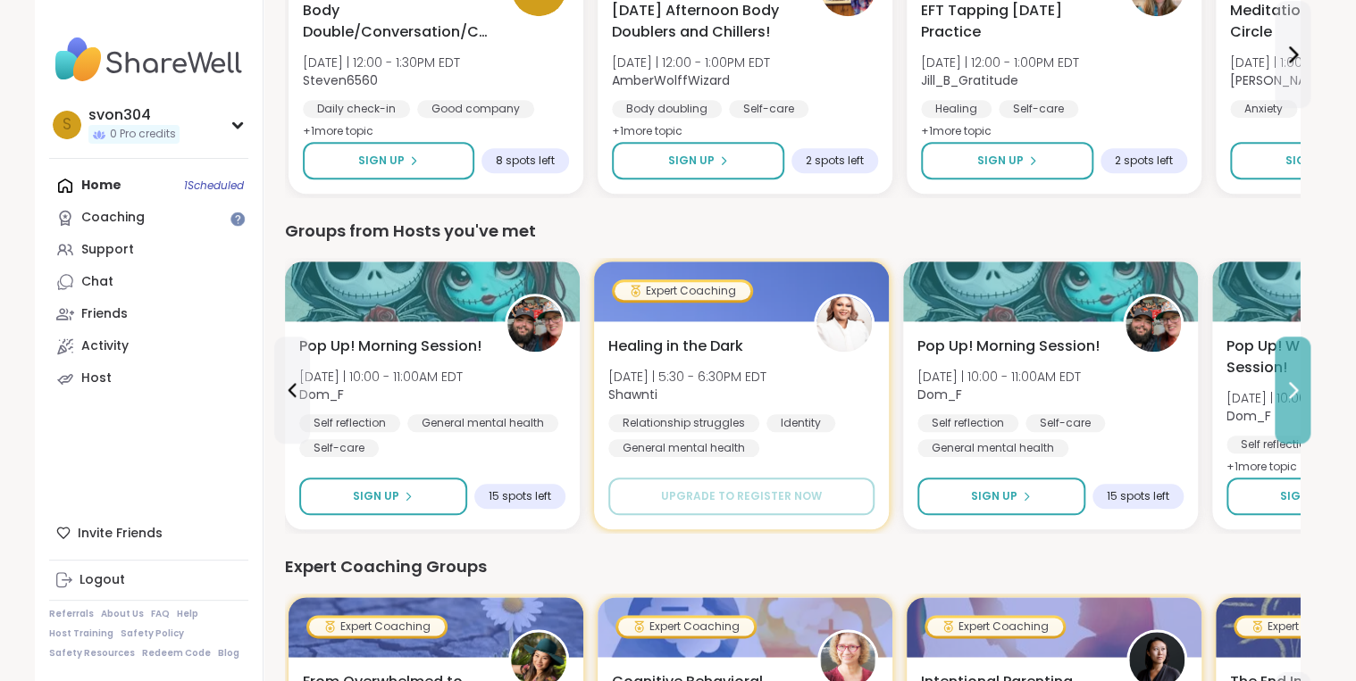
click at [1287, 383] on icon at bounding box center [1292, 390] width 21 height 21
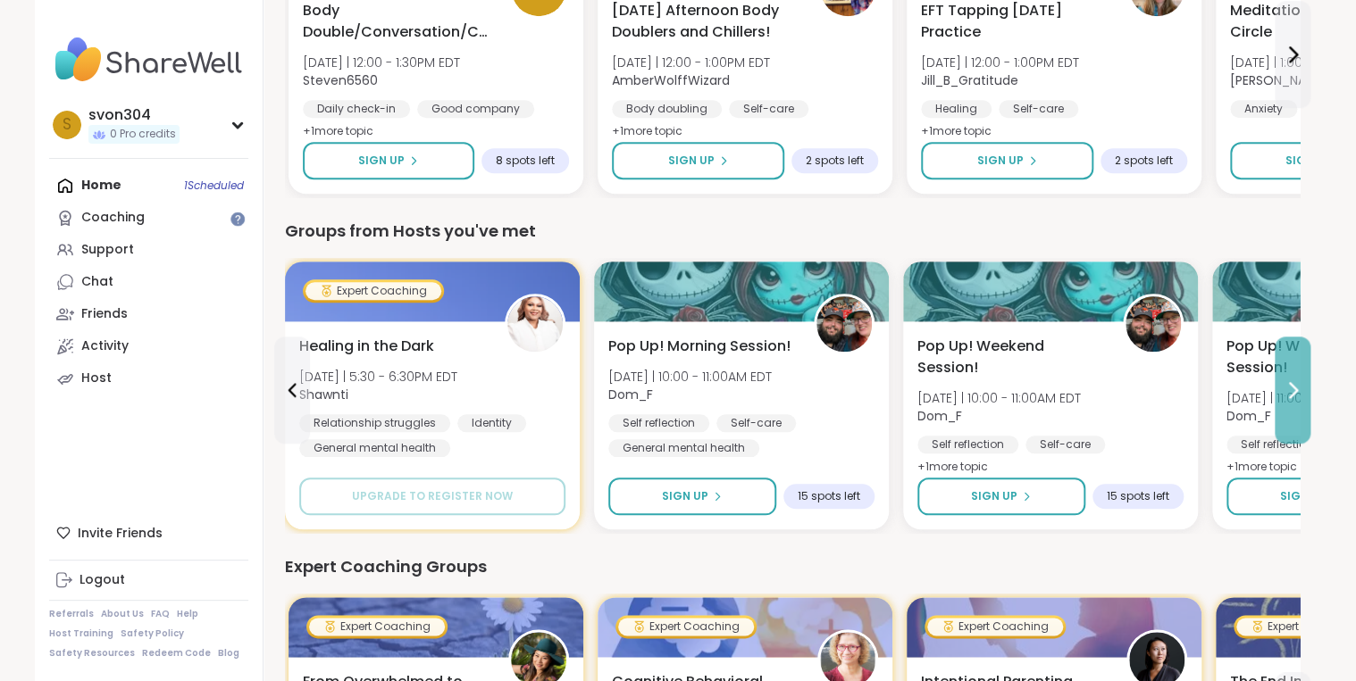
click at [1287, 383] on icon at bounding box center [1292, 390] width 21 height 21
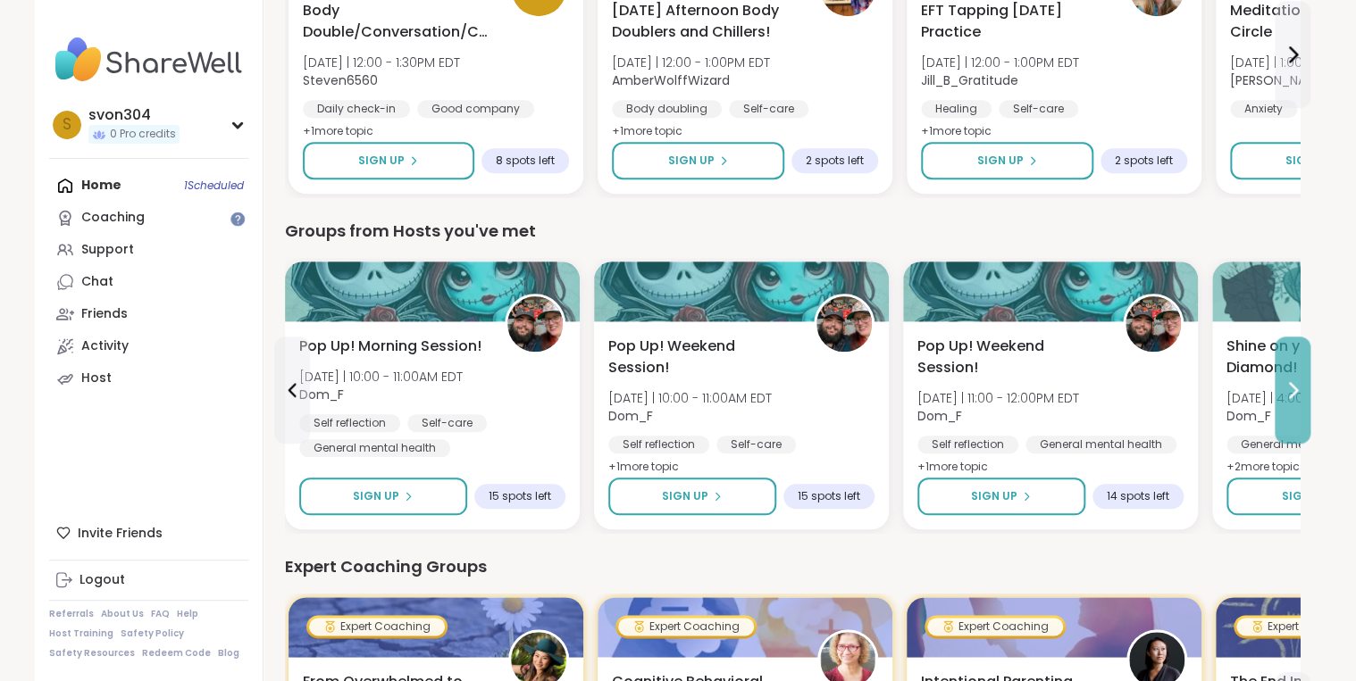
click at [1287, 383] on icon at bounding box center [1292, 390] width 21 height 21
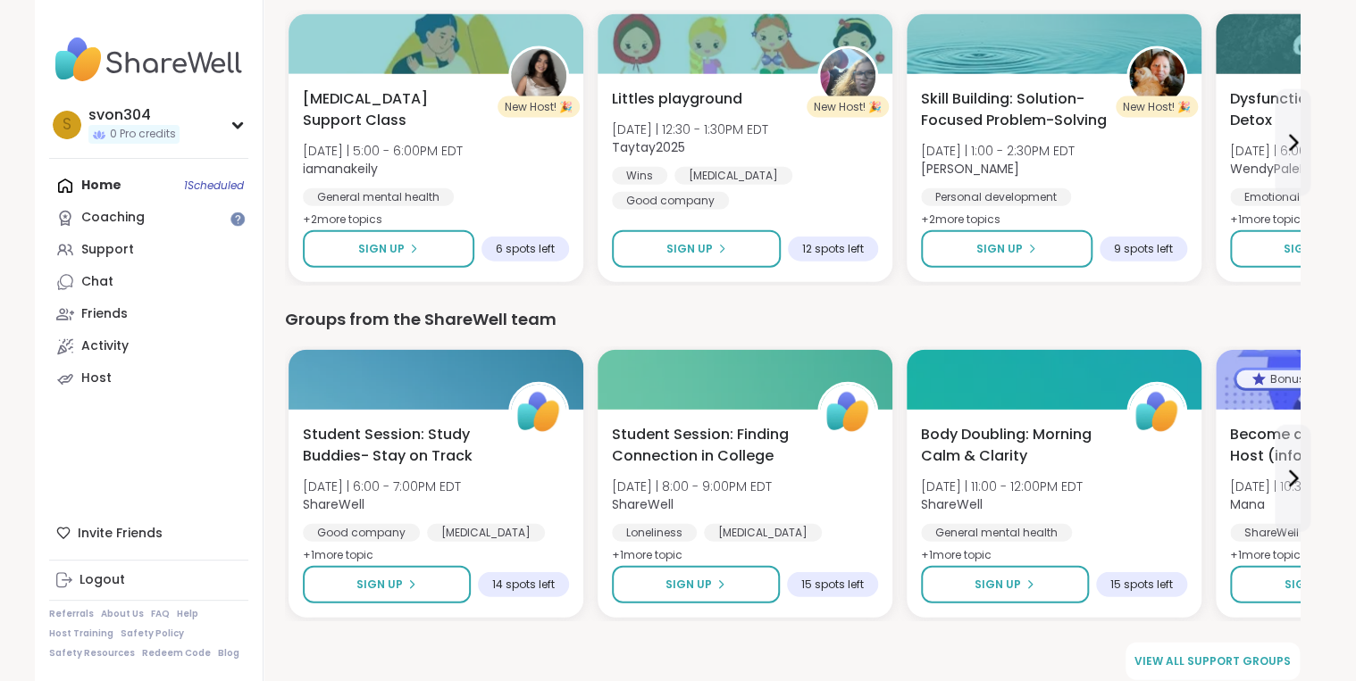
scroll to position [1984, 0]
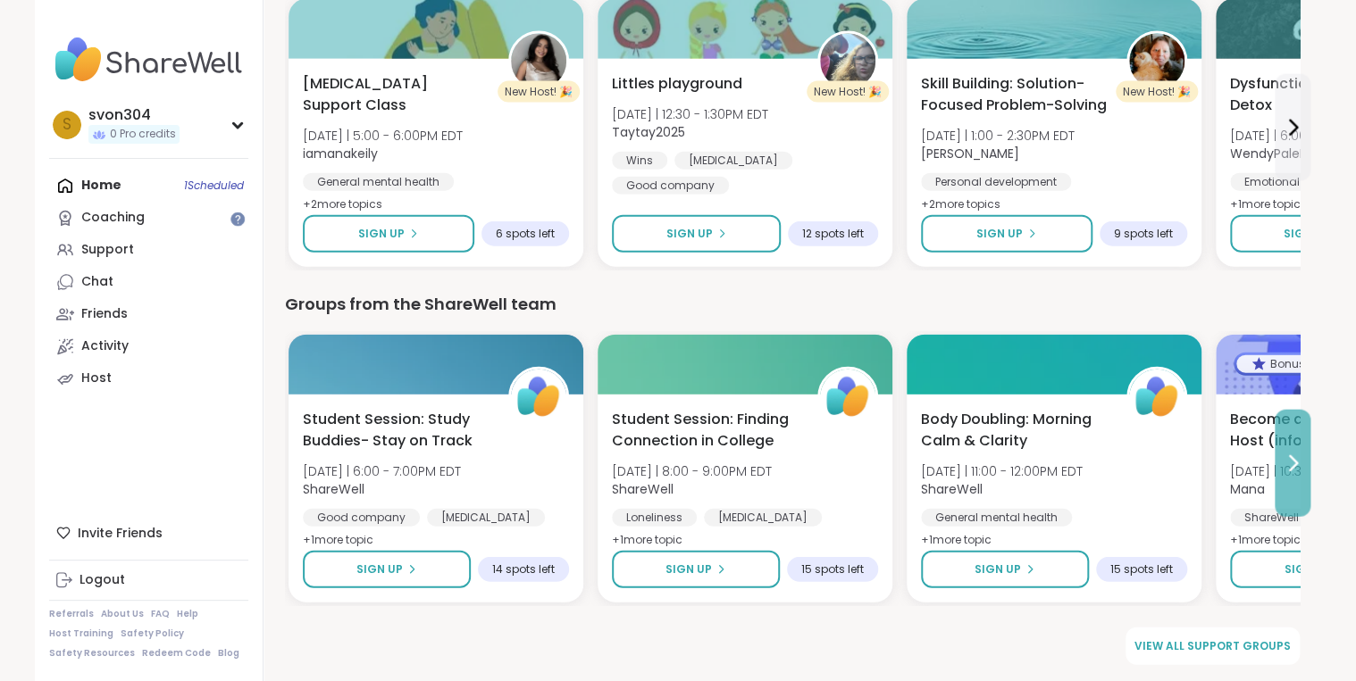
click at [1303, 479] on button at bounding box center [1292, 463] width 36 height 107
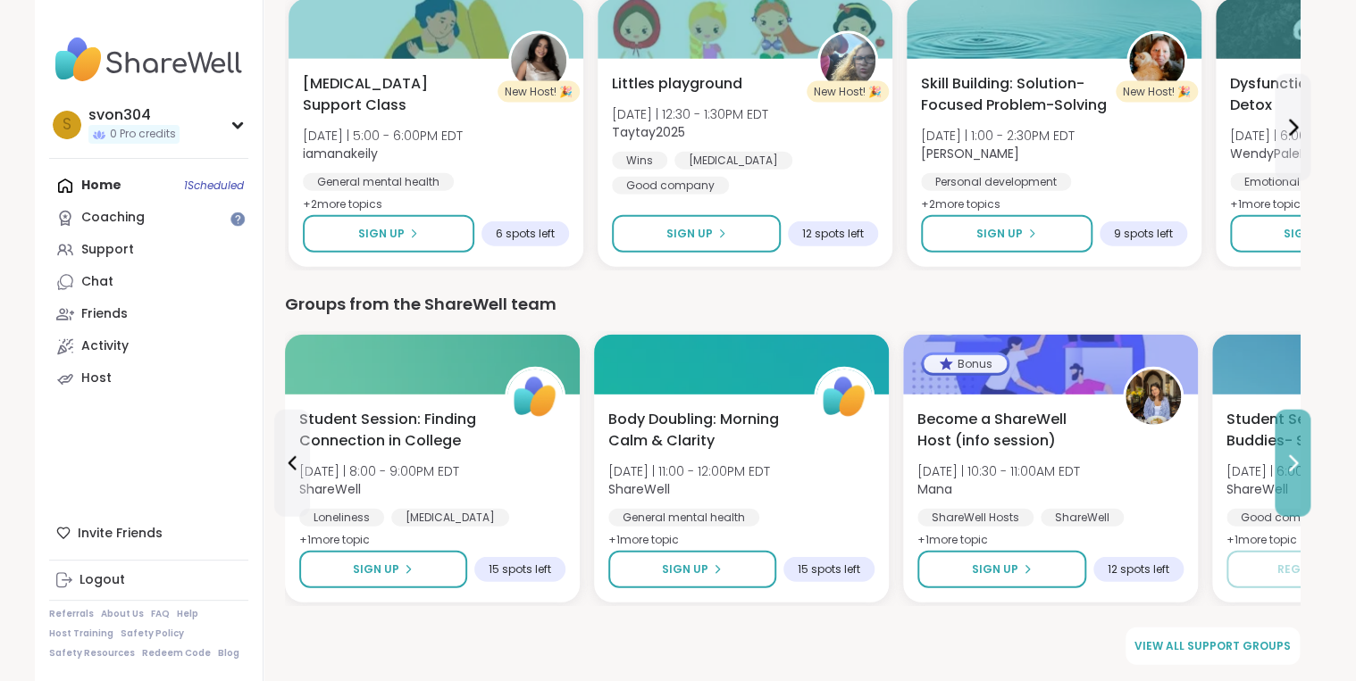
click at [1303, 479] on button at bounding box center [1292, 463] width 36 height 107
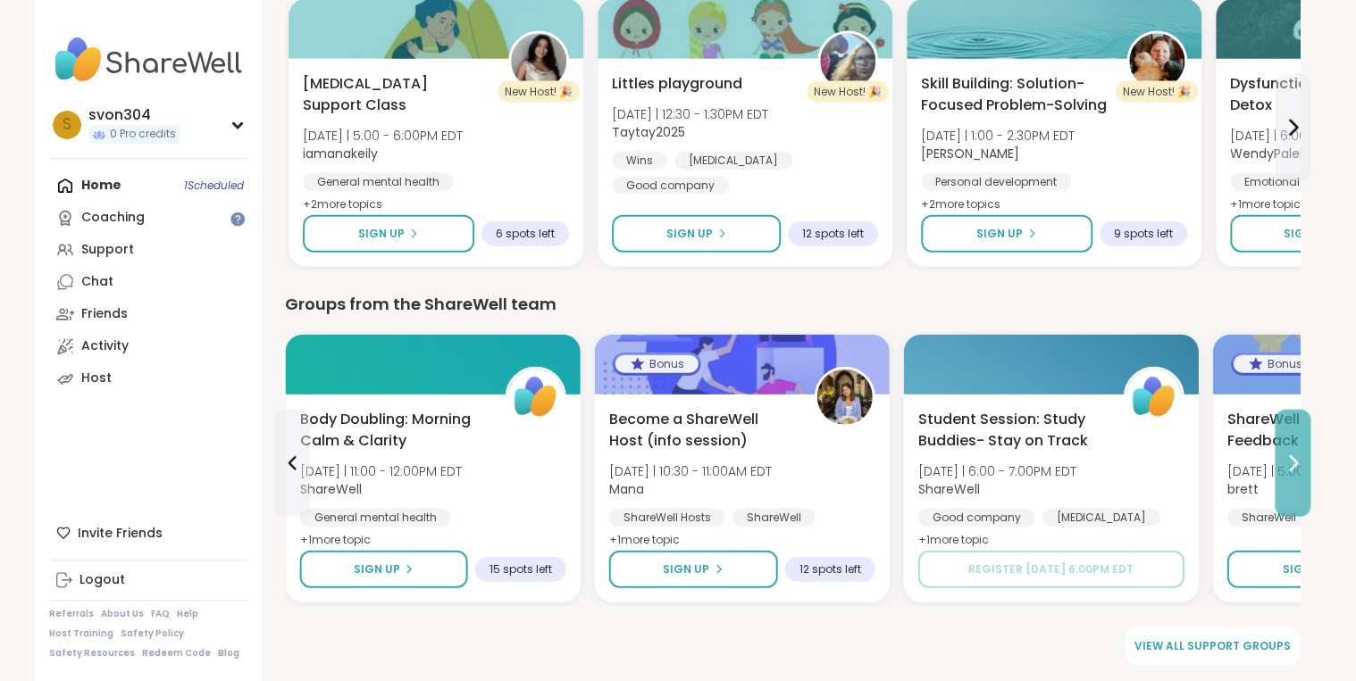
click at [1303, 479] on button at bounding box center [1292, 463] width 36 height 107
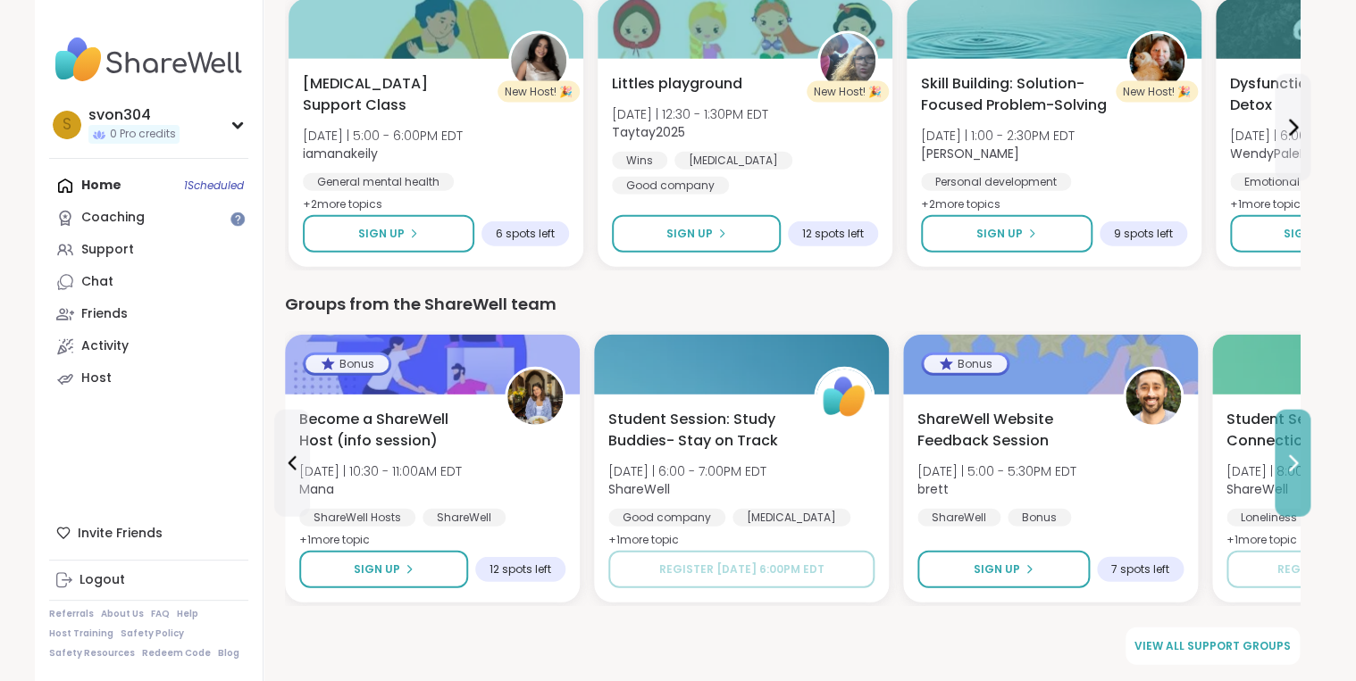
click at [1303, 479] on button at bounding box center [1292, 463] width 36 height 107
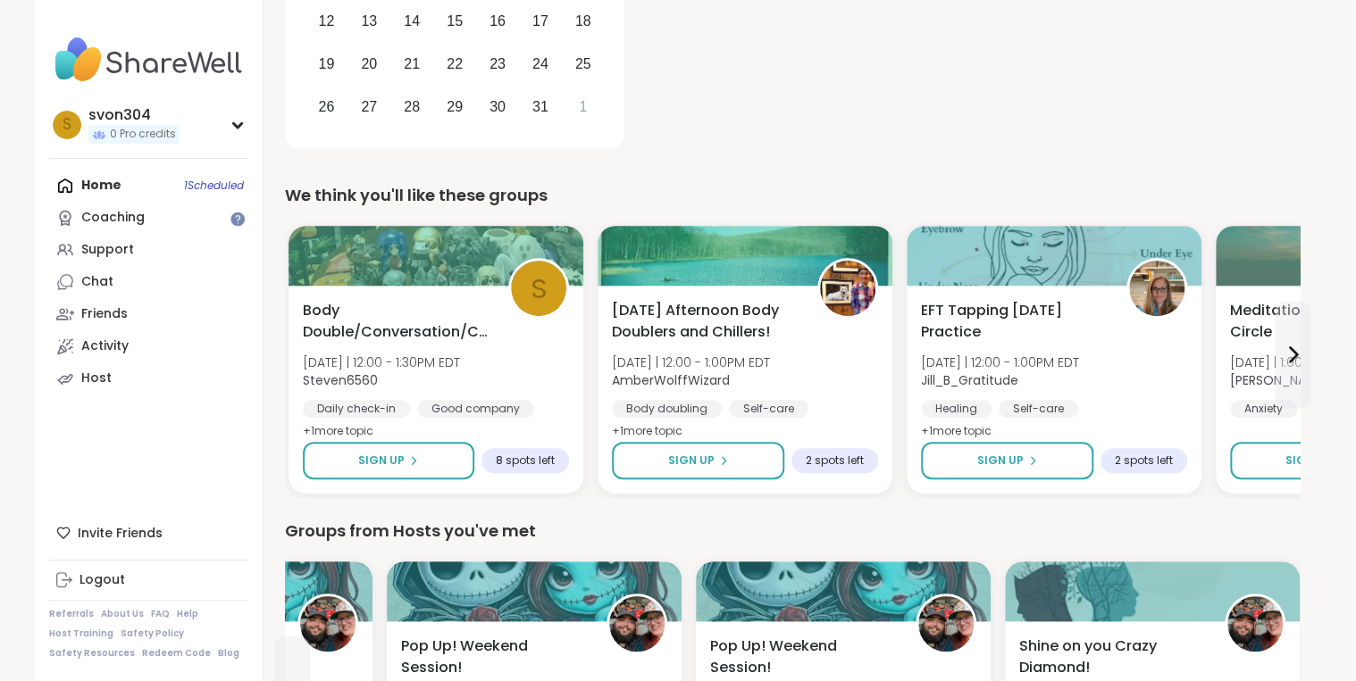
scroll to position [413, 0]
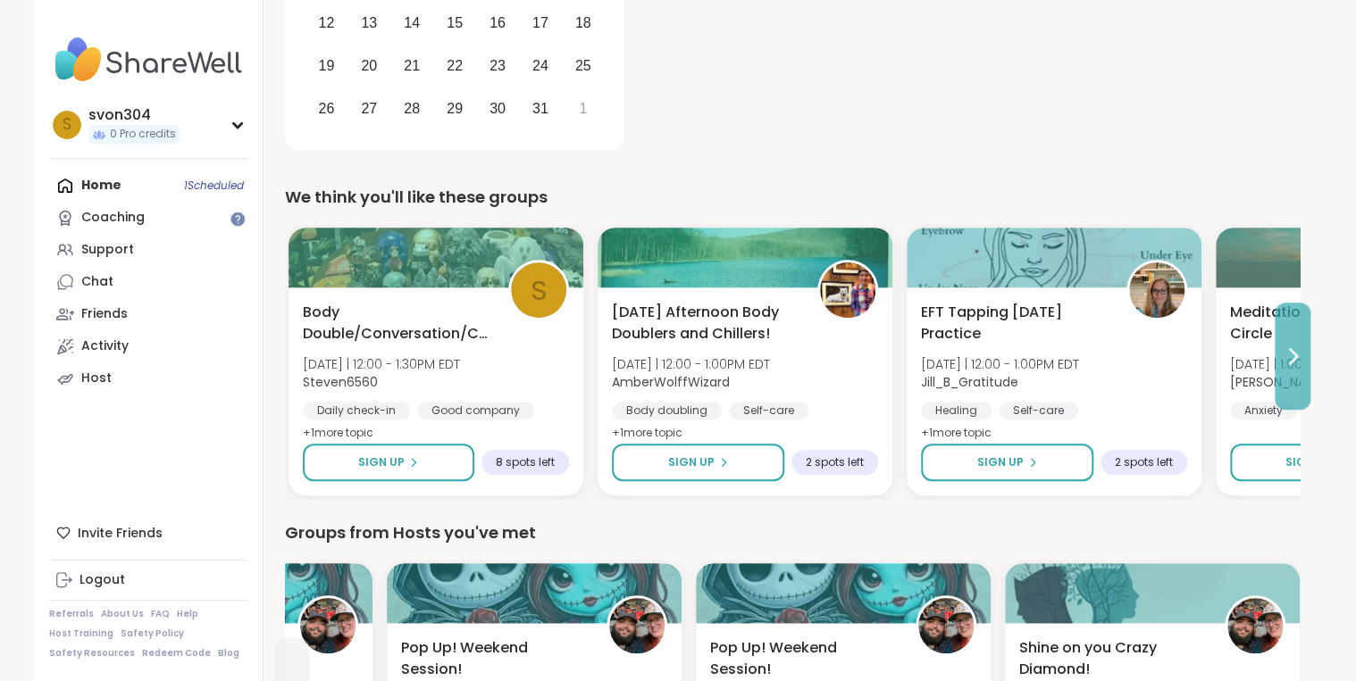
click at [1284, 352] on icon at bounding box center [1292, 356] width 21 height 21
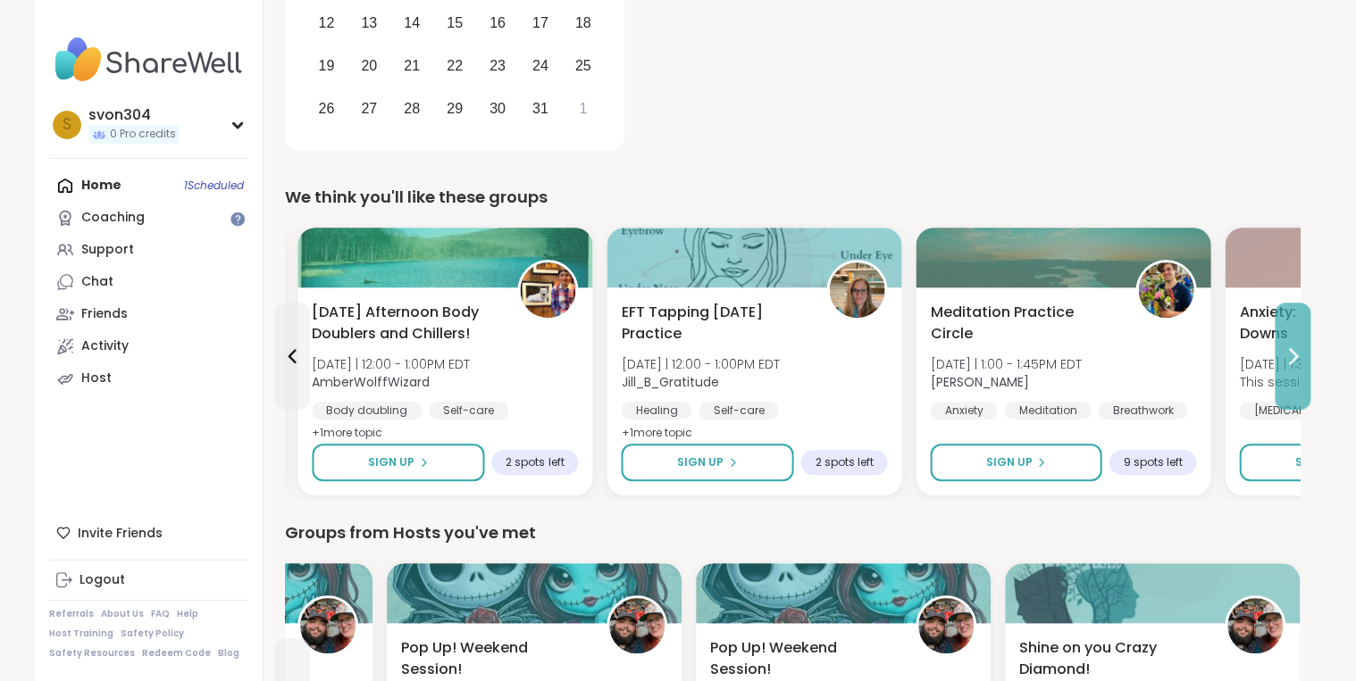
click at [1286, 350] on icon at bounding box center [1292, 356] width 21 height 21
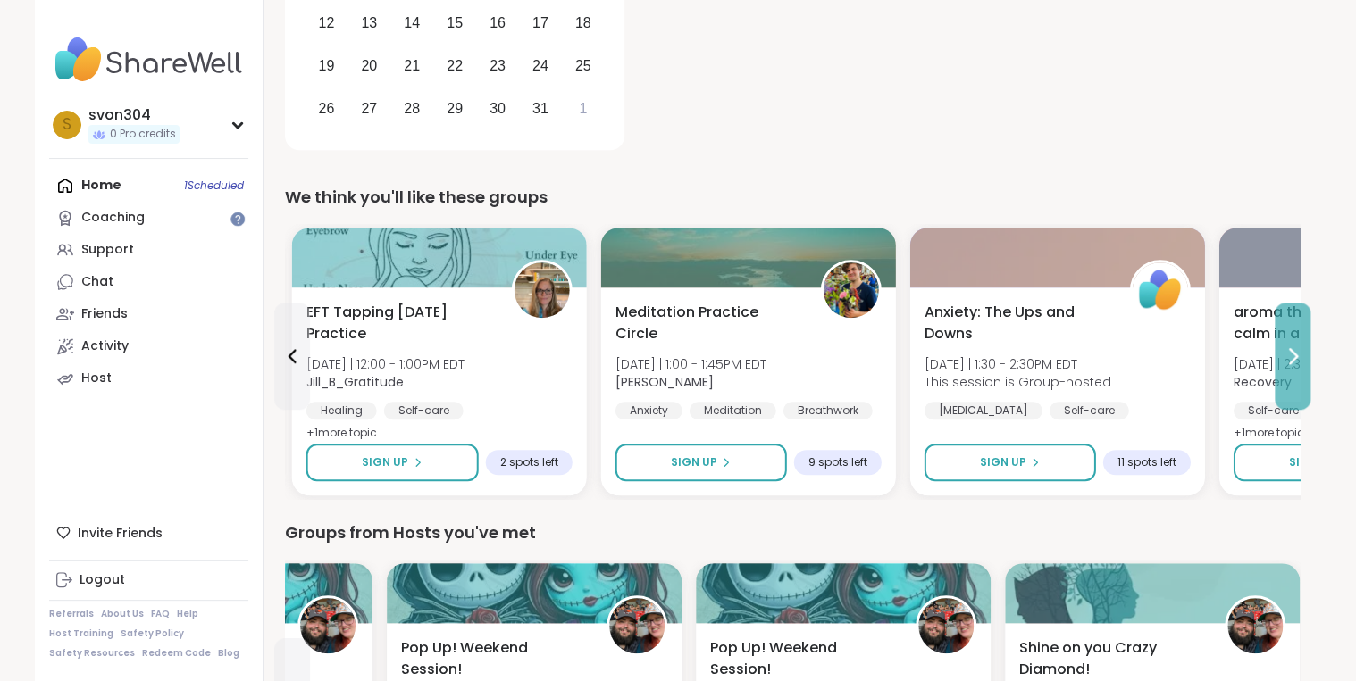
click at [1286, 350] on icon at bounding box center [1292, 356] width 21 height 21
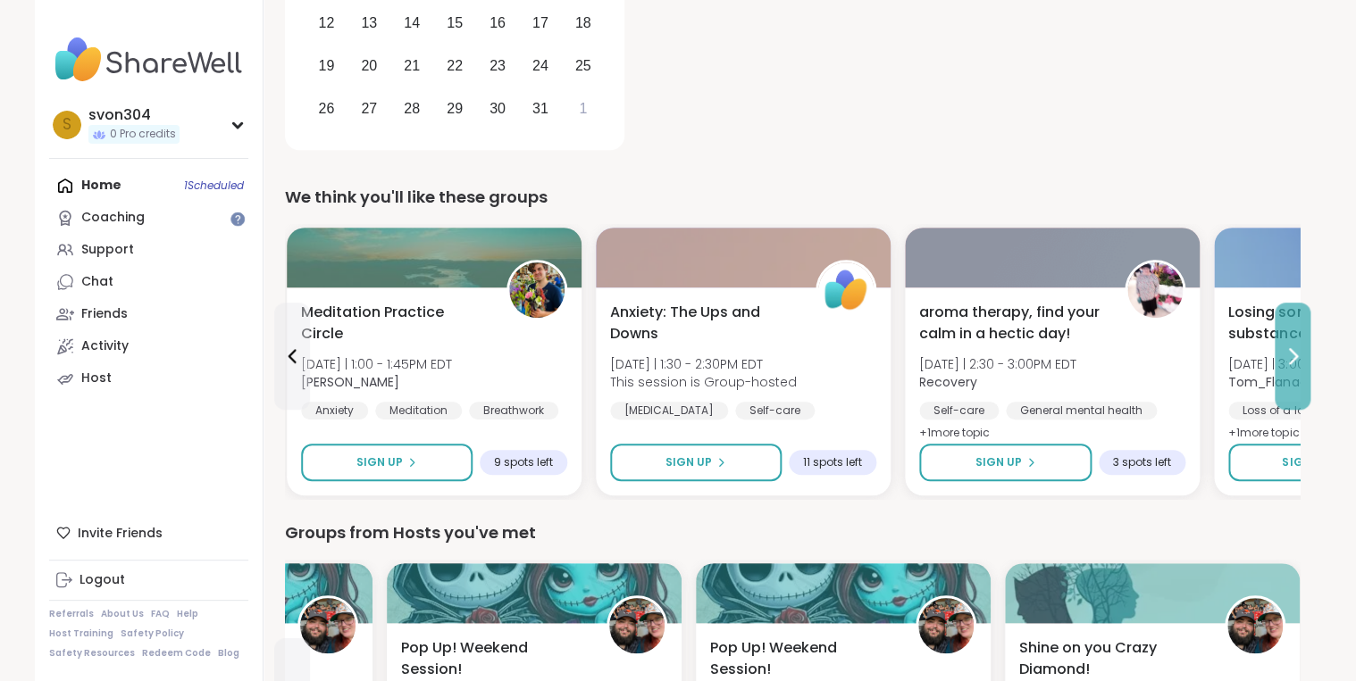
click at [1286, 350] on icon at bounding box center [1292, 356] width 21 height 21
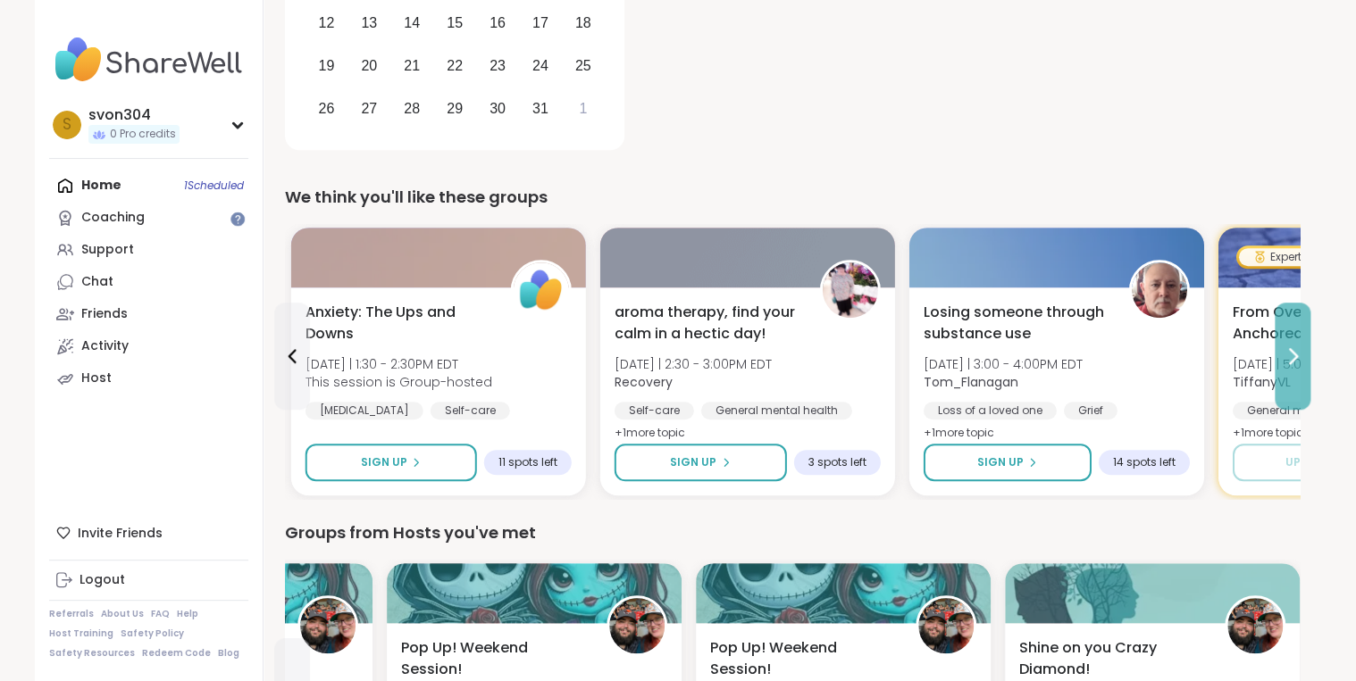
click at [1286, 350] on icon at bounding box center [1292, 356] width 21 height 21
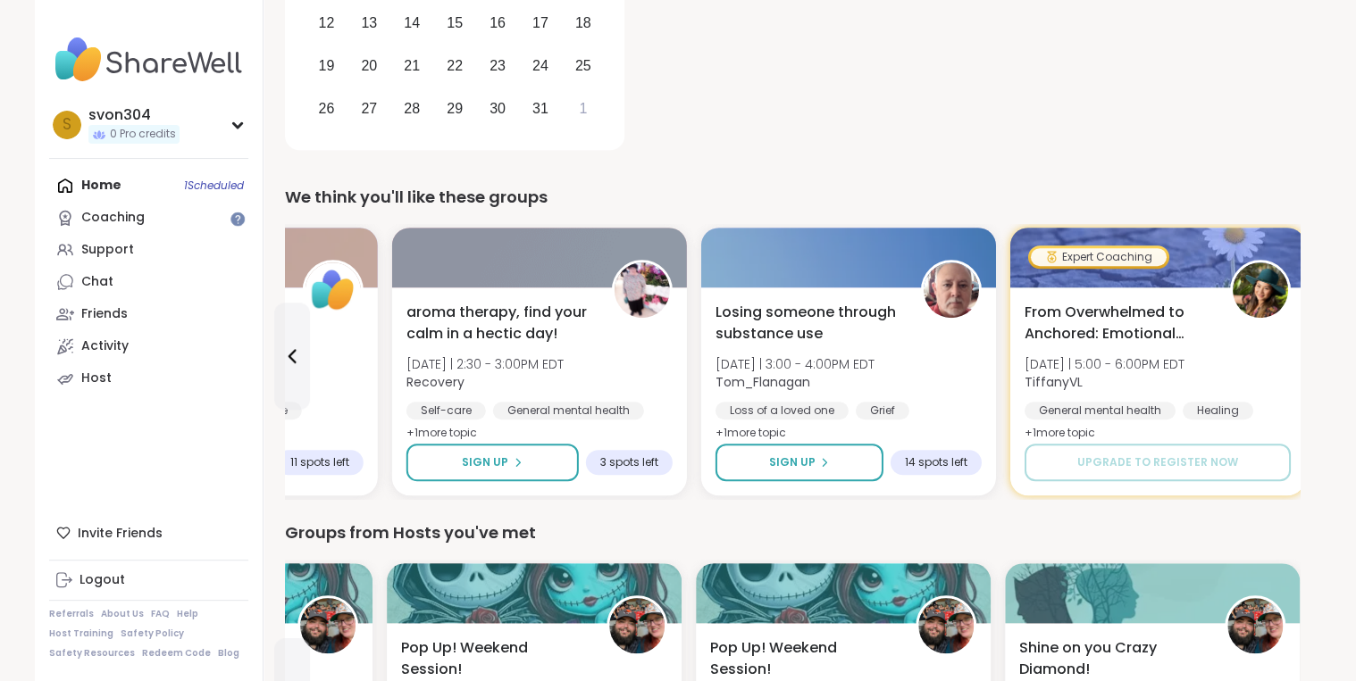
click at [1286, 350] on div "From Overwhelmed to Anchored: Emotional Regulation Tue 10/7 | 5:00 - 6:00PM EDT…" at bounding box center [1157, 373] width 266 height 143
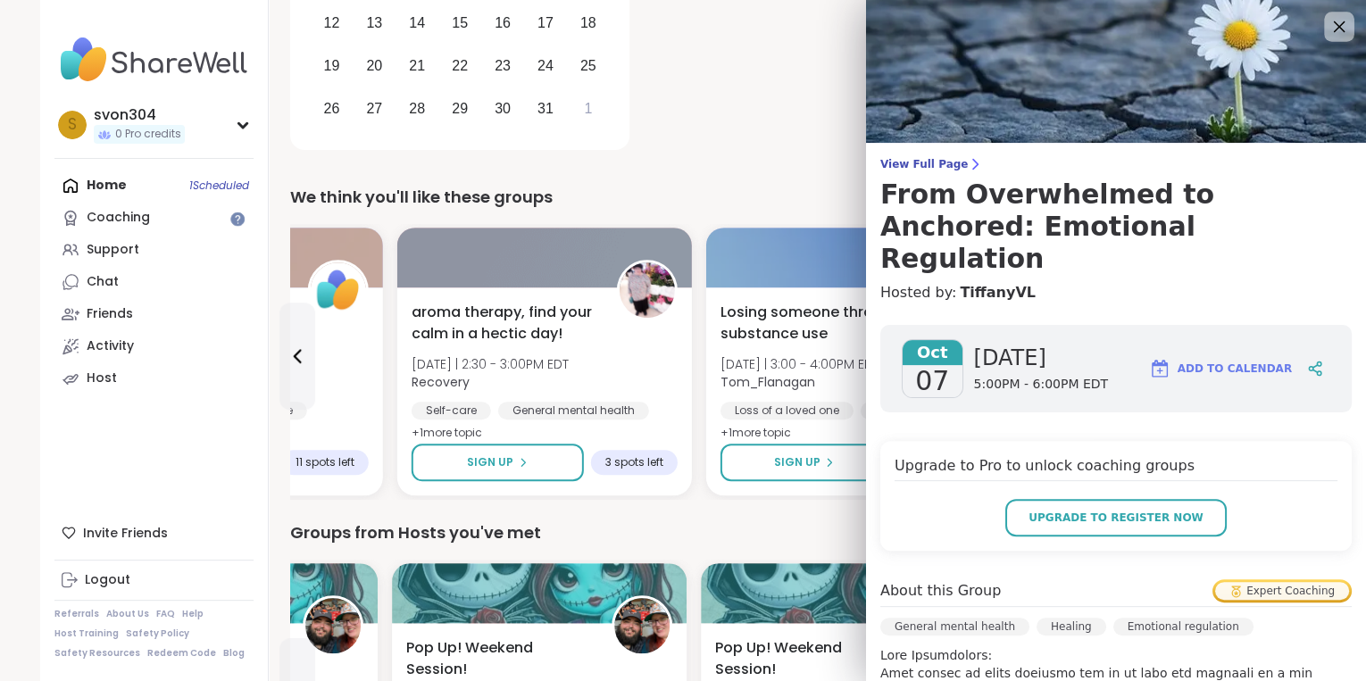
click at [1329, 21] on div at bounding box center [1339, 27] width 30 height 30
click at [1328, 22] on icon at bounding box center [1339, 26] width 22 height 22
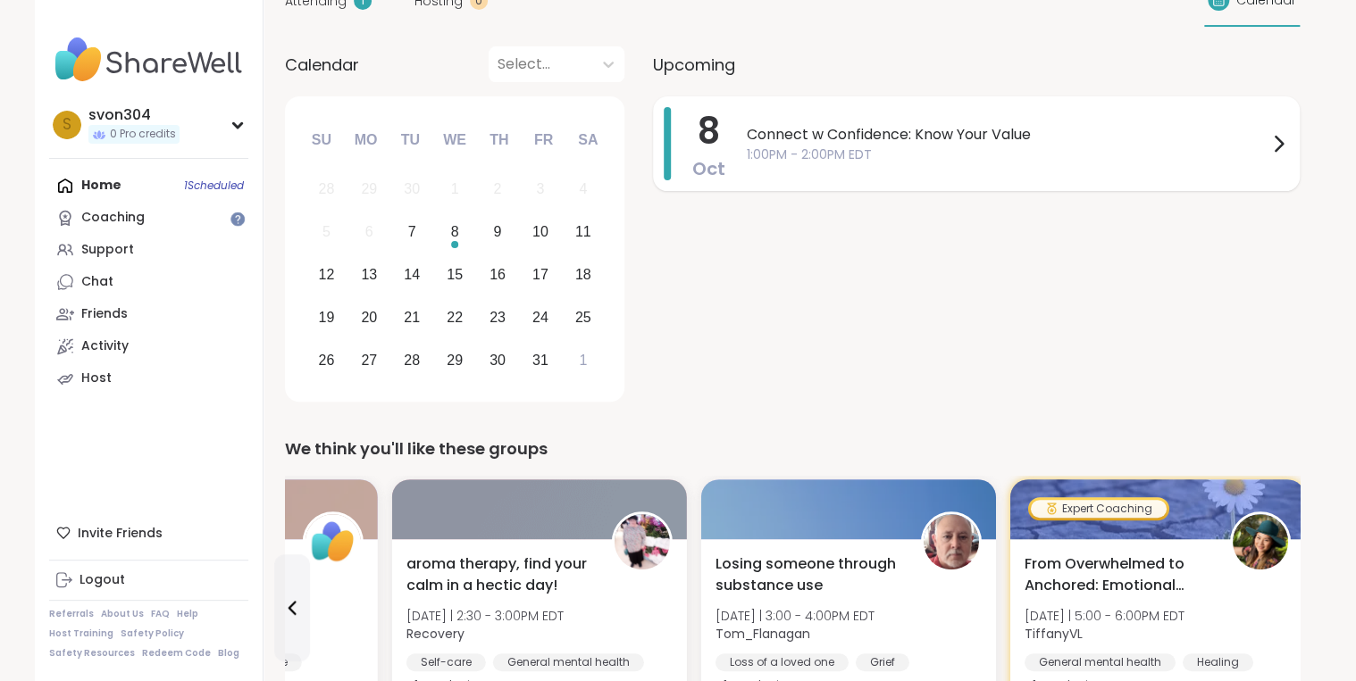
scroll to position [127, 0]
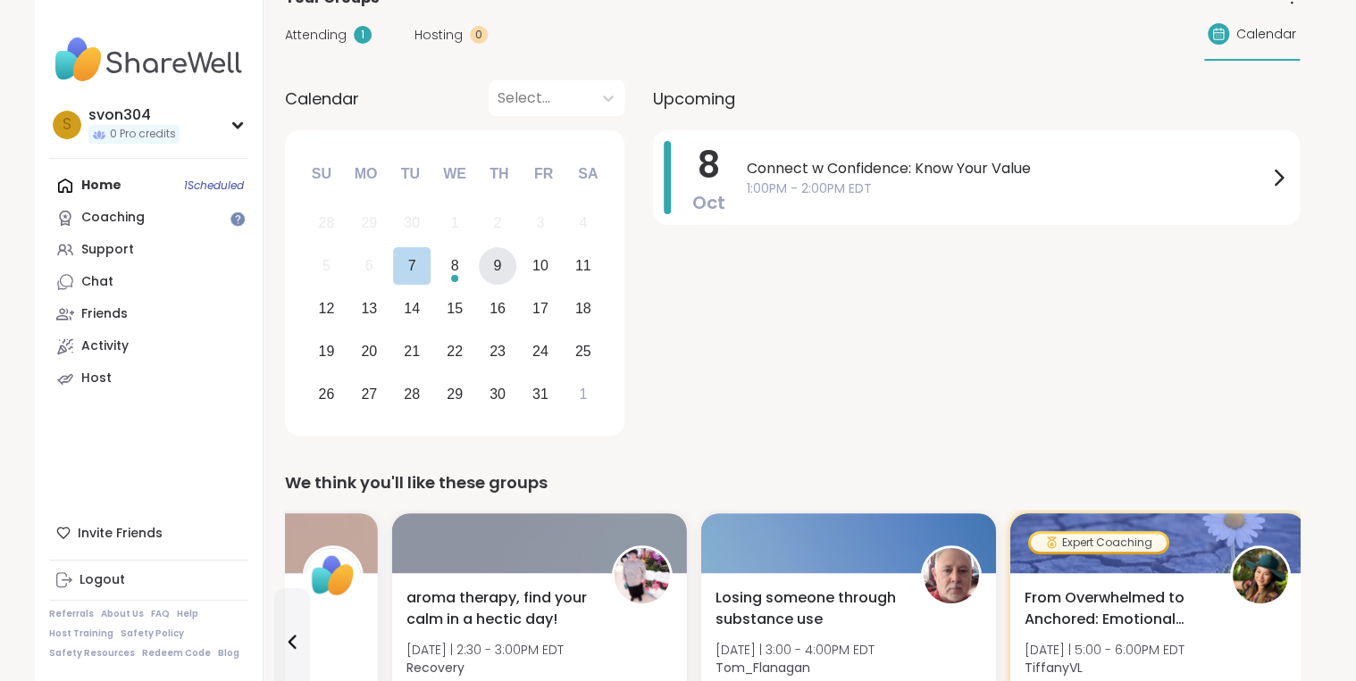
click at [486, 262] on div "9" at bounding box center [498, 266] width 38 height 38
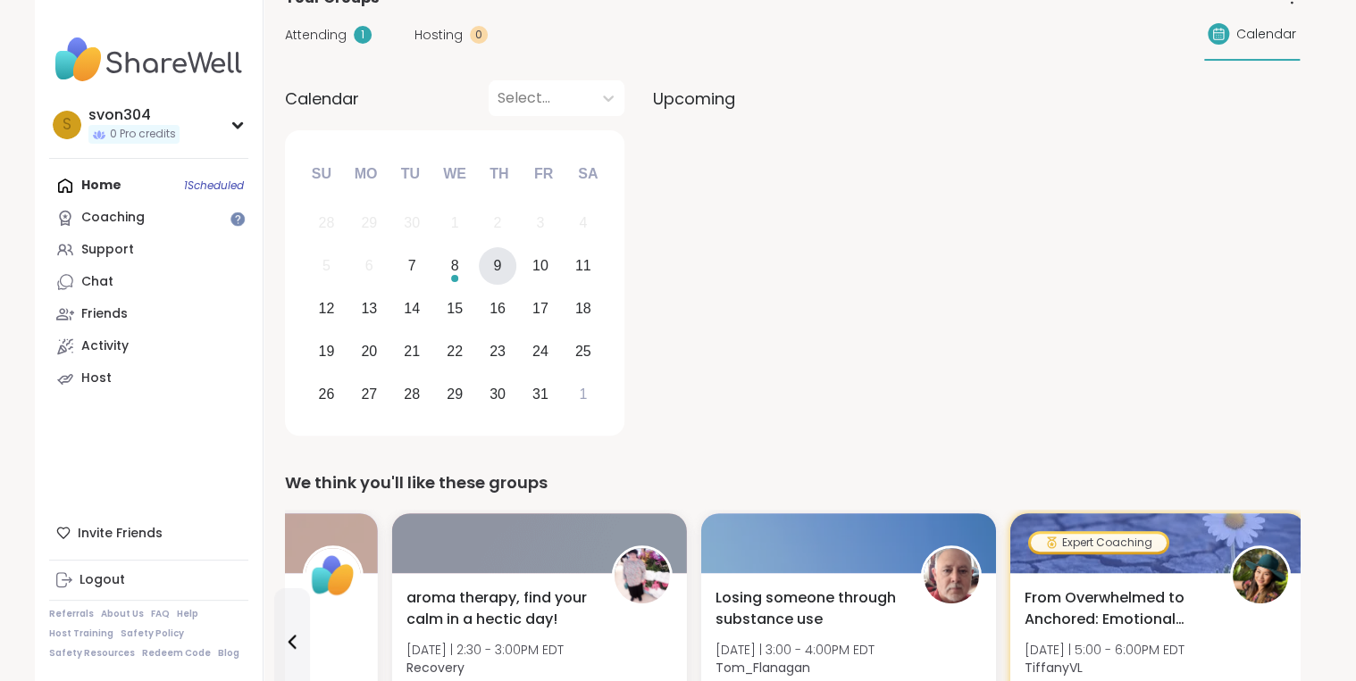
scroll to position [0, 0]
